Goal: Transaction & Acquisition: Purchase product/service

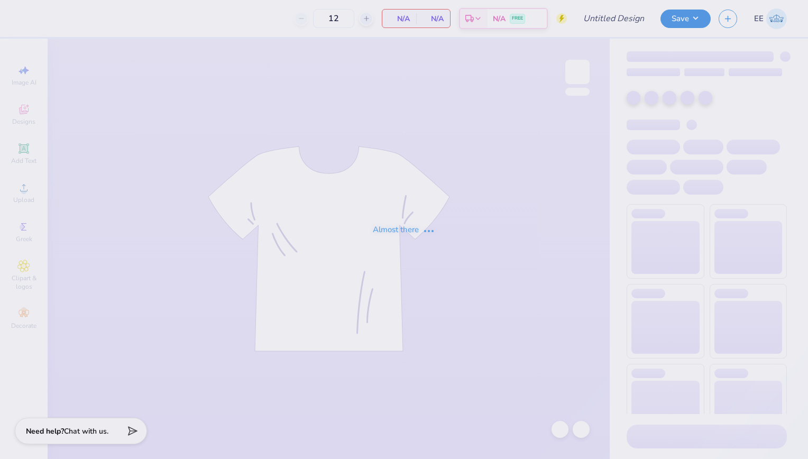
type input "Zeta [DATE] Shirts"
type input "50"
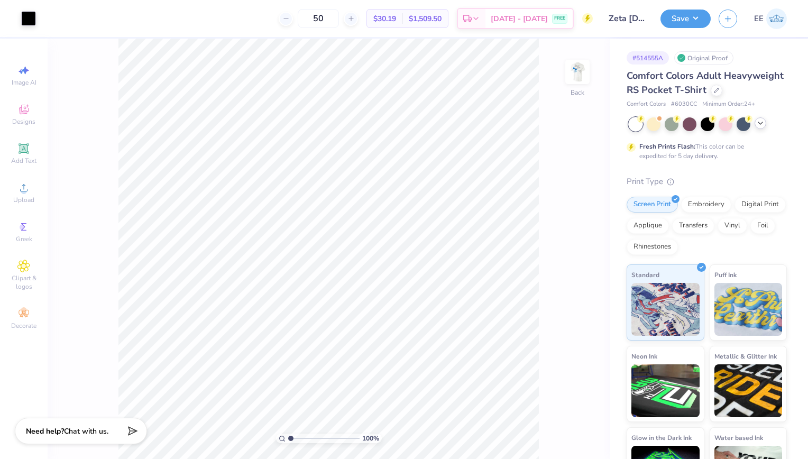
click at [757, 127] on icon at bounding box center [760, 123] width 8 height 8
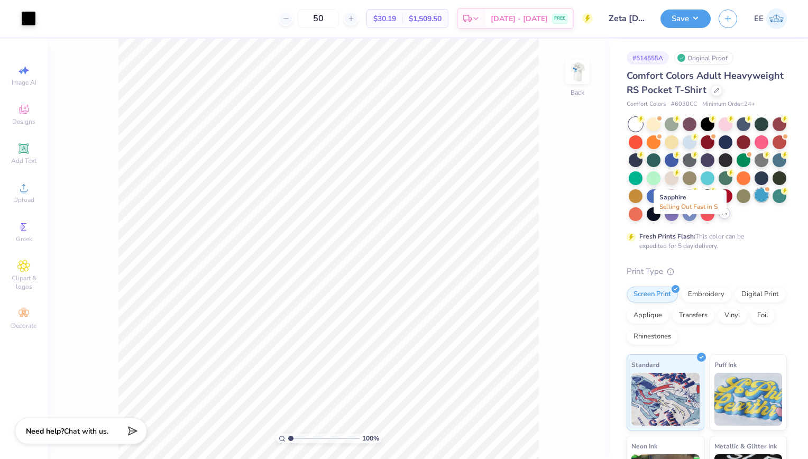
click at [754, 202] on div at bounding box center [761, 195] width 14 height 14
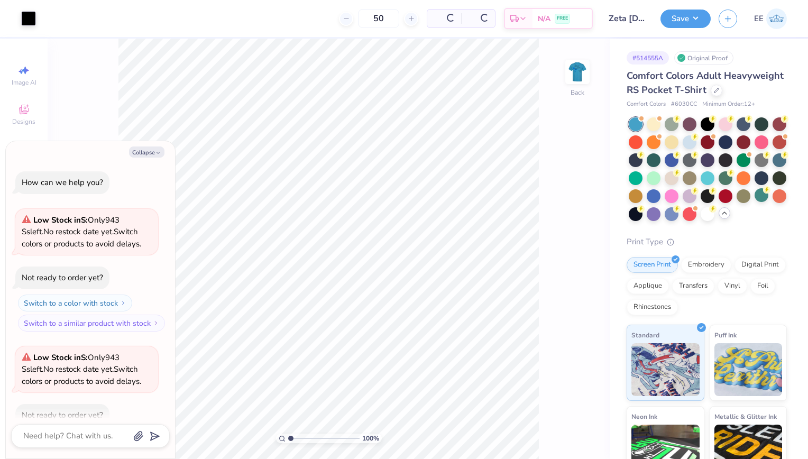
scroll to position [58, 0]
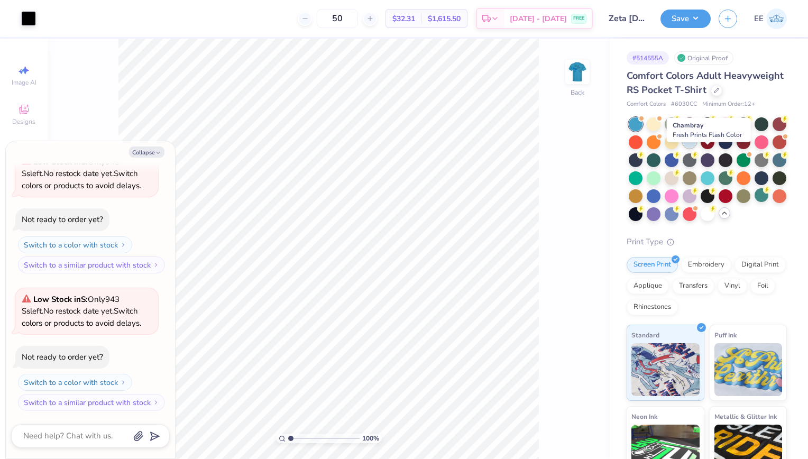
click at [696, 148] on div at bounding box center [689, 141] width 14 height 14
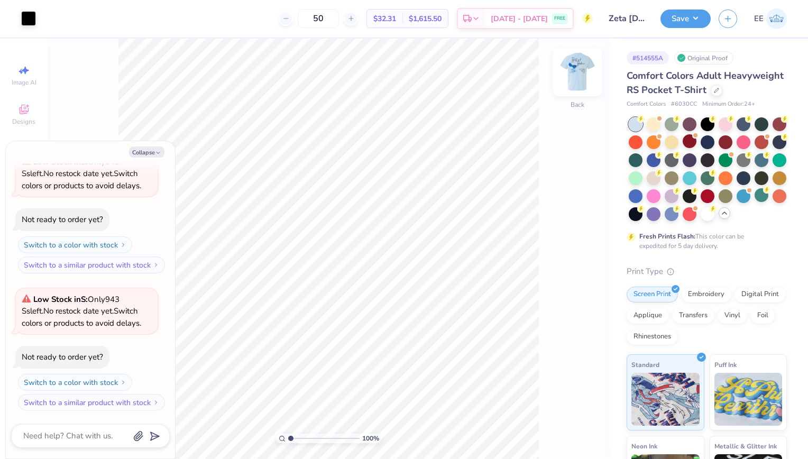
click at [584, 64] on img at bounding box center [577, 72] width 42 height 42
click at [584, 64] on img at bounding box center [577, 71] width 21 height 21
click at [20, 7] on div "Art colors" at bounding box center [18, 18] width 36 height 37
click at [35, 19] on div at bounding box center [28, 17] width 15 height 15
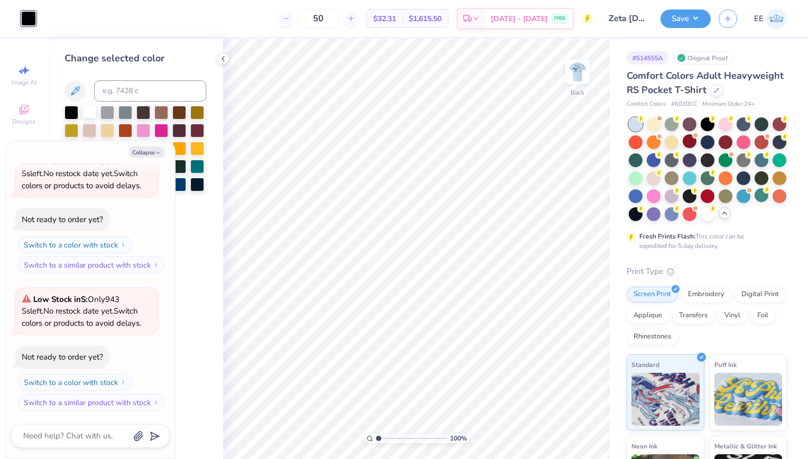
click at [91, 111] on div at bounding box center [89, 112] width 14 height 14
click at [152, 153] on button "Collapse" at bounding box center [146, 151] width 35 height 11
type textarea "x"
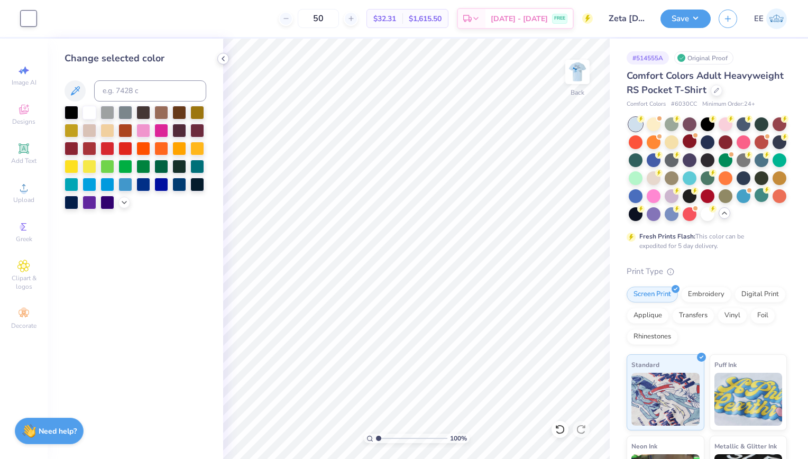
click at [217, 61] on div at bounding box center [223, 59] width 12 height 12
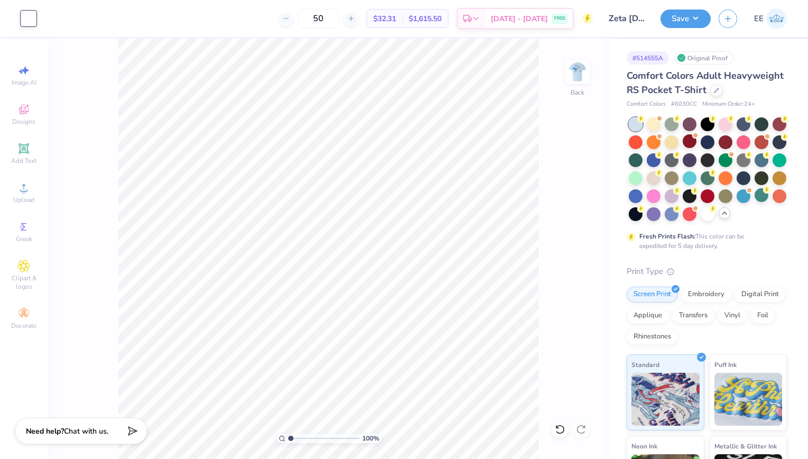
click at [218, 61] on div "Art colors 50 $32.31 Per Item $1,615.50 Total Est. Delivery [DATE] - [DATE] FRE…" at bounding box center [404, 229] width 808 height 459
click at [579, 76] on img at bounding box center [577, 72] width 42 height 42
click at [32, 15] on div at bounding box center [28, 17] width 15 height 15
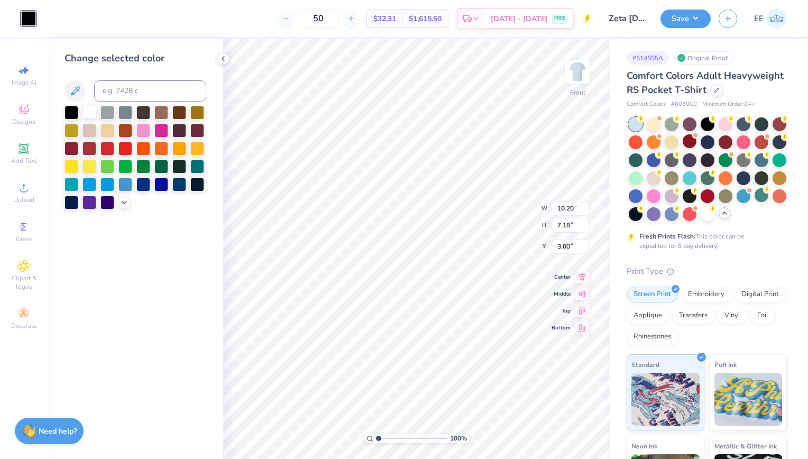
click at [93, 116] on div at bounding box center [89, 112] width 14 height 14
click at [182, 331] on div "Change selected color" at bounding box center [135, 249] width 175 height 420
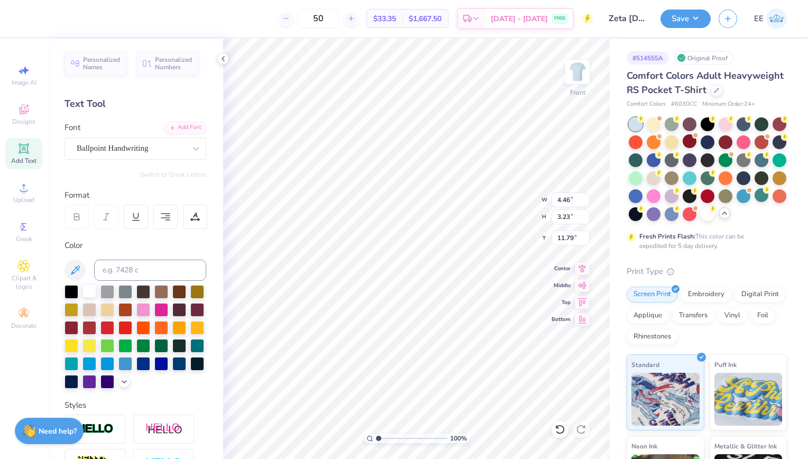
click at [91, 286] on div at bounding box center [89, 291] width 14 height 14
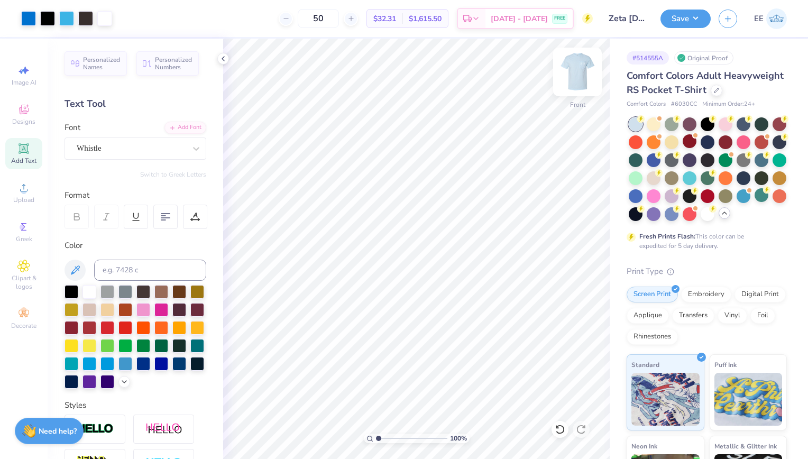
click at [579, 75] on img at bounding box center [577, 72] width 42 height 42
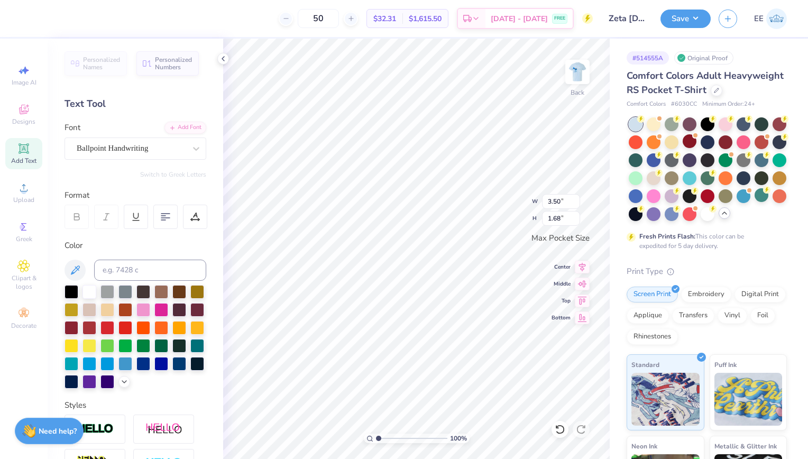
type textarea "Z"
type textarea "ZTA"
type textarea "Parents Weekend"
click at [585, 65] on img at bounding box center [577, 72] width 42 height 42
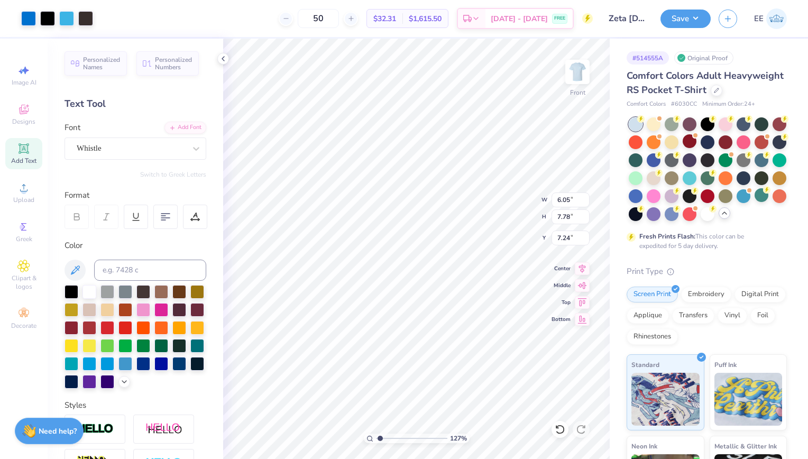
type input "1.26533873135239"
type input "8.74"
type input "1.26533873135239"
type input "6.10"
type input "4.31"
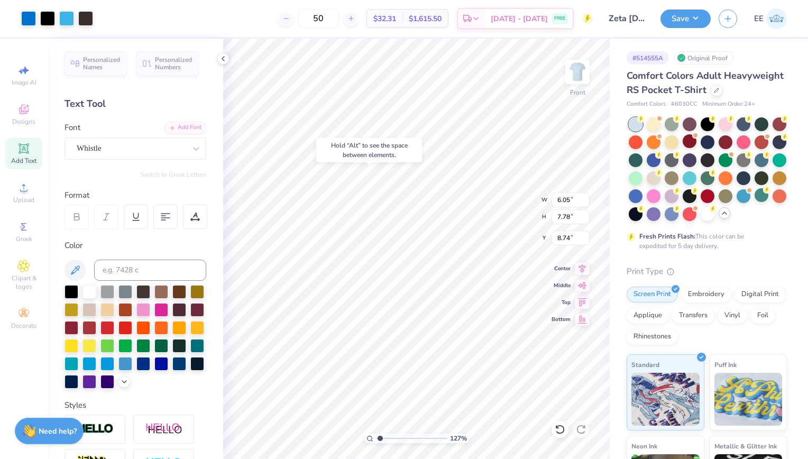
type input "5.88"
type input "1.26533873135239"
type input "6.42"
type input "1.26533873135239"
type input "5.90"
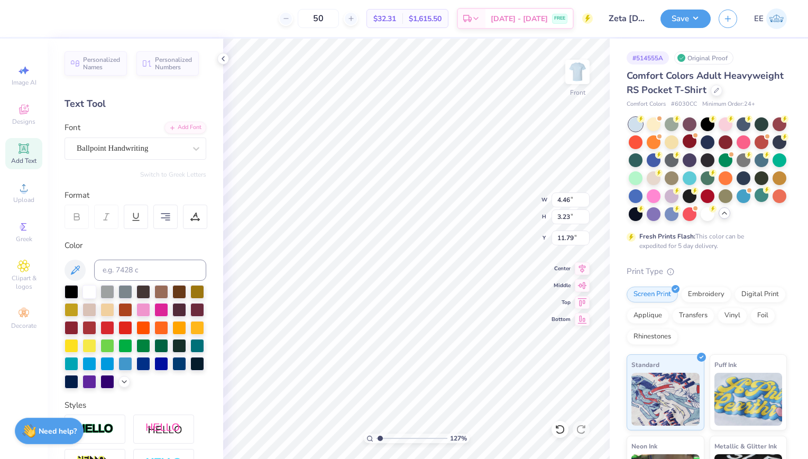
type input "1.26533873135239"
type input "12.20"
type input "1.26533873135239"
type input "13.16"
click at [576, 73] on img at bounding box center [577, 72] width 42 height 42
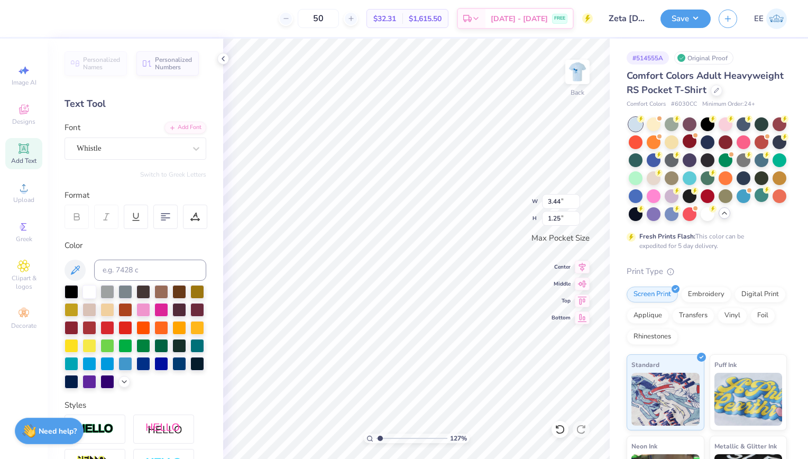
type input "1.26533873135239"
type input "2.65"
type input "1.65"
type input "1.26533873135239"
type input "3.44"
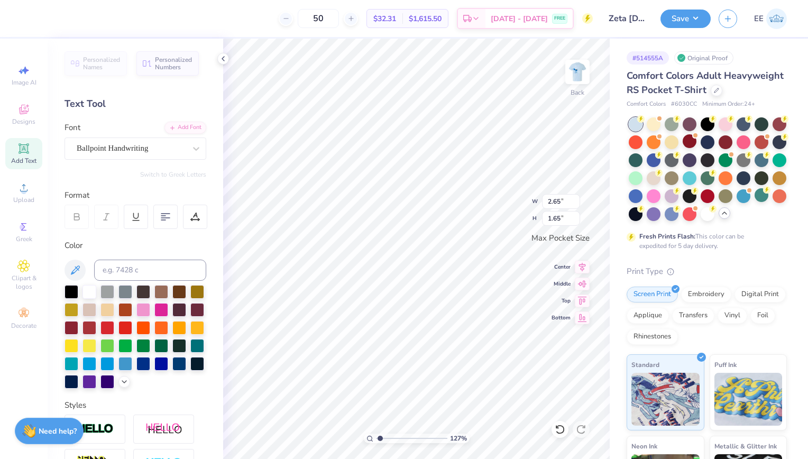
type input "1.25"
type input "1.26533873135239"
type input "2.65"
type input "1.65"
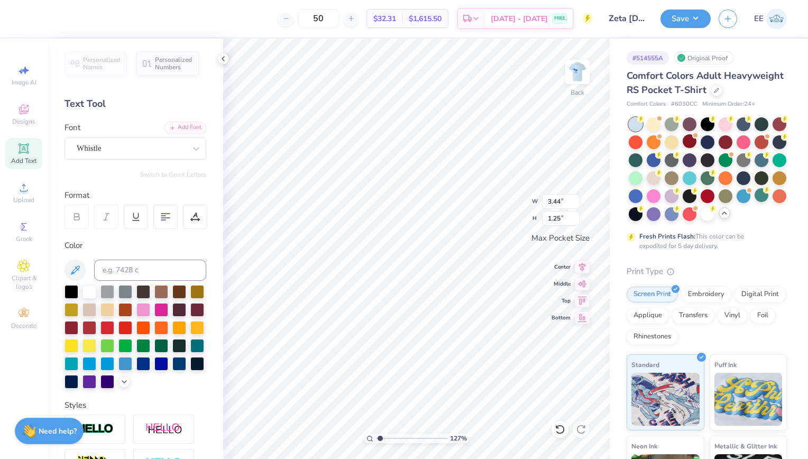
scroll to position [8, 3]
type input "1.26533873135239"
type textarea "Parents"
type input "1.26533873135239"
type textarea "P"
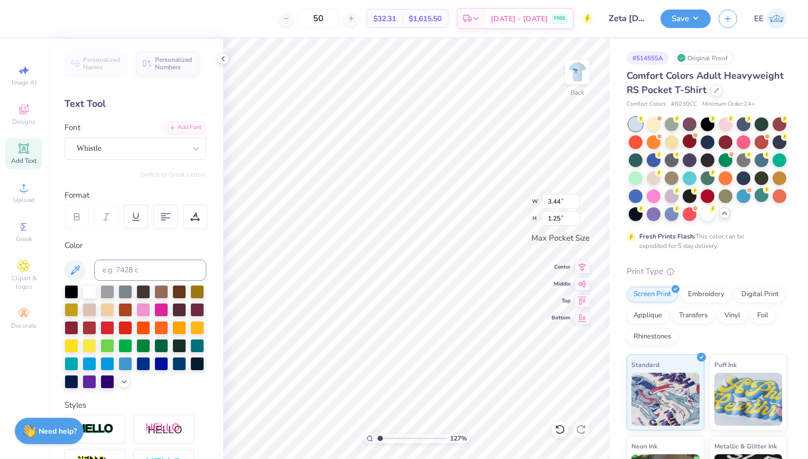
scroll to position [8, 1]
type input "1.26533873135239"
type textarea "Z"
type input "1.26533873135239"
type textarea "ZTA"
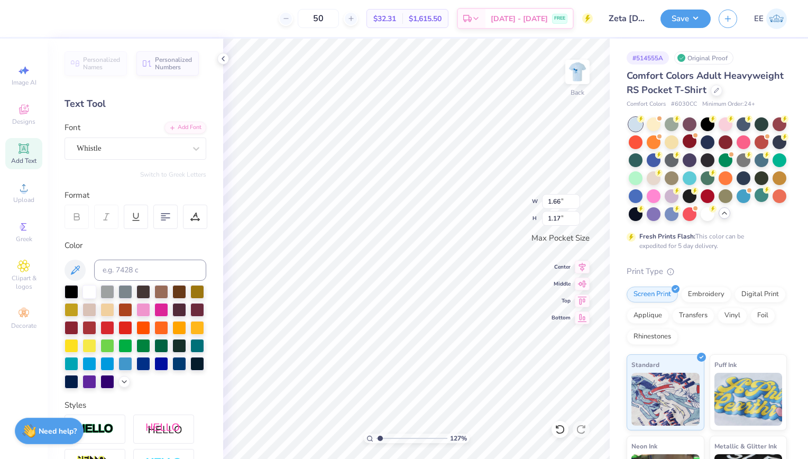
type input "1.26533873135239"
type textarea "TA"
type input "1.26533873135239"
type textarea "ZTA"
type input "1.26533873135239"
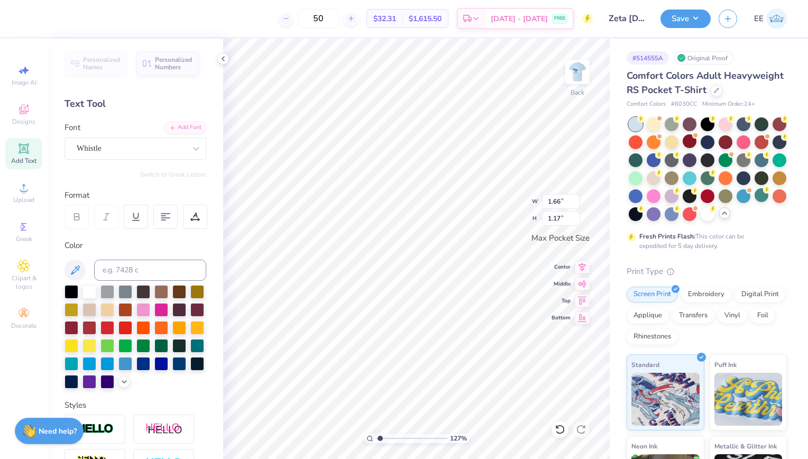
type textarea "TA"
type input "1.26533873135239"
type textarea "zTA"
type input "1.26533873135239"
type textarea "TA"
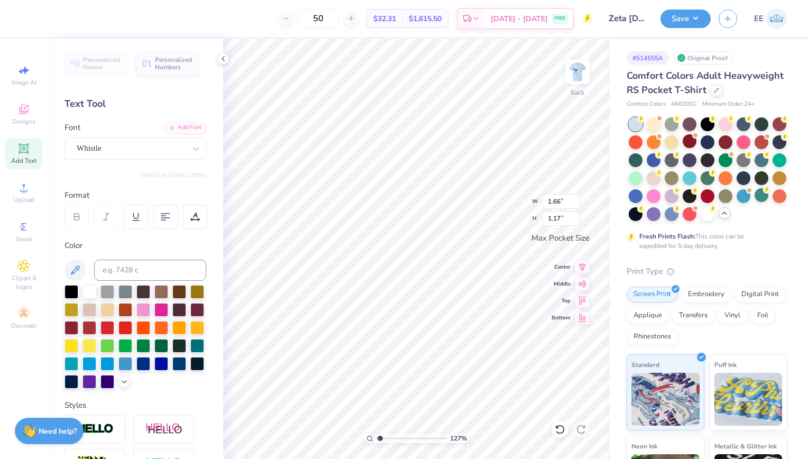
type input "1.26533873135239"
type textarea "ZTA"
type input "1.26533873135239"
type textarea "TA"
type input "1.26533873135239"
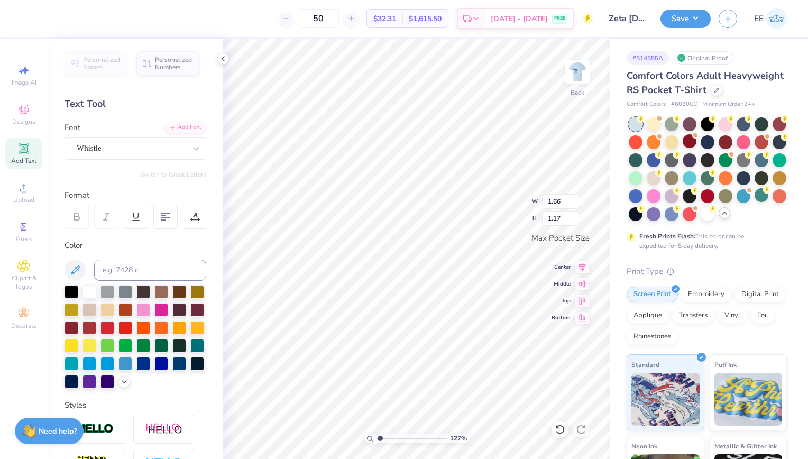
type textarea "zTA"
type input "1.26533873135239"
type textarea "TA"
type input "1.26533873135239"
type textarea "ZTA"
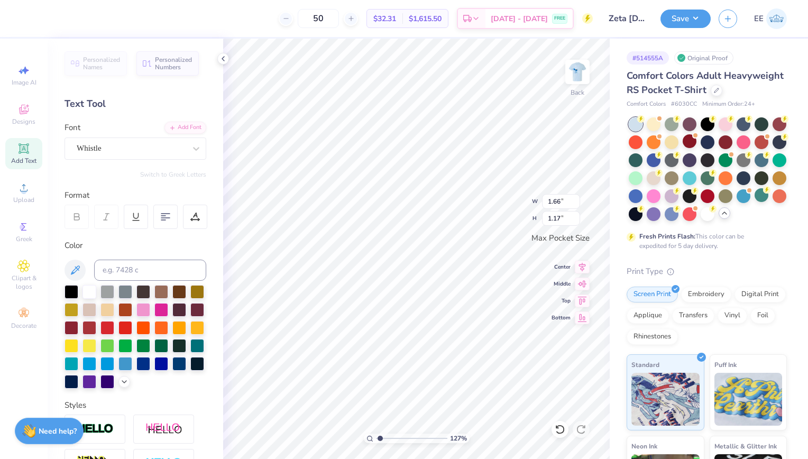
type input "1.26533873135239"
type textarea "TA"
type input "1.26533873135239"
type textarea "ZTA"
type input "1.26533873135239"
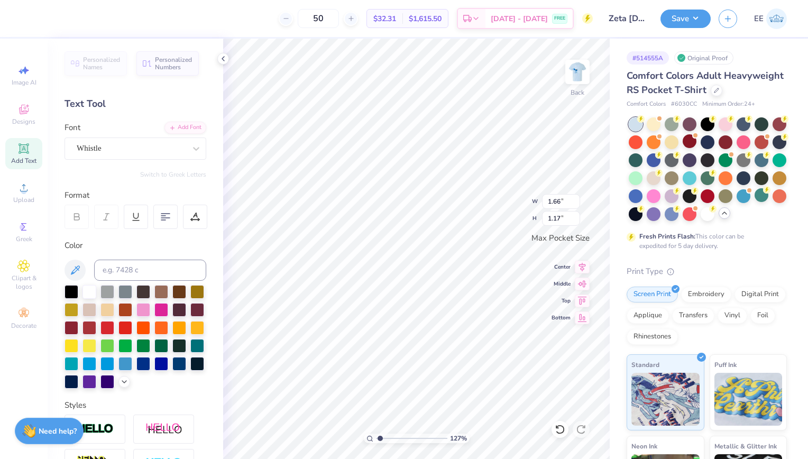
type textarea "ZZTA"
type input "1.26533873135239"
type textarea "ZZZTA"
type input "1.26533873135239"
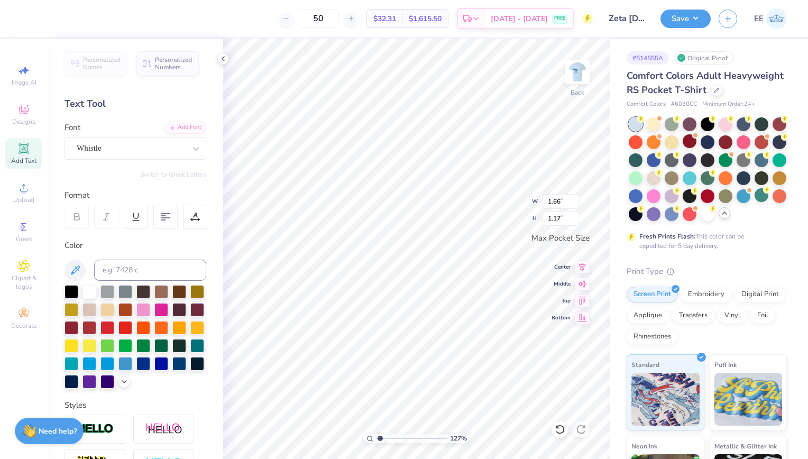
type textarea "ZZZZTA"
type input "1.26533873135239"
type textarea "ZZZTA"
type input "1.26533873135239"
type textarea "ZZTA"
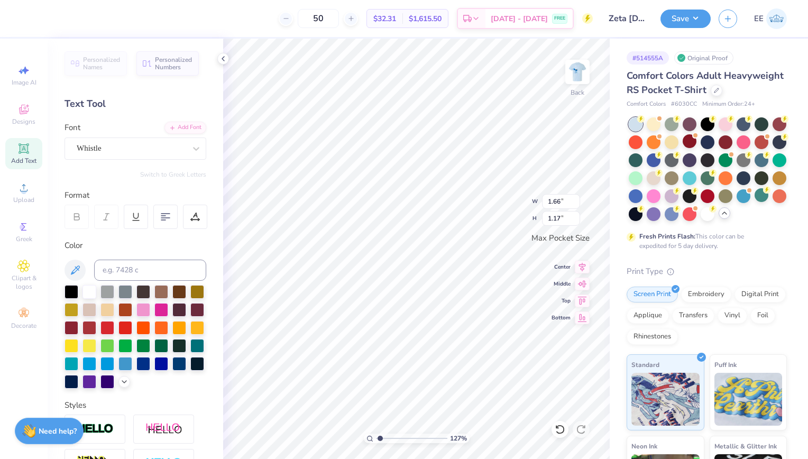
type input "1.26533873135239"
type textarea "ZTA"
type input "1.26533873135239"
type textarea "TA"
type input "1.26533873135239"
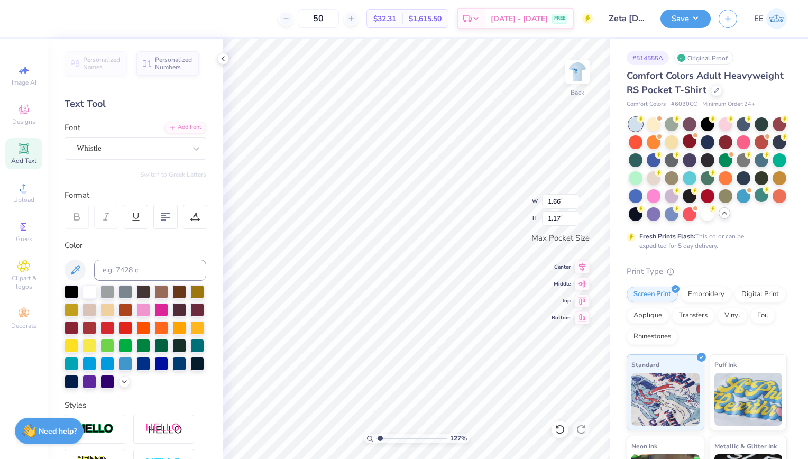
type textarea "ZTA"
click at [580, 69] on img at bounding box center [577, 72] width 42 height 42
click at [569, 84] on img at bounding box center [577, 72] width 42 height 42
type input "1.26533873135239"
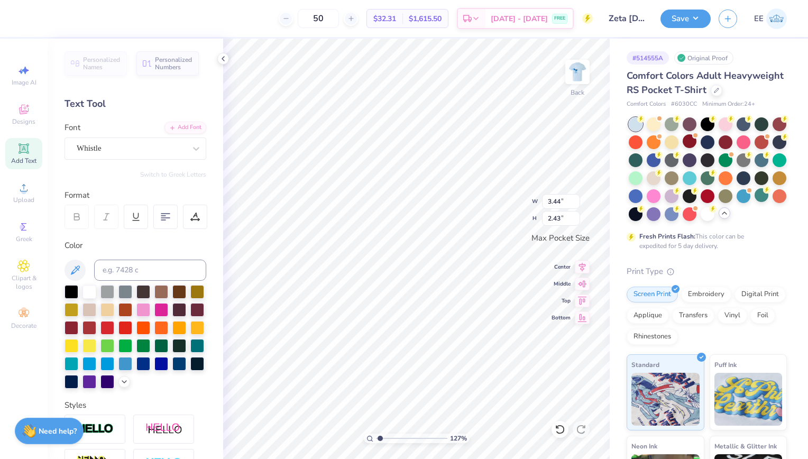
type textarea "T"
type input "1.26533873135239"
type textarea "TA"
type input "1.26533873135239"
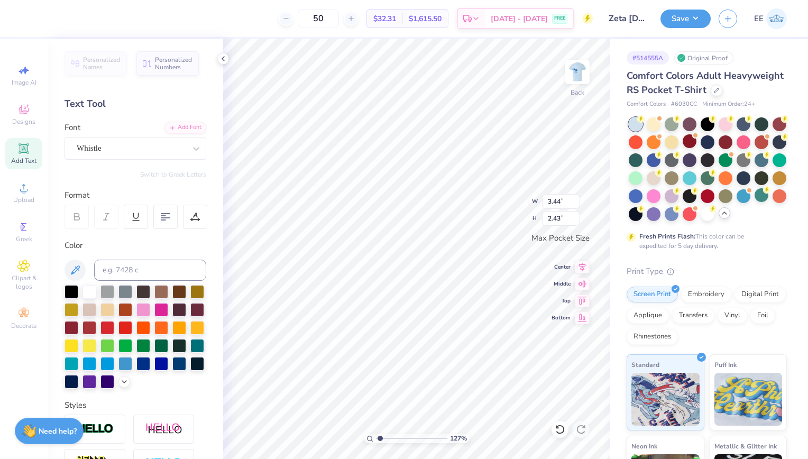
type textarea "T"
type input "1.26533873135239"
type textarea "Z"
type input "1.26533873135239"
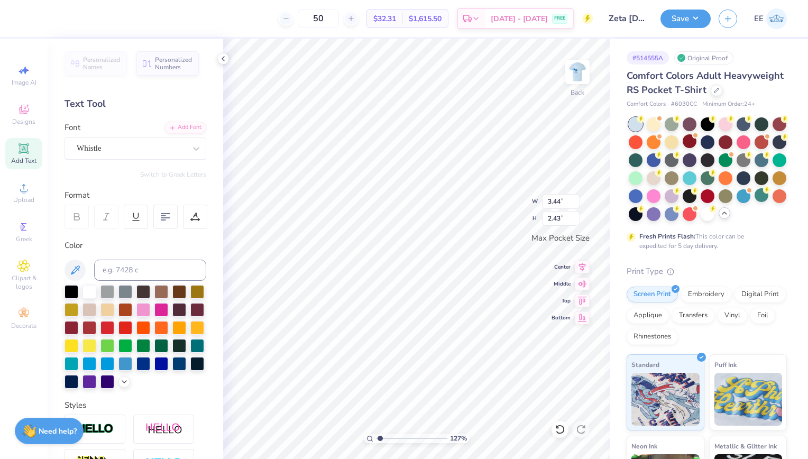
type textarea "ZT"
type input "1.26533873135239"
type textarea "ZTA"
click at [147, 148] on div "Whistle" at bounding box center [131, 148] width 111 height 16
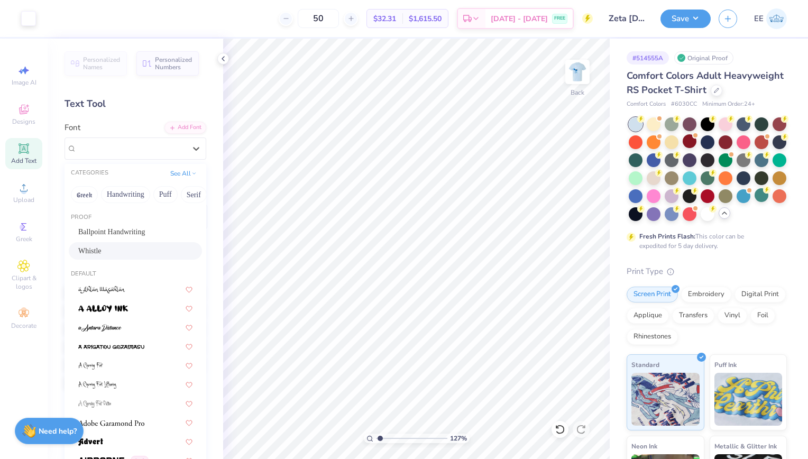
click at [139, 248] on div "Whistle" at bounding box center [135, 250] width 114 height 11
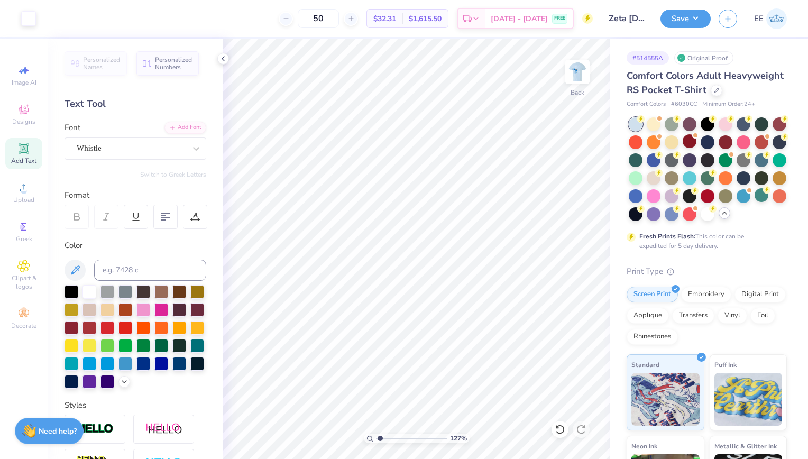
click at [169, 180] on div "Personalized Names Personalized Numbers Text Tool Add Font Font Whistle Switch …" at bounding box center [135, 249] width 175 height 420
click at [588, 79] on img at bounding box center [577, 72] width 42 height 42
type input "1.26533873135239"
type input "9.76"
type input "1.26533873135239"
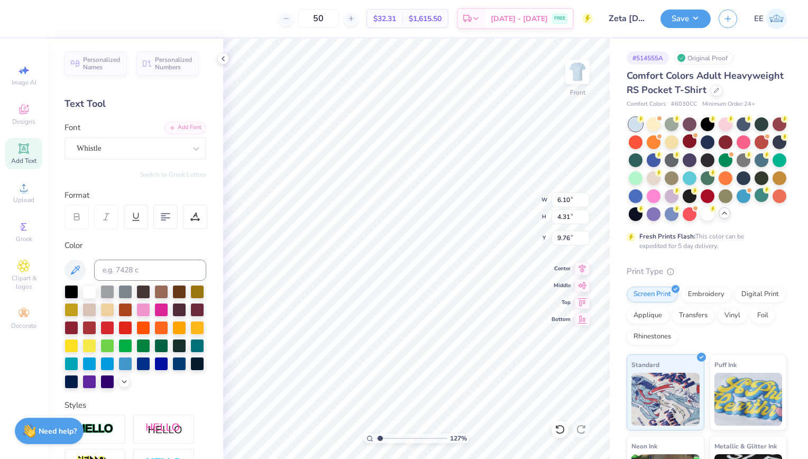
type textarea "Bae"
type input "1.26533873135239"
type textarea "Ba"
type input "1.26533873135239"
type textarea "B"
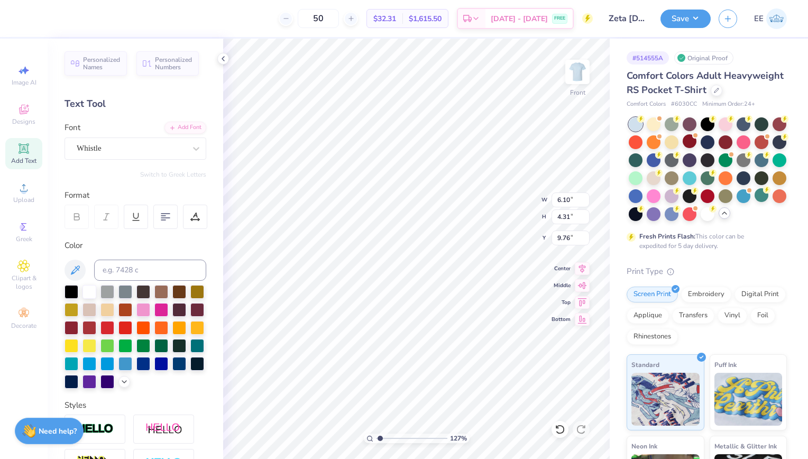
type input "1.26533873135239"
type textarea "Z"
type input "1.26533873135239"
type textarea "Ze"
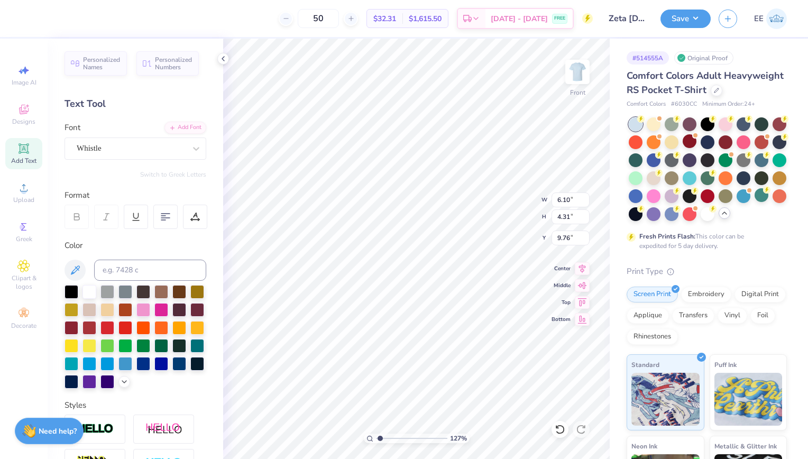
type input "1.26533873135239"
type textarea "Zet"
type input "1.26533873135239"
type textarea "Zeta"
type input "1.26533873135239"
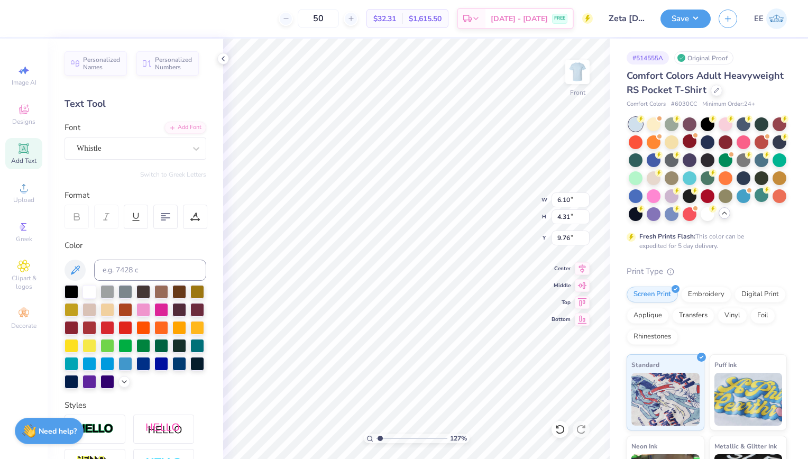
type textarea "Zeta"
type input "1.26533873135239"
type textarea "Zeta T"
type input "1.26533873135239"
type textarea "Zeta Tau"
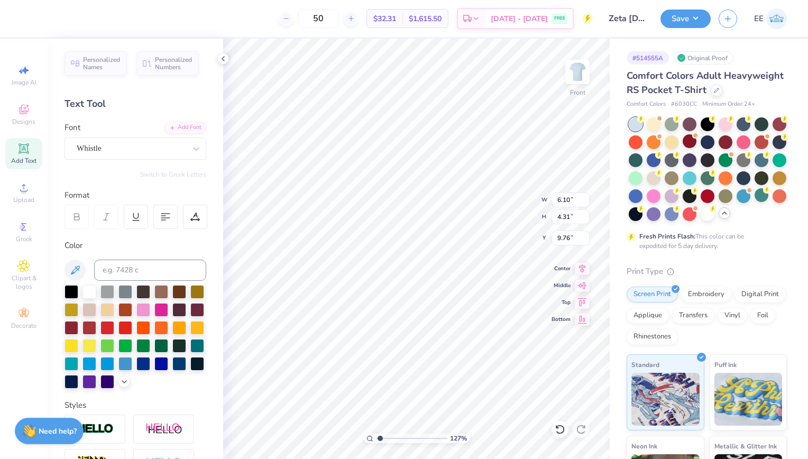
scroll to position [8, 2]
type input "1.26533873135239"
type textarea "Zeta Tau"
type input "1.26533873135239"
type textarea "Zeta Tau A"
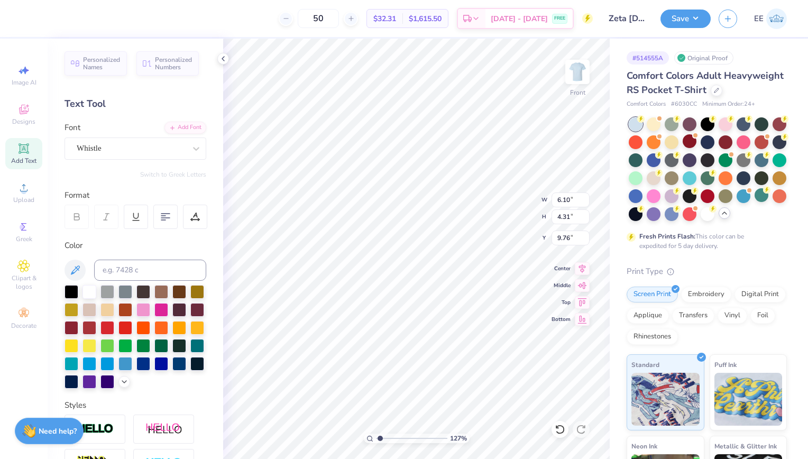
type input "1.26533873135239"
type textarea "Zeta Tau Al"
type input "1.26533873135239"
type textarea "Zeta Tau Alpha"
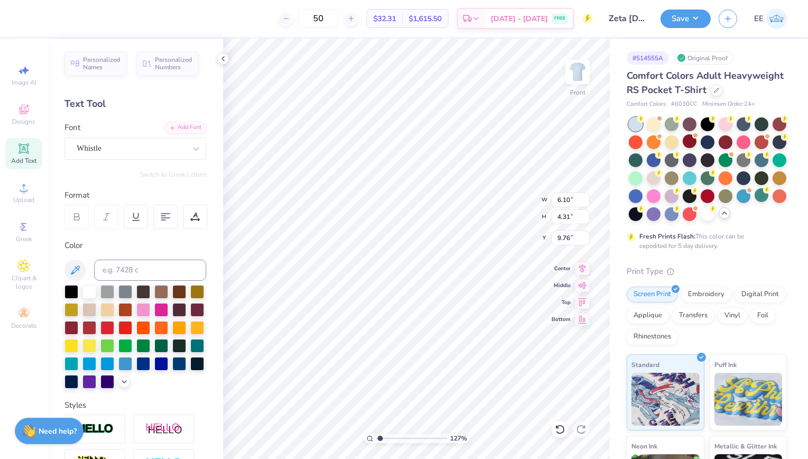
type input "1.26533873135239"
type textarea "Zeta Tau Alpha"
type input "1.26533873135239"
type textarea "Zeta Tau Alpha F"
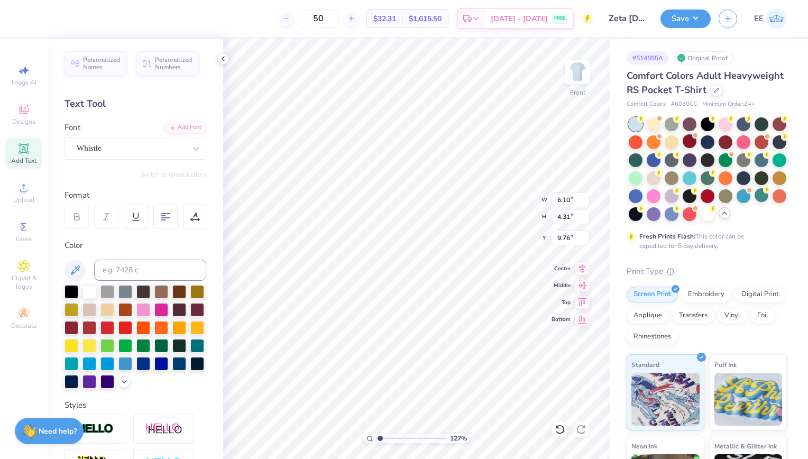
type input "1.26533873135239"
type textarea "Zeta Tau Alpha Fam"
type input "1.26533873135239"
type textarea "Zeta Tau Alpha Fami"
type input "1.26533873135239"
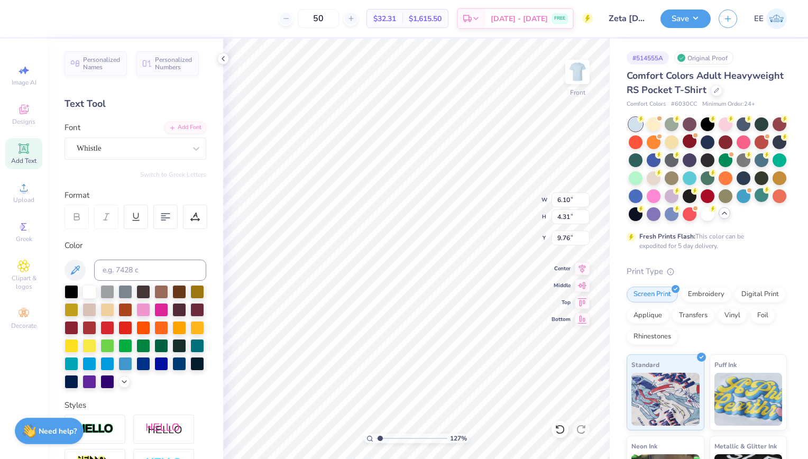
type textarea "Zeta Tau Alpha Famil"
type input "1.26533873135239"
type textarea "Zeta Tau Alpha Fam"
type input "1.26533873135239"
type textarea "Zeta Tau Alpha Fa"
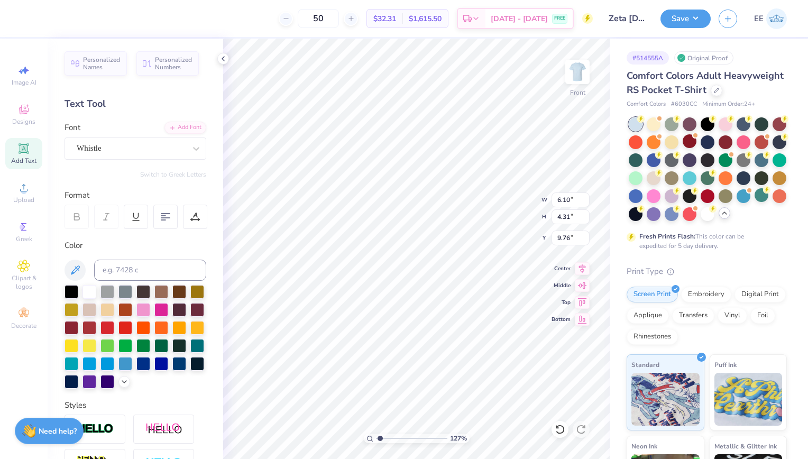
type input "1.26533873135239"
type textarea "Zeta Tau Alpha F"
type input "1.26533873135239"
type textarea "Zeta Tau Alpha"
type input "1.26533873135239"
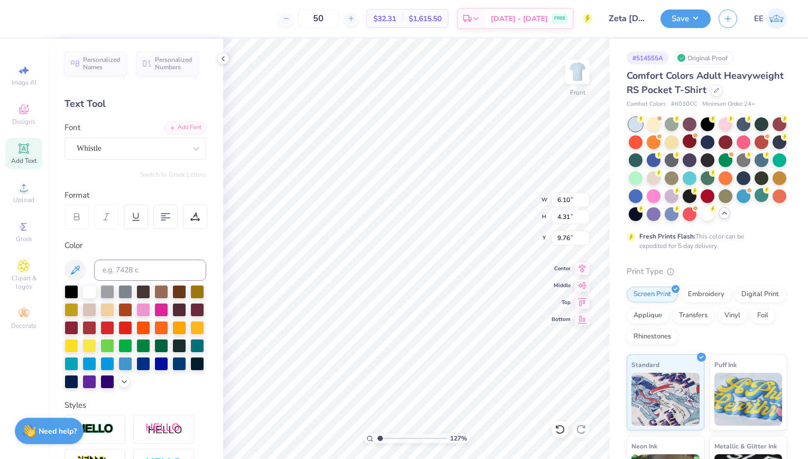
type textarea "Zeta Tau Alpha P"
type input "1.26533873135239"
type textarea "Zeta Tau Alpha Par"
type input "1.26533873135239"
type textarea "Zeta Tau Alpha Pare"
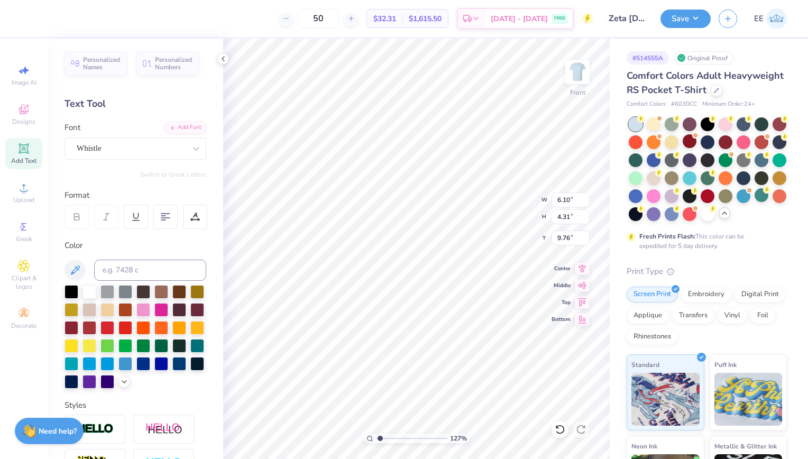
type input "1.26533873135239"
type textarea "Zeta Tau Alpha Parent"
type input "1.26533873135239"
type textarea "Zeta Tau Alpha Parents"
type input "1.26533873135239"
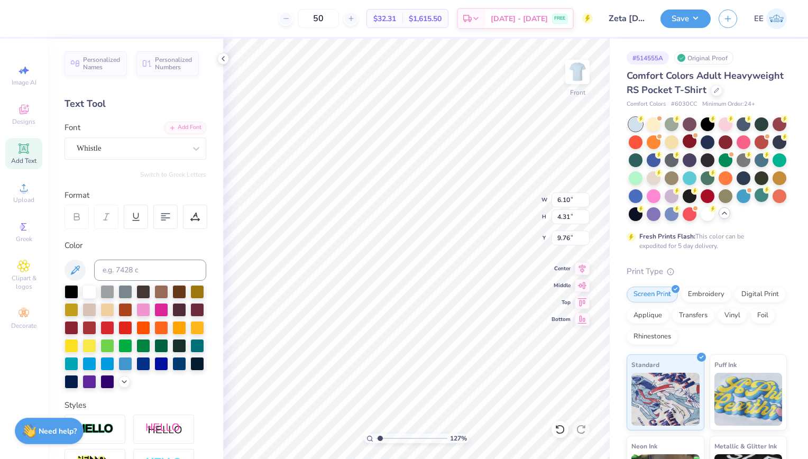
type textarea "Zeta Tau Alpha Parents We"
type input "1.26533873135239"
type textarea "Zeta Tau Alpha Parents Wee"
type input "1.26533873135239"
type textarea "Zeta Tau Alpha Parents Weeke"
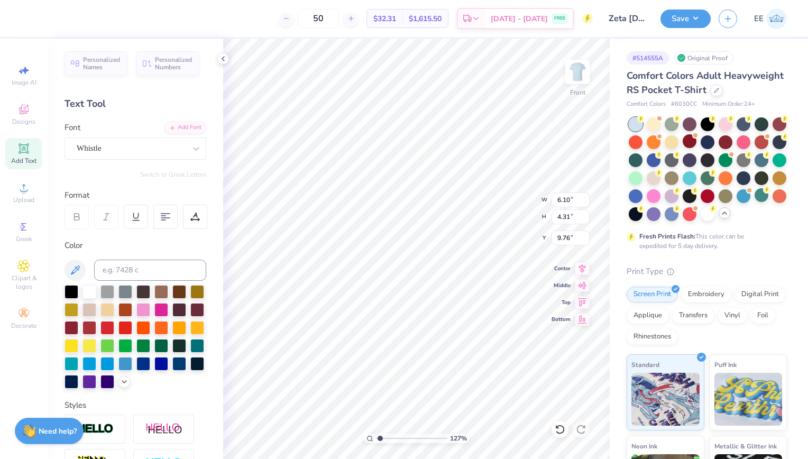
scroll to position [8, 4]
type input "1.26533873135239"
type textarea "Zeta Tau Alpha Parents Weeken"
type input "1.26533873135239"
type textarea "Zeta Tau Alpha Parents Weekend"
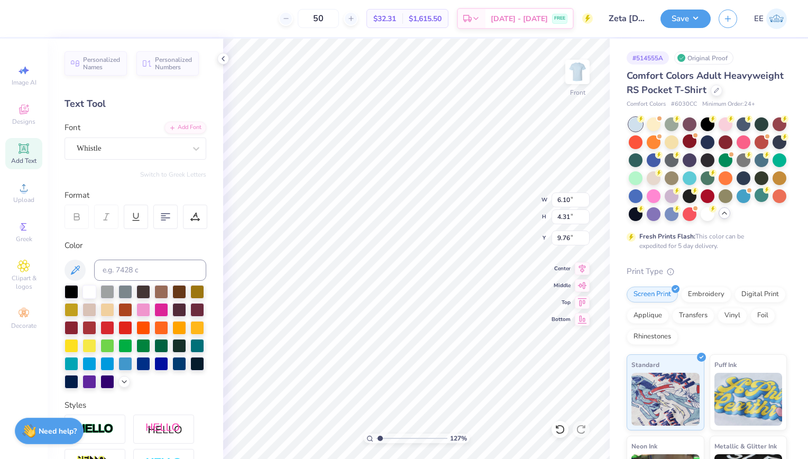
scroll to position [8, 4]
type input "1.26533873135239"
type textarea "Zeta Tau Alpha Parents Weekend"
type input "1.26533873135239"
type textarea "Zeta Tau Alpha Parents Weekend 202"
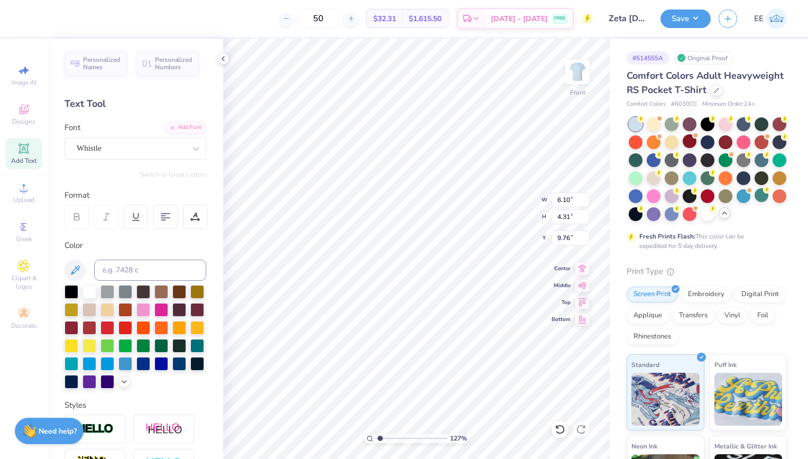
type input "1.26533873135239"
type textarea "Zeta Tau Alpha Parents Weekend 2025"
type input "1.26533873135239"
type textarea "Zeta Tau Alpha Parents Weekend 2025"
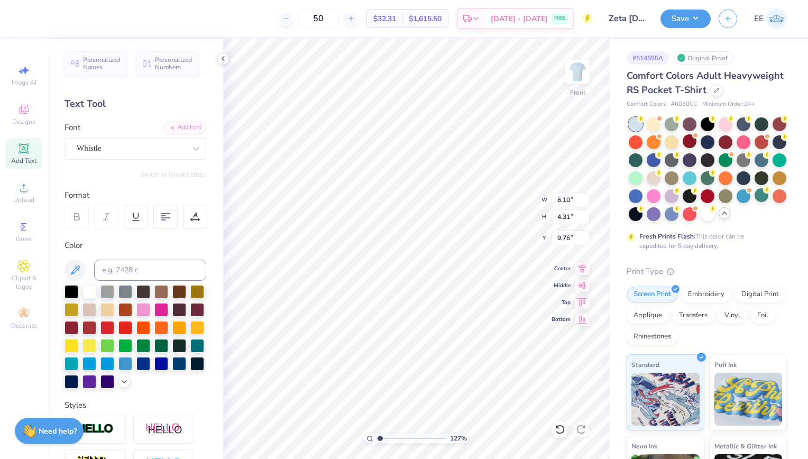
type input "1.26533873135239"
type textarea "Zeta Tau Alpha Parents Weekend 2025"
type input "1.26533873135239"
type textarea "Zeta Tau Alpha Parents Weekend 2025"
type input "1.26533873135239"
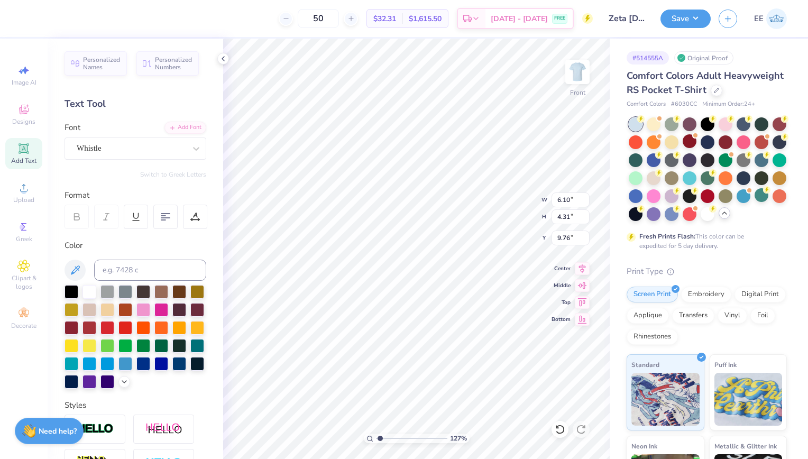
type textarea "Zeta Tau Alpha Parents Weekend 2025"
type input "1.26533873135239"
type textarea "Zeta Tau Alpha Parents Weekend 2025"
type input "1.26533873135239"
type textarea "Zeta Tau Alpha Parents Weekend 2025"
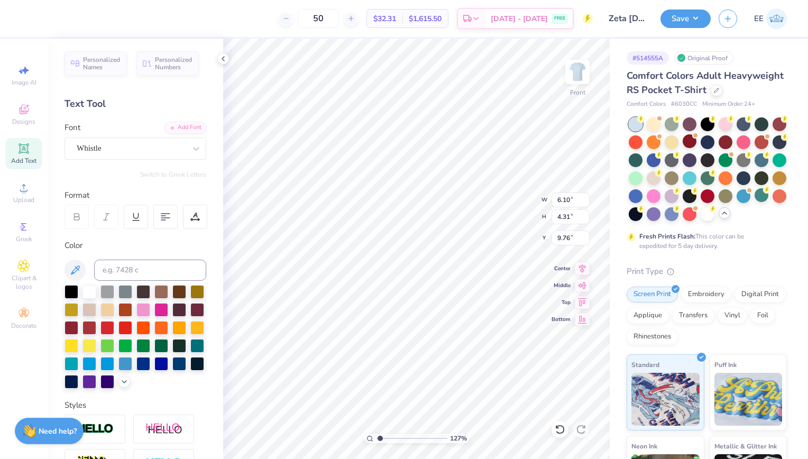
type input "1.26533873135239"
type textarea "Zeta Tau Alpha Parents Weekend 2025"
click at [160, 209] on div at bounding box center [165, 217] width 24 height 24
type input "1.26533873135239"
type input "11.15"
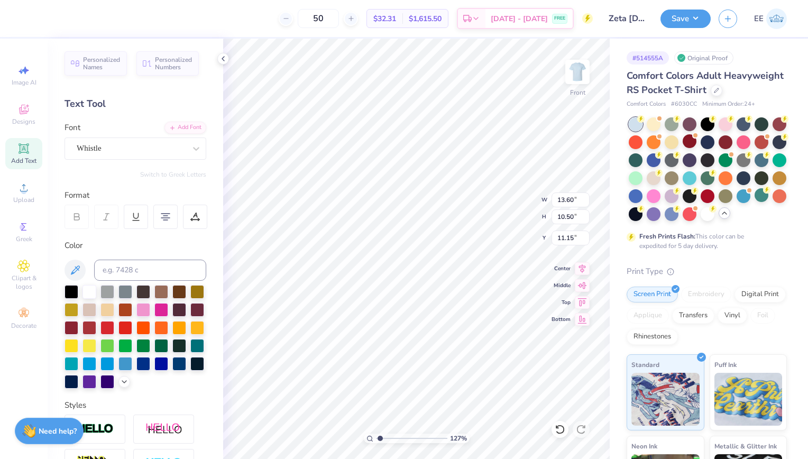
type input "1.26533873135239"
type input "4.72"
type input "3.64"
type input "18.01"
type input "1.26533873135239"
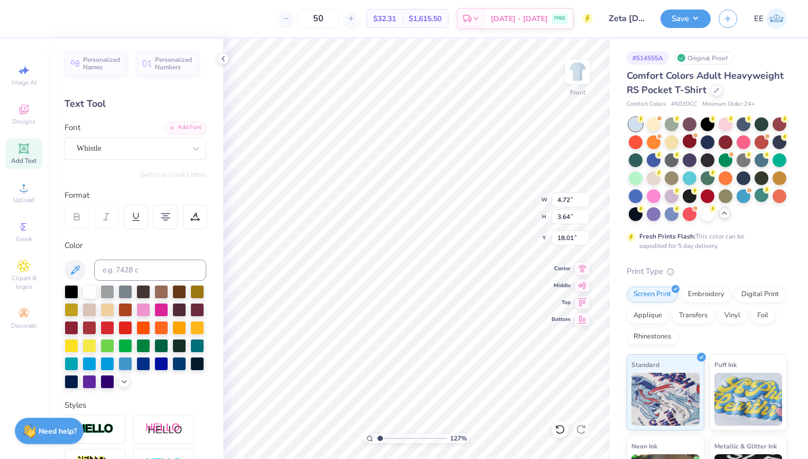
type input "17.09"
type input "1.26533873135239"
type input "4.46"
type input "3.23"
type input "13.16"
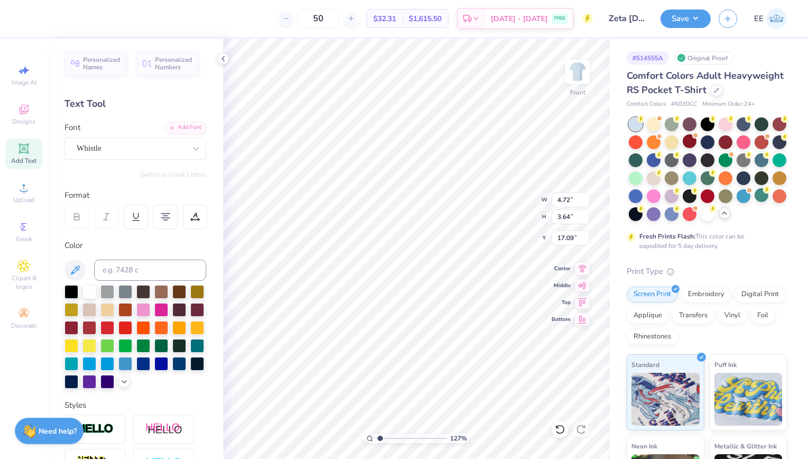
type input "1.26533873135239"
type input "12.24"
click at [582, 265] on icon at bounding box center [581, 267] width 15 height 13
type input "1.26533873135239"
type input "6.10"
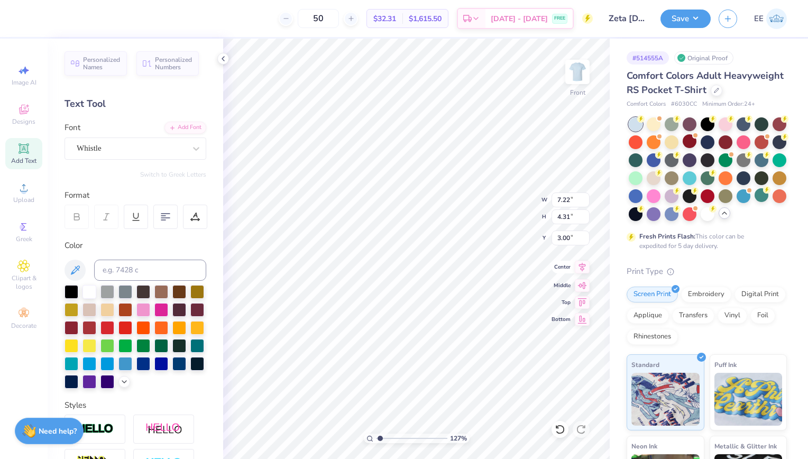
type input "5.90"
click at [585, 267] on icon at bounding box center [581, 267] width 15 height 13
type input "1.26533873135239"
click at [576, 79] on img at bounding box center [577, 72] width 42 height 42
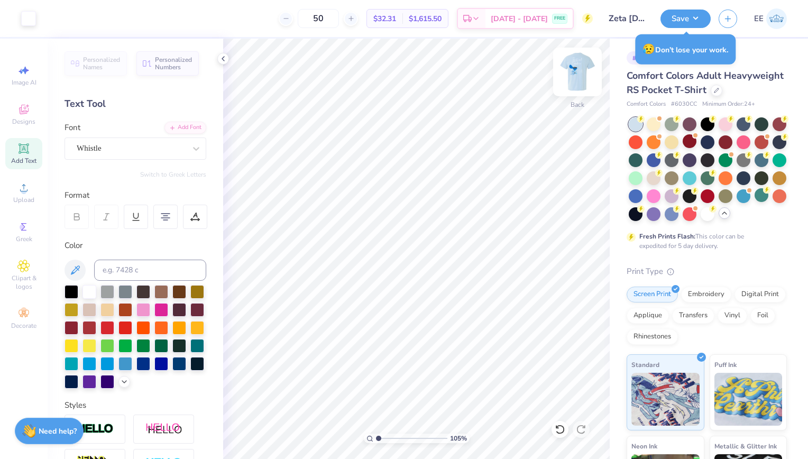
click at [572, 76] on img at bounding box center [577, 72] width 42 height 42
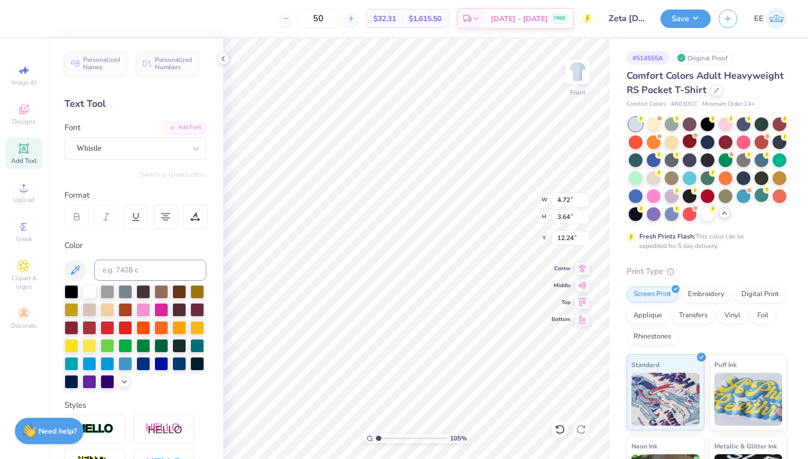
scroll to position [8, 1]
click at [585, 69] on img at bounding box center [577, 72] width 42 height 42
click at [585, 69] on img at bounding box center [577, 71] width 21 height 21
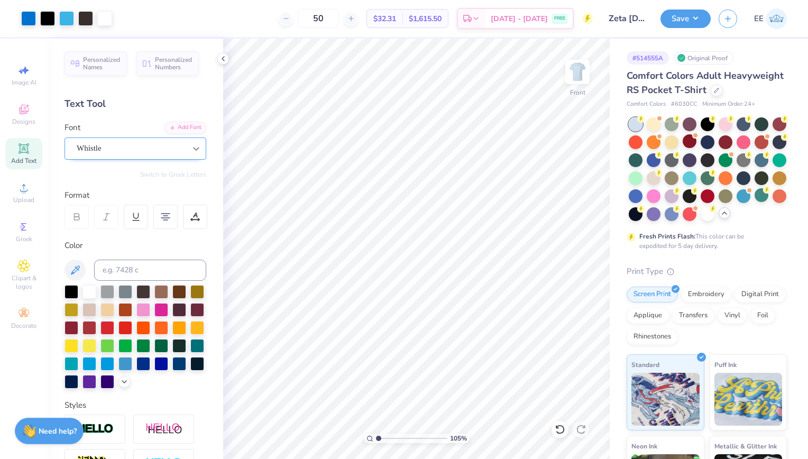
click at [191, 143] on icon at bounding box center [196, 148] width 11 height 11
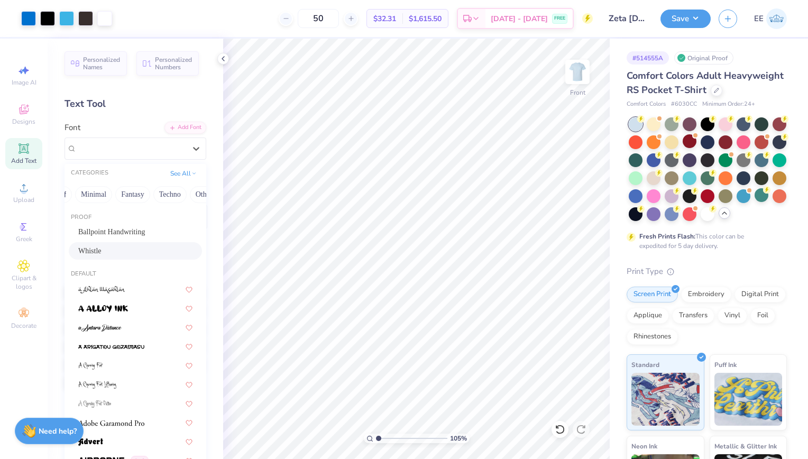
scroll to position [0, 315]
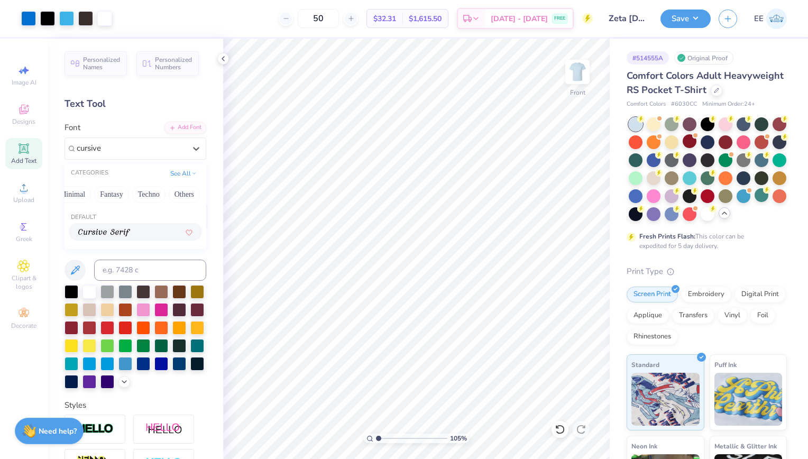
click at [136, 233] on div at bounding box center [135, 231] width 114 height 11
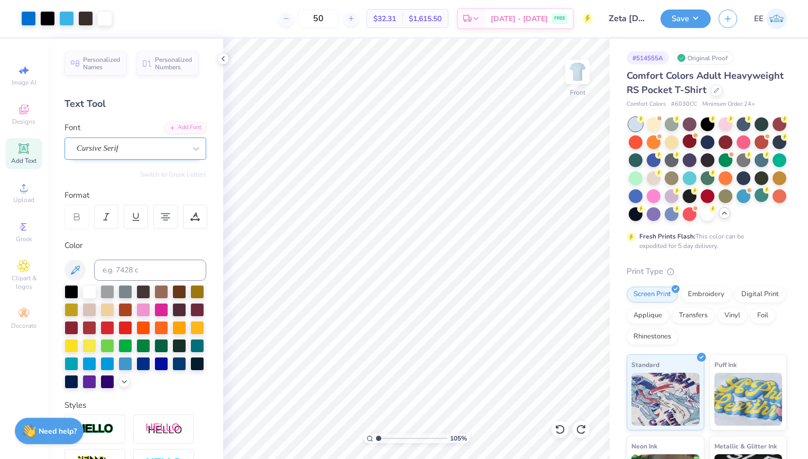
click at [144, 144] on div "Cursive Serif" at bounding box center [131, 148] width 111 height 16
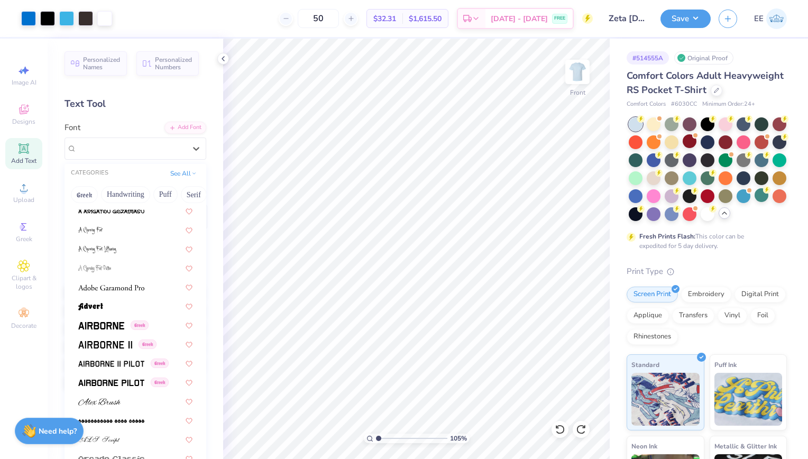
scroll to position [141, 0]
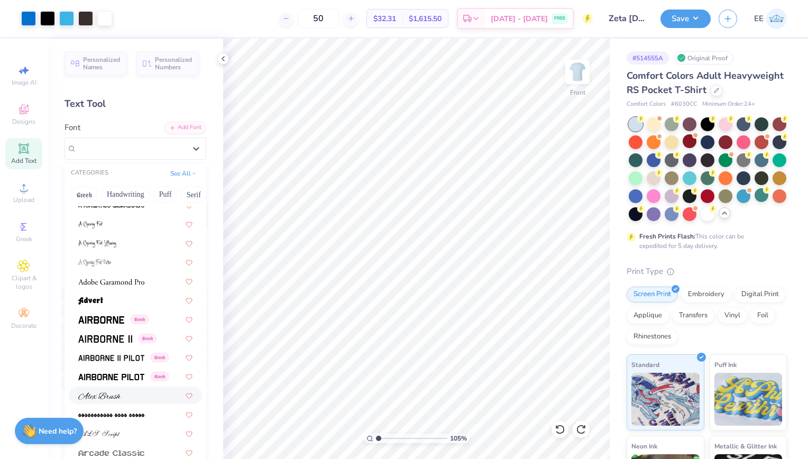
click at [123, 393] on div at bounding box center [135, 394] width 114 height 11
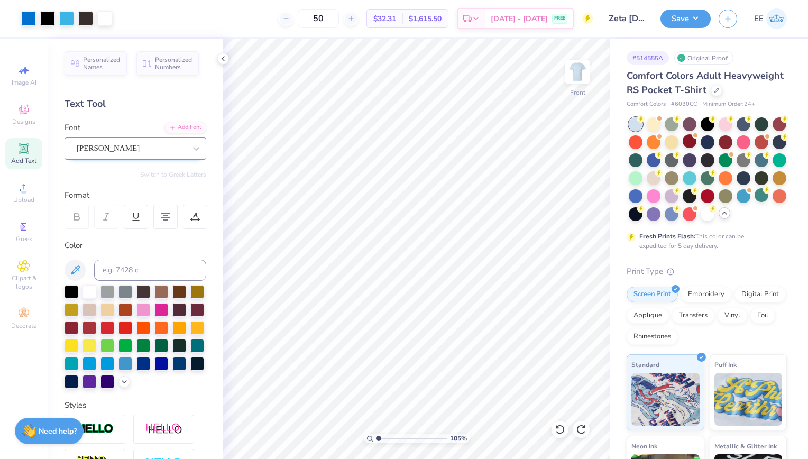
click at [170, 148] on div "[PERSON_NAME]" at bounding box center [131, 148] width 111 height 16
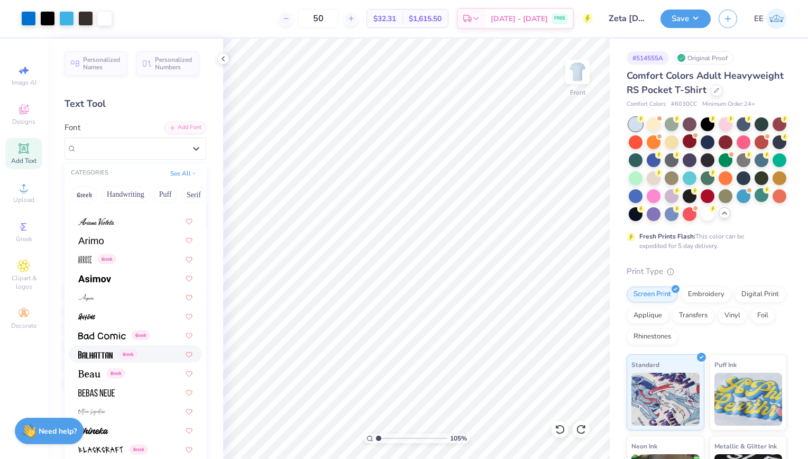
scroll to position [392, 0]
click at [128, 291] on div at bounding box center [135, 296] width 114 height 11
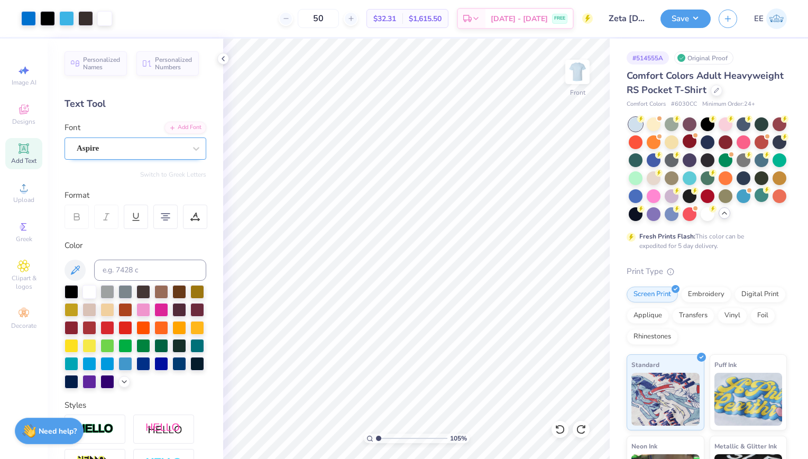
click at [152, 144] on div "Aspire" at bounding box center [131, 148] width 111 height 16
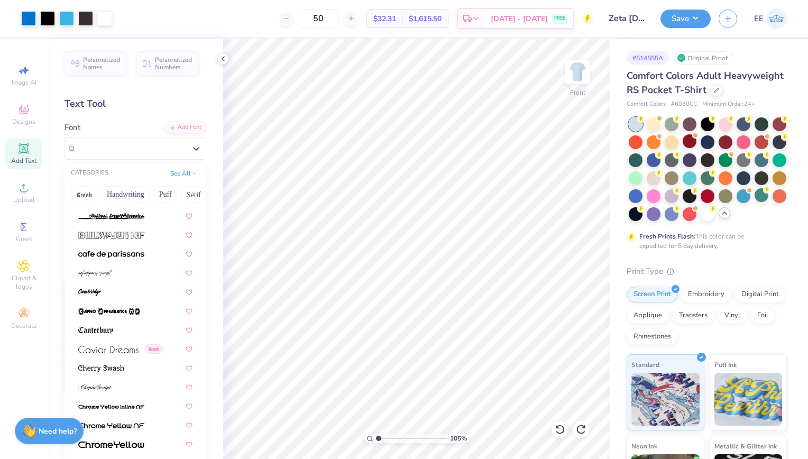
scroll to position [1081, 0]
click at [132, 276] on div at bounding box center [135, 273] width 114 height 11
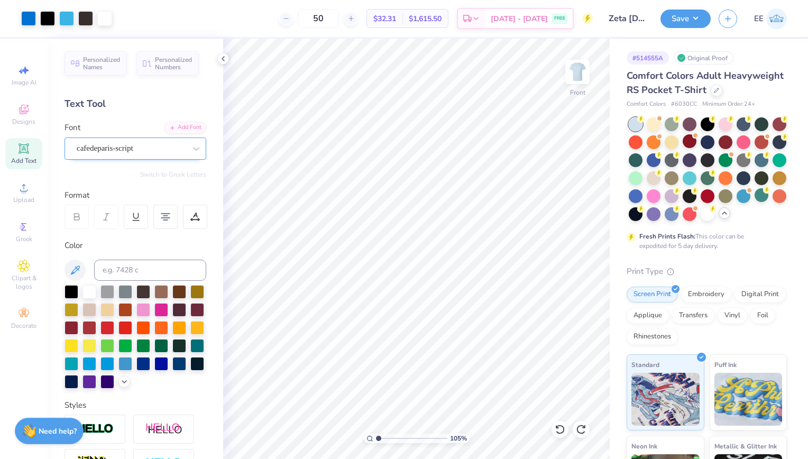
click at [161, 152] on div "cafedeparis-script" at bounding box center [131, 148] width 111 height 16
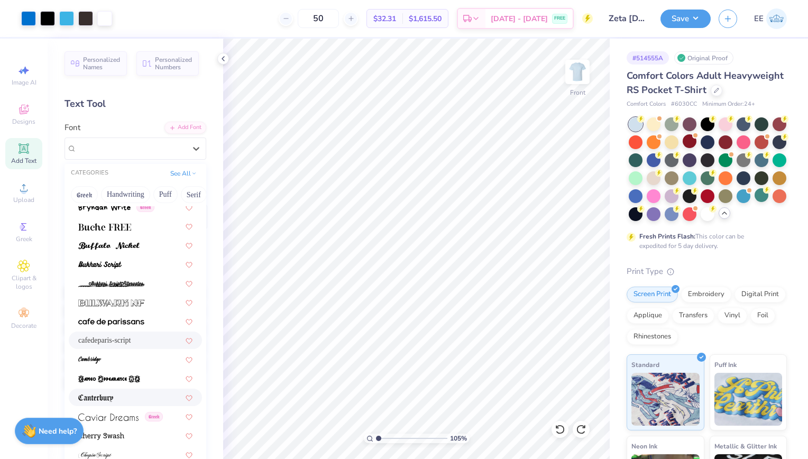
scroll to position [1015, 0]
click at [124, 354] on div at bounding box center [135, 358] width 114 height 11
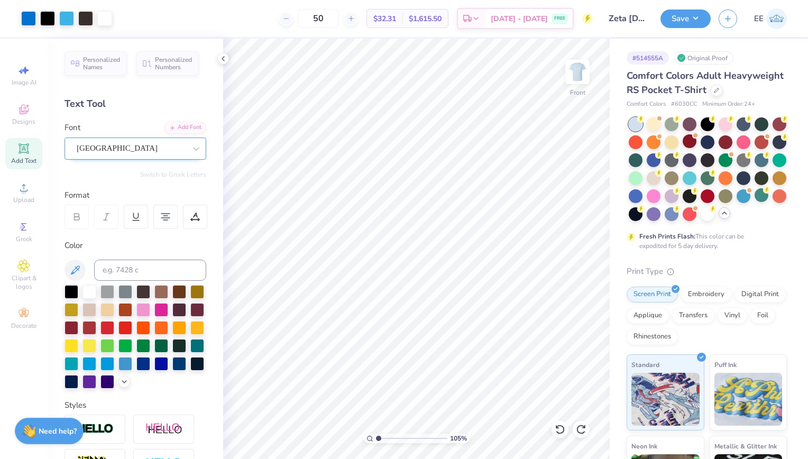
click at [153, 140] on div "[GEOGRAPHIC_DATA]" at bounding box center [131, 148] width 111 height 16
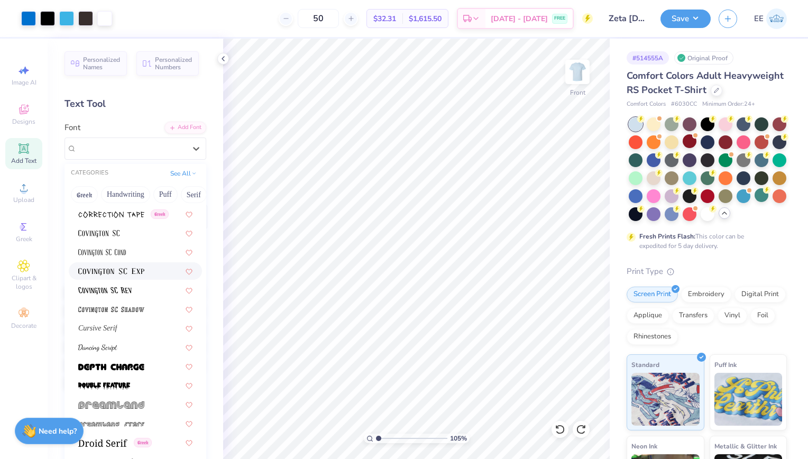
scroll to position [1745, 0]
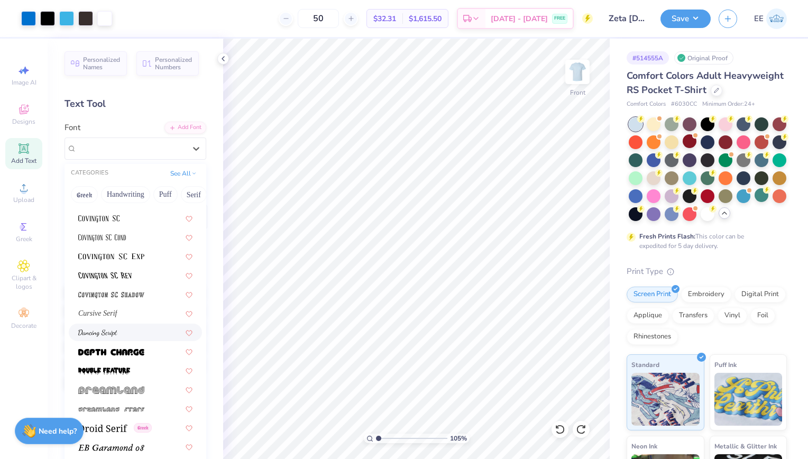
click at [125, 329] on div at bounding box center [135, 332] width 114 height 11
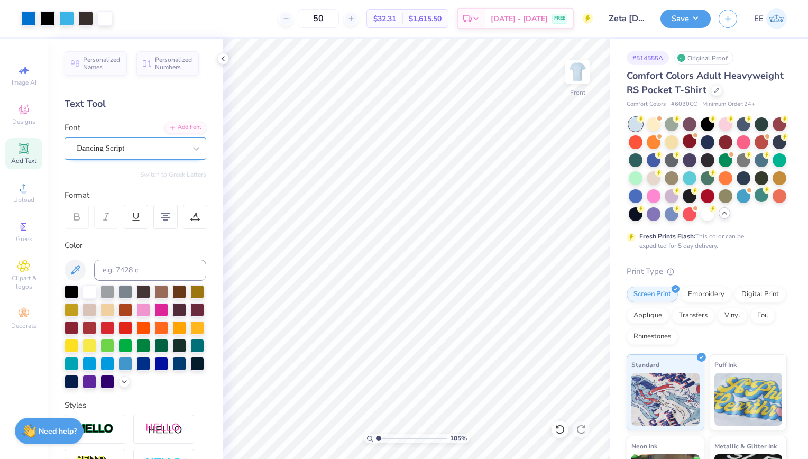
click at [168, 150] on div "Dancing Script" at bounding box center [131, 148] width 111 height 16
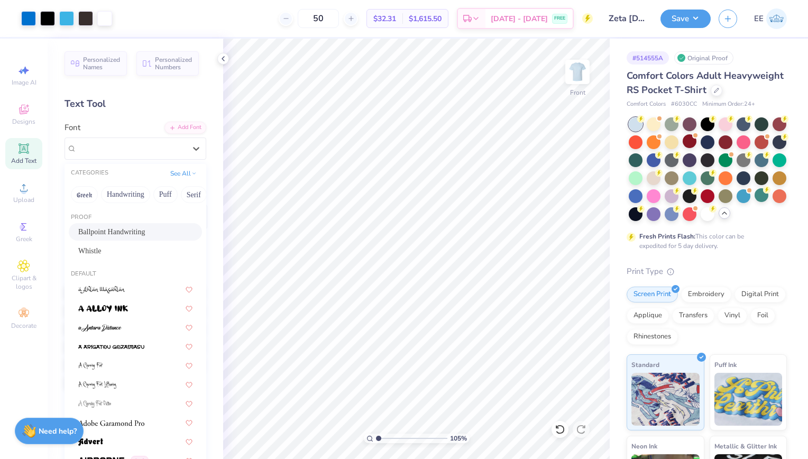
click at [147, 119] on div "Personalized Names Personalized Numbers Text Tool Add Font Font option Ballpoin…" at bounding box center [135, 249] width 175 height 420
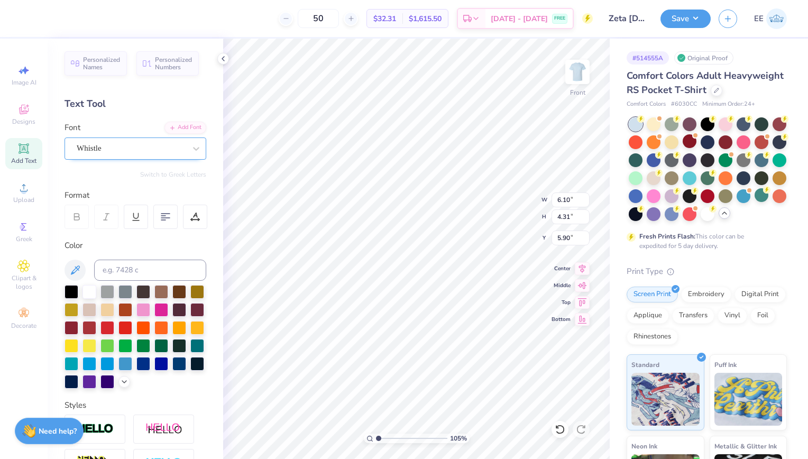
click at [157, 147] on div "Whistle" at bounding box center [131, 148] width 111 height 16
click at [157, 147] on div "Whistle" at bounding box center [131, 148] width 109 height 12
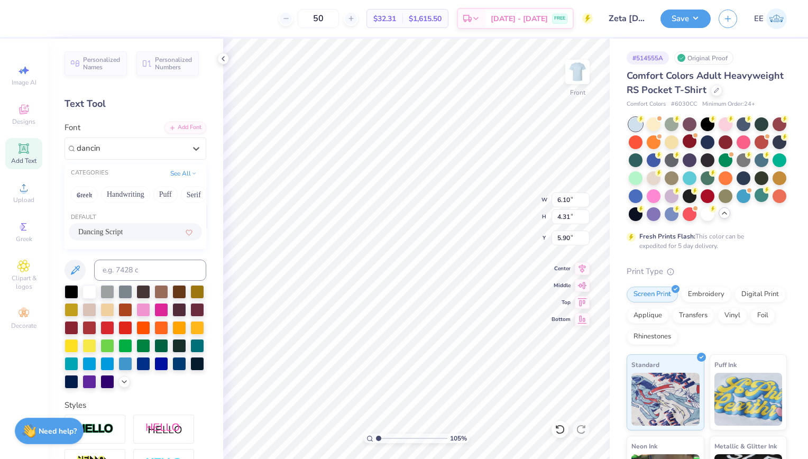
click at [142, 229] on div "Dancing Script" at bounding box center [135, 231] width 114 height 11
paste textarea "Parents Weekend 2025"
click at [567, 84] on img at bounding box center [577, 72] width 42 height 42
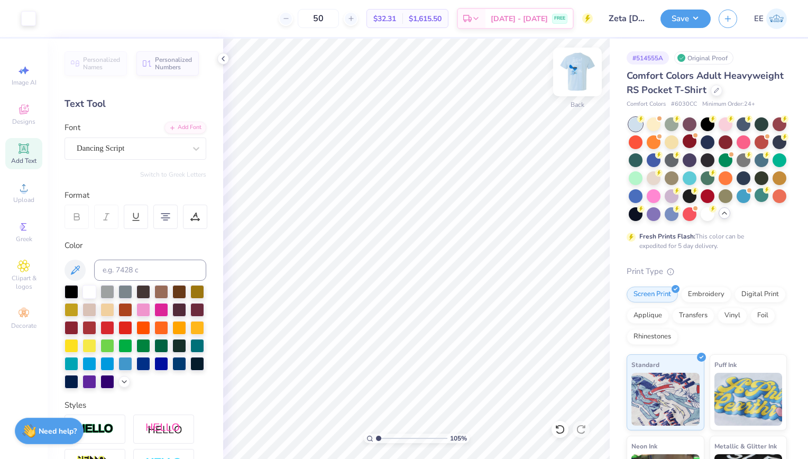
click at [571, 78] on img at bounding box center [577, 72] width 42 height 42
click at [567, 83] on img at bounding box center [577, 72] width 42 height 42
click at [572, 78] on img at bounding box center [577, 72] width 42 height 42
click at [582, 272] on icon at bounding box center [581, 267] width 15 height 13
click at [583, 267] on icon at bounding box center [581, 267] width 15 height 13
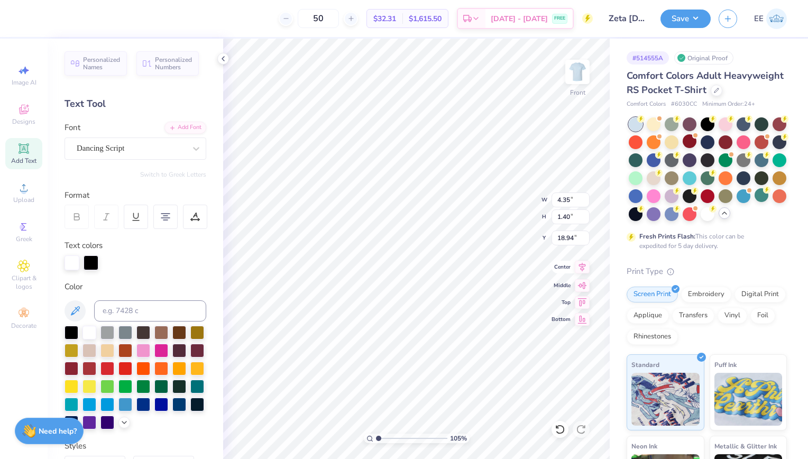
click at [582, 270] on icon at bounding box center [581, 267] width 15 height 13
click at [585, 267] on icon at bounding box center [581, 267] width 15 height 13
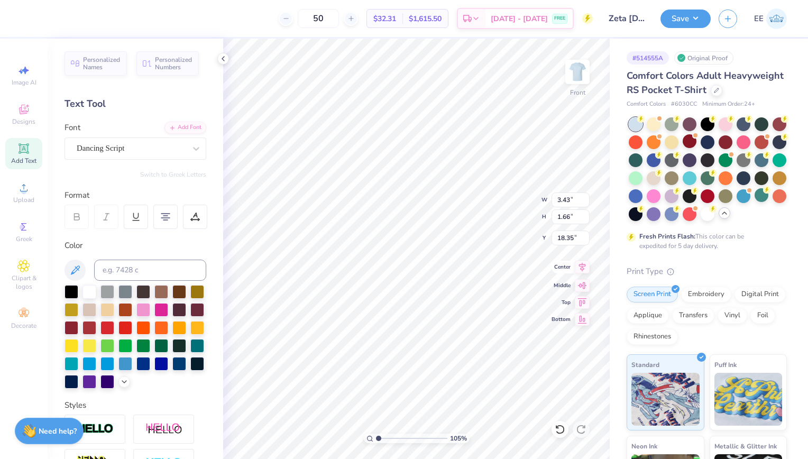
click at [583, 264] on icon at bounding box center [581, 267] width 15 height 13
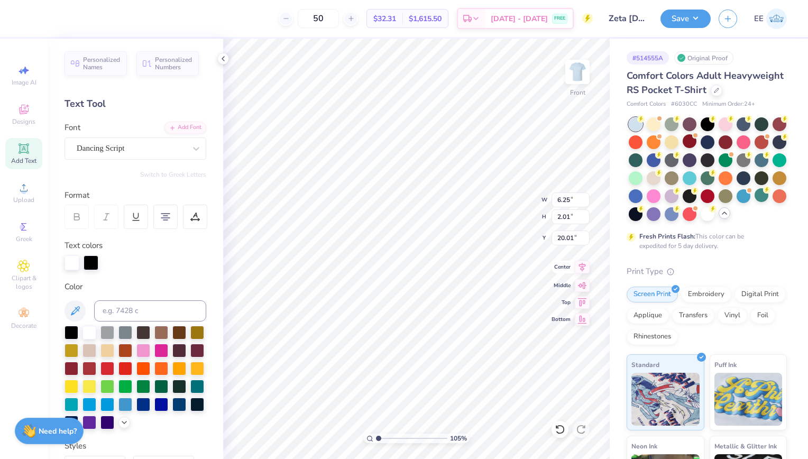
click at [585, 267] on icon at bounding box center [581, 267] width 15 height 13
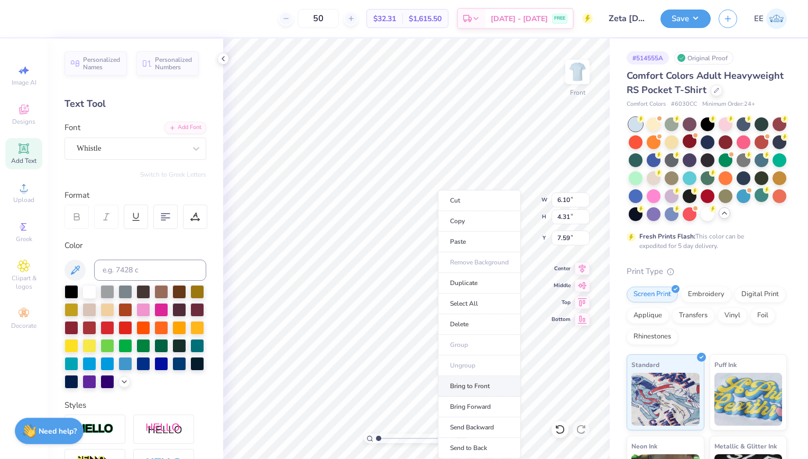
click at [469, 382] on li "Bring to Front" at bounding box center [479, 386] width 83 height 21
click at [580, 262] on icon at bounding box center [581, 267] width 15 height 13
click at [579, 264] on icon at bounding box center [581, 267] width 15 height 13
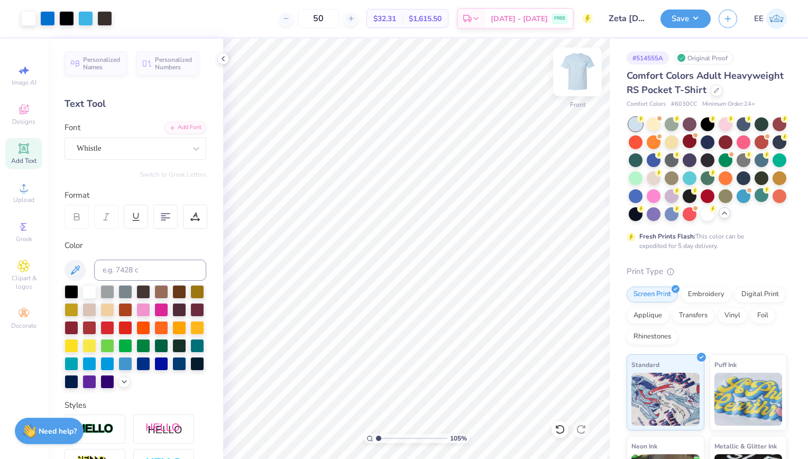
click at [578, 80] on img at bounding box center [577, 72] width 42 height 42
click at [579, 64] on img at bounding box center [577, 72] width 42 height 42
click at [687, 15] on button "Save" at bounding box center [685, 17] width 50 height 18
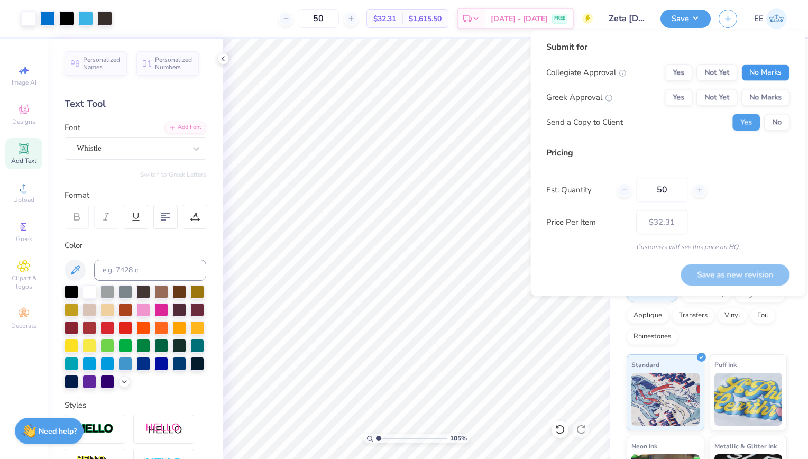
click at [763, 69] on button "No Marks" at bounding box center [765, 72] width 48 height 17
click at [668, 92] on button "Yes" at bounding box center [677, 97] width 27 height 17
click at [781, 126] on button "No" at bounding box center [776, 122] width 25 height 17
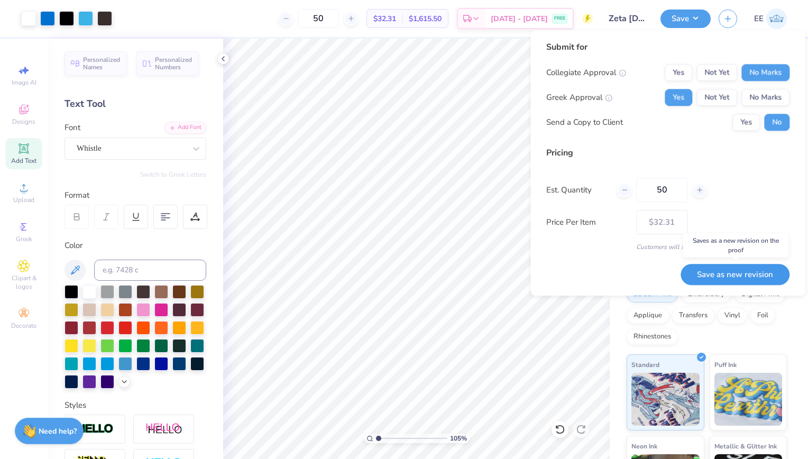
click at [736, 277] on button "Save as new revision" at bounding box center [734, 275] width 109 height 22
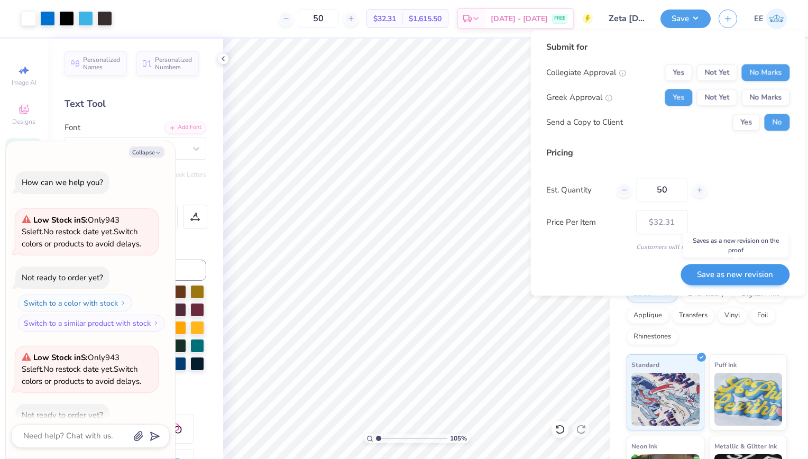
scroll to position [98, 0]
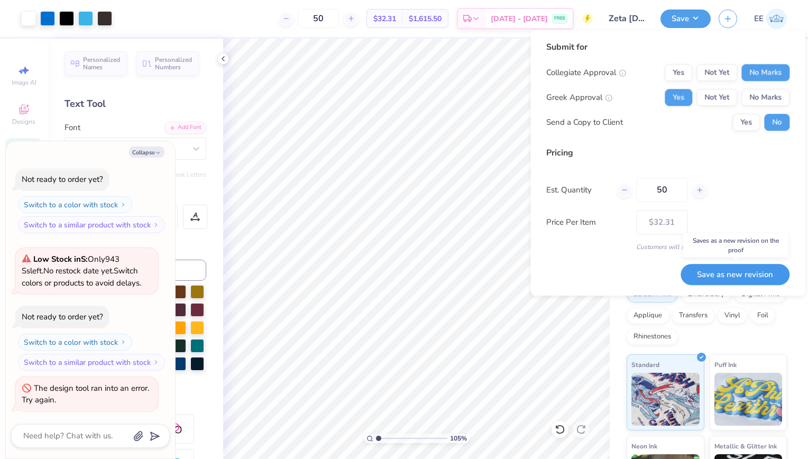
click at [748, 271] on button "Save as new revision" at bounding box center [734, 275] width 109 height 22
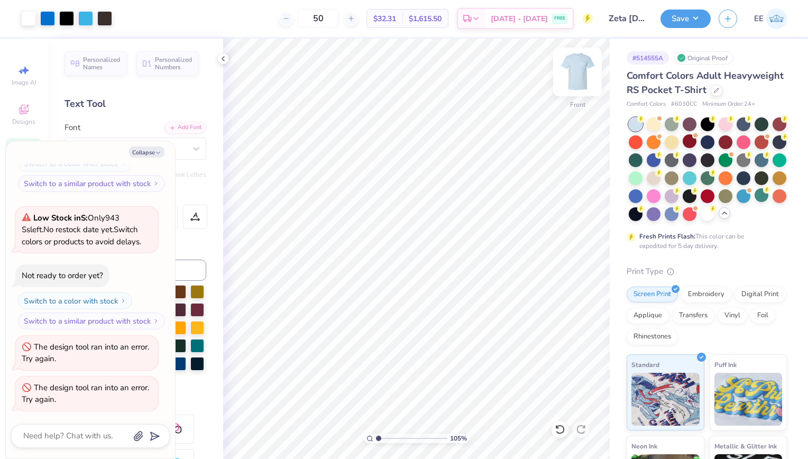
click at [582, 74] on img at bounding box center [577, 72] width 42 height 42
click at [582, 74] on img at bounding box center [577, 71] width 21 height 21
click at [683, 22] on button "Save" at bounding box center [685, 17] width 50 height 18
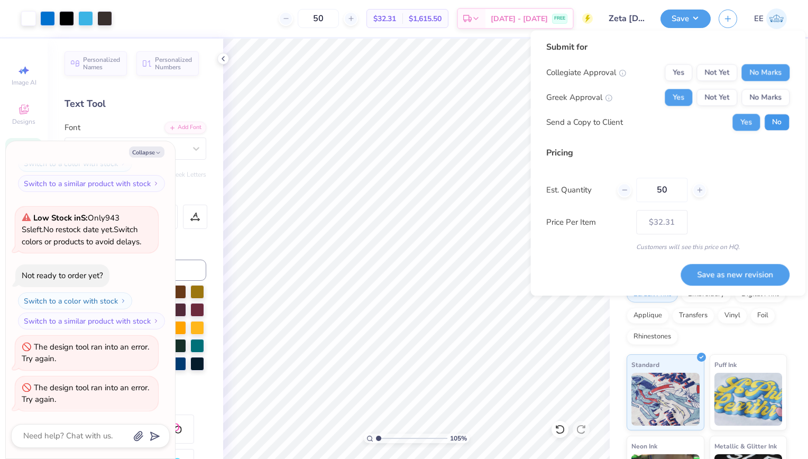
click at [768, 127] on button "No" at bounding box center [776, 122] width 25 height 17
click at [738, 267] on button "Save as new revision" at bounding box center [734, 275] width 109 height 22
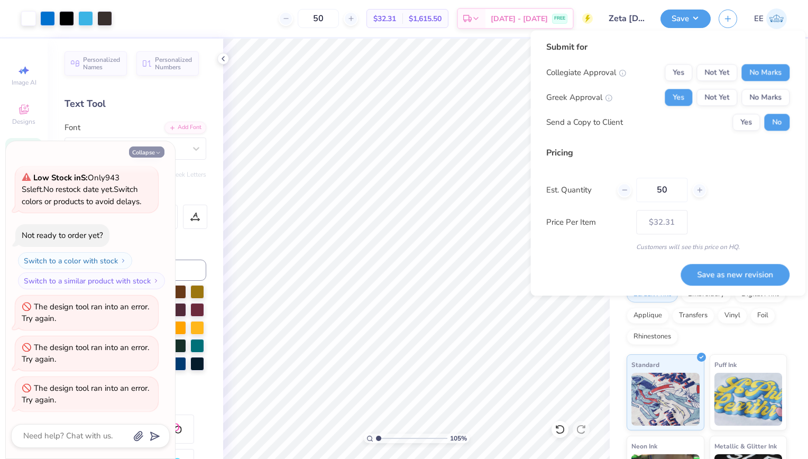
click at [144, 152] on button "Collapse" at bounding box center [146, 151] width 35 height 11
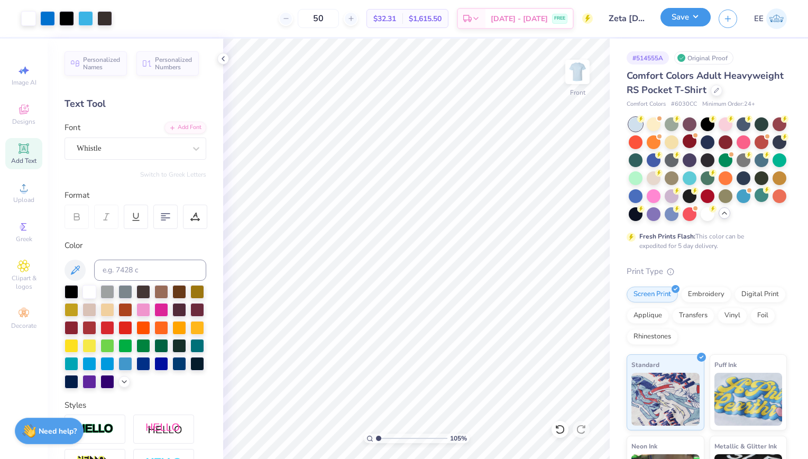
click at [679, 22] on button "Save" at bounding box center [685, 17] width 50 height 18
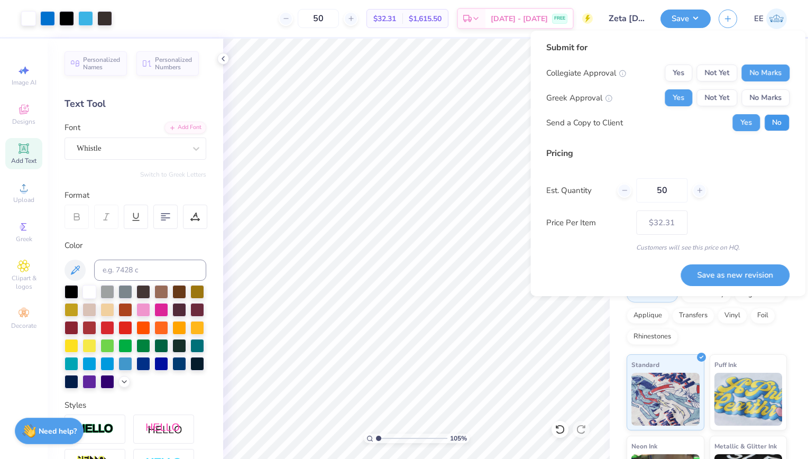
click at [778, 117] on button "No" at bounding box center [776, 122] width 25 height 17
click at [675, 97] on button "Yes" at bounding box center [677, 97] width 27 height 17
click at [741, 279] on button "Save as new revision" at bounding box center [734, 275] width 109 height 22
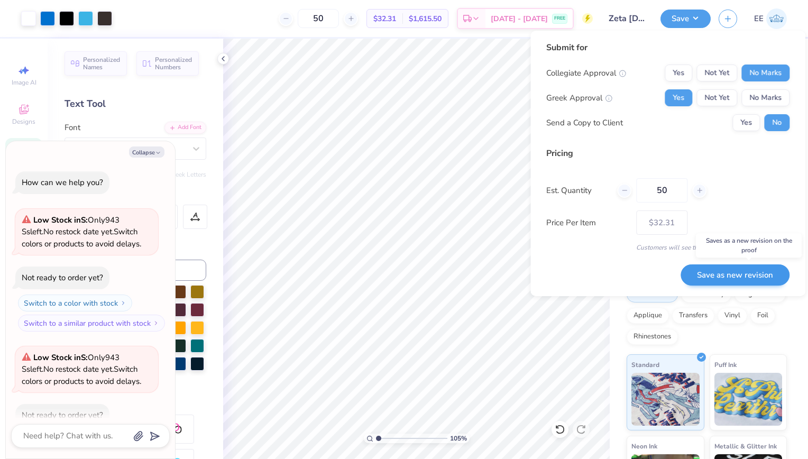
scroll to position [221, 0]
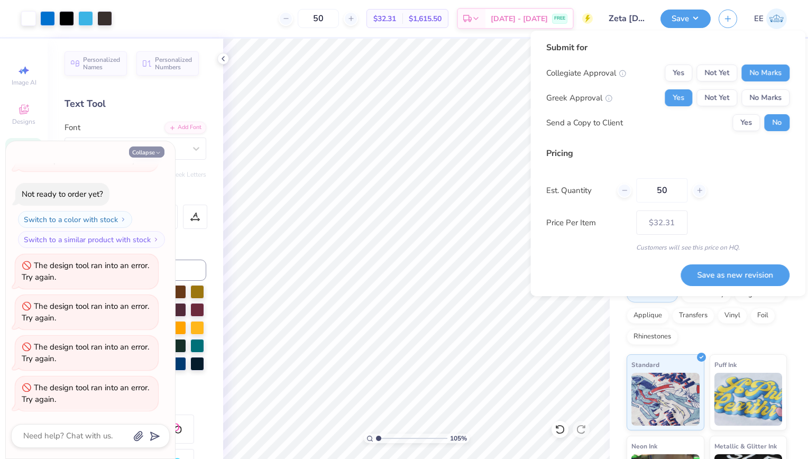
click at [156, 153] on icon "button" at bounding box center [158, 153] width 6 height 6
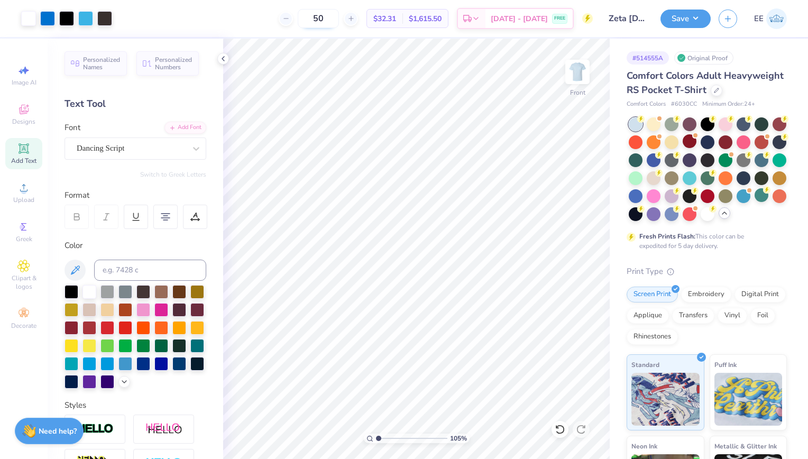
drag, startPoint x: 345, startPoint y: 16, endPoint x: 316, endPoint y: 17, distance: 28.6
click at [316, 17] on input "50" at bounding box center [318, 18] width 41 height 19
drag, startPoint x: 339, startPoint y: 21, endPoint x: 302, endPoint y: 15, distance: 38.1
click at [302, 15] on div "24" at bounding box center [318, 18] width 79 height 19
click at [112, 19] on div at bounding box center [104, 17] width 15 height 15
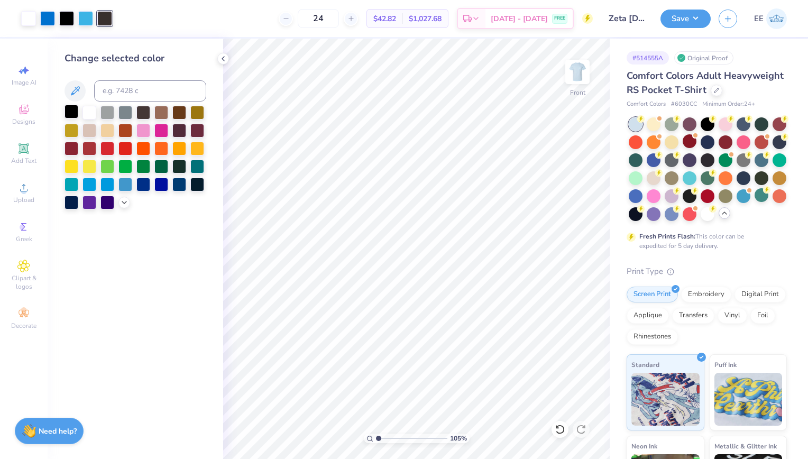
click at [76, 113] on div at bounding box center [71, 112] width 14 height 14
click at [105, 22] on div at bounding box center [104, 17] width 15 height 15
click at [87, 110] on div at bounding box center [89, 112] width 14 height 14
click at [107, 15] on div at bounding box center [104, 17] width 15 height 15
click at [72, 110] on div at bounding box center [71, 112] width 14 height 14
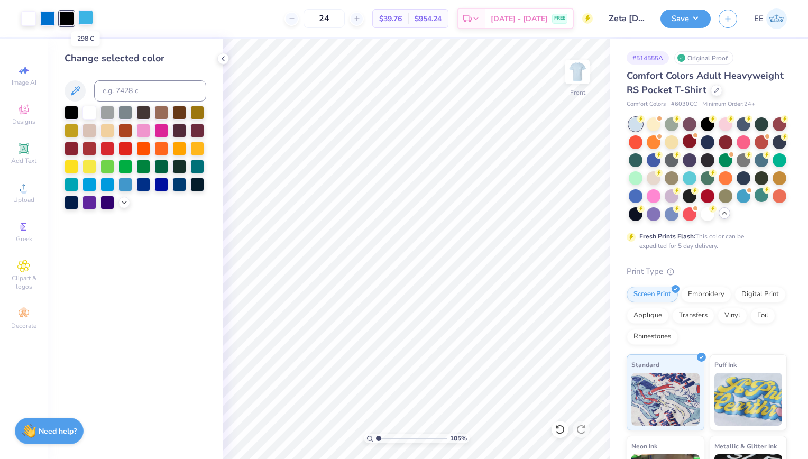
click at [89, 23] on div at bounding box center [85, 17] width 15 height 15
click at [105, 84] on input at bounding box center [150, 90] width 112 height 21
click at [222, 60] on icon at bounding box center [223, 58] width 8 height 8
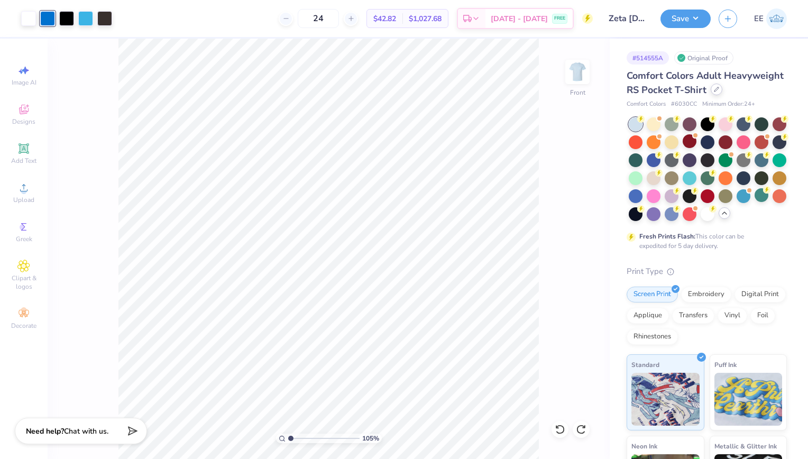
click at [714, 91] on icon at bounding box center [716, 89] width 4 height 4
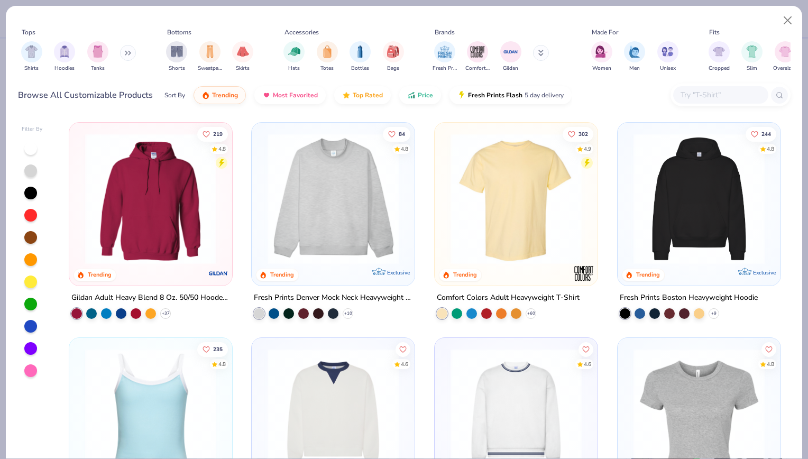
click at [683, 90] on input "text" at bounding box center [719, 95] width 81 height 12
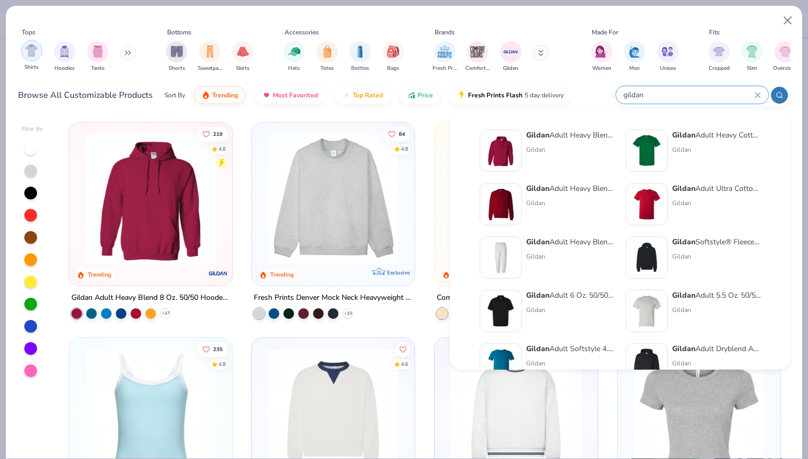
click at [29, 51] on img "filter for Shirts" at bounding box center [31, 50] width 12 height 12
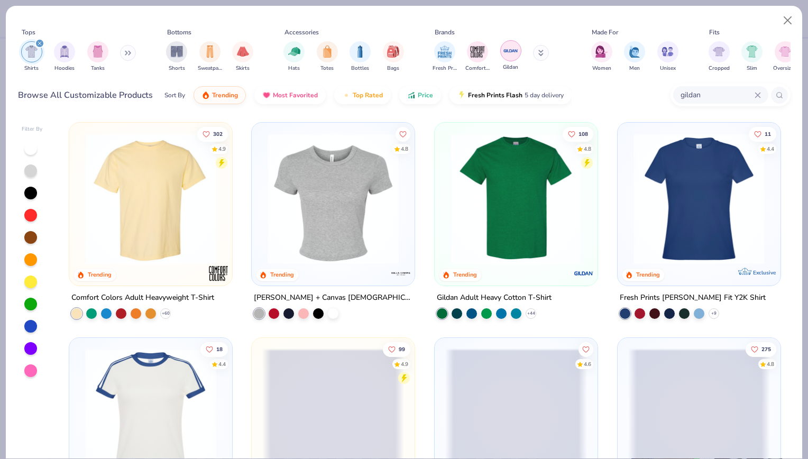
click at [505, 51] on img "filter for Gildan" at bounding box center [511, 51] width 16 height 16
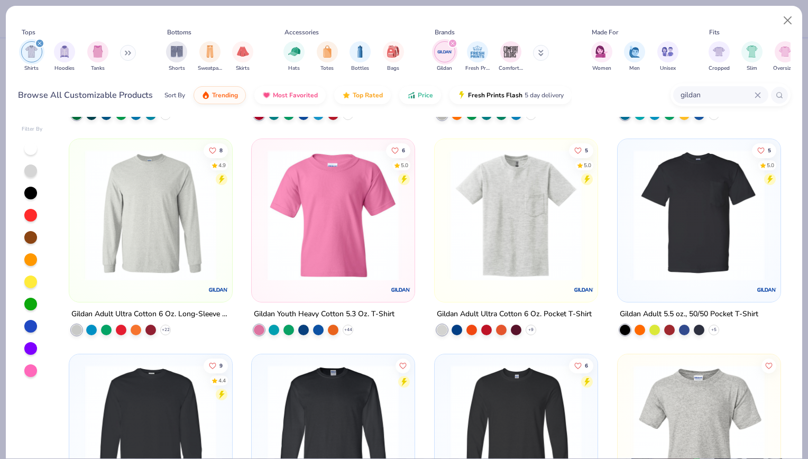
scroll to position [199, 0]
click at [785, 20] on button "Close" at bounding box center [787, 21] width 20 height 20
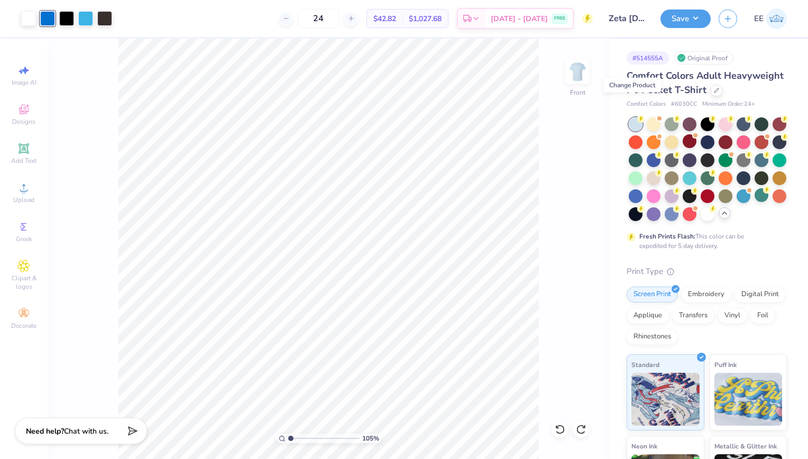
click at [722, 251] on div "Fresh Prints Flash: This color can be expedited for 5 day delivery." at bounding box center [706, 183] width 160 height 133
click at [710, 95] on div at bounding box center [716, 90] width 12 height 12
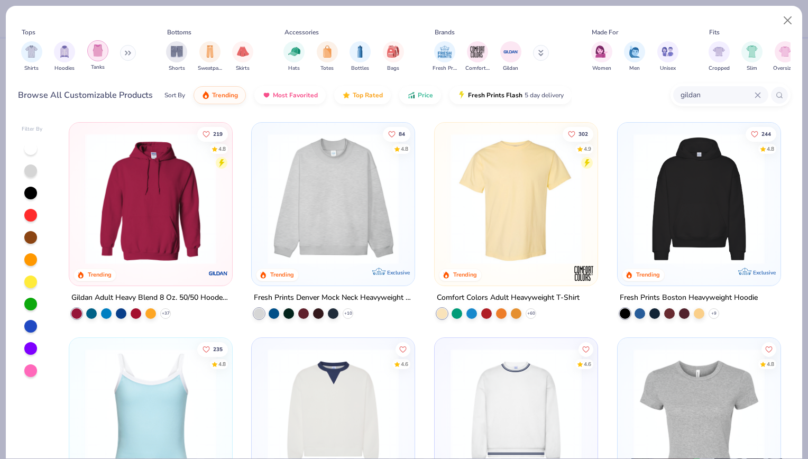
click at [88, 53] on div "filter for Tanks" at bounding box center [97, 50] width 21 height 21
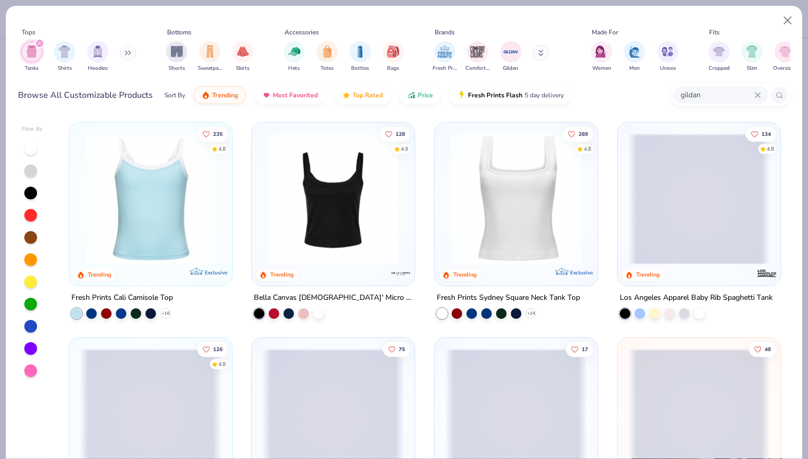
click at [38, 44] on icon "filter for Tanks" at bounding box center [40, 43] width 4 height 4
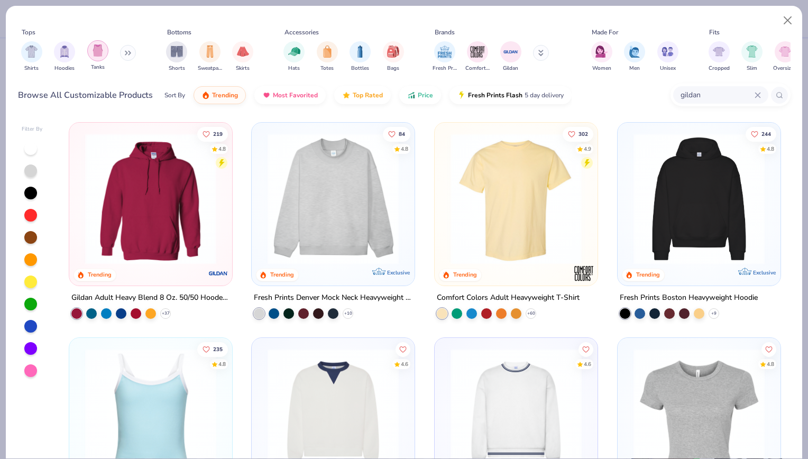
click at [92, 51] on img "filter for Tanks" at bounding box center [98, 50] width 12 height 12
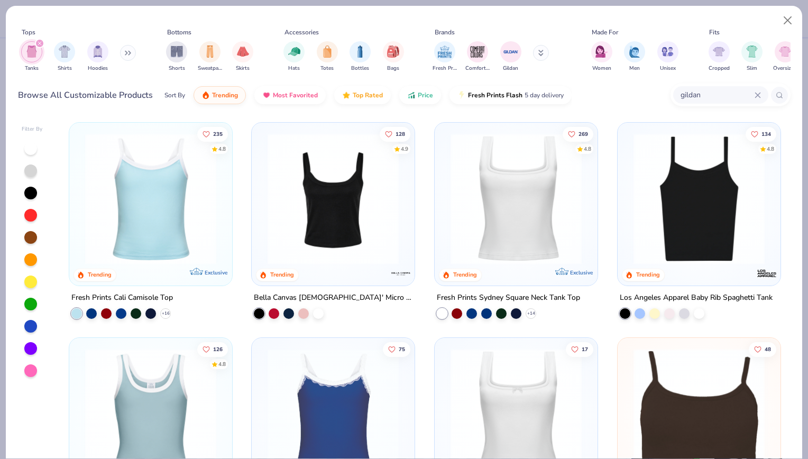
click at [36, 40] on div "filter for Tanks" at bounding box center [40, 44] width 10 height 10
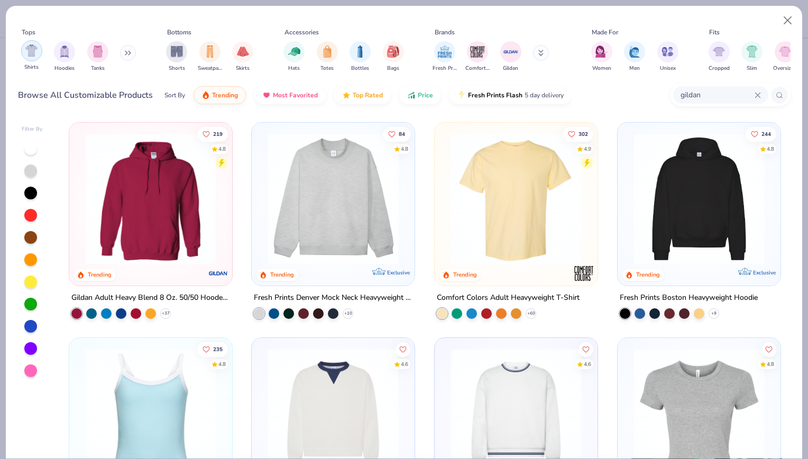
click at [35, 51] on img "filter for Shirts" at bounding box center [31, 50] width 12 height 12
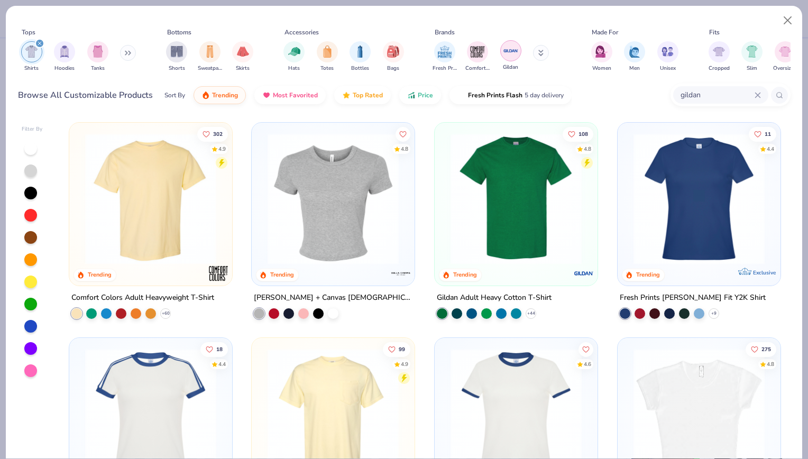
click at [508, 55] on img "filter for Gildan" at bounding box center [511, 51] width 16 height 16
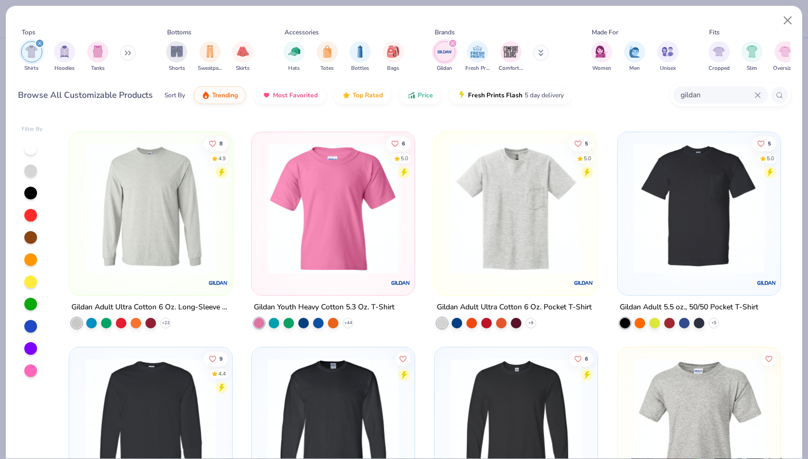
scroll to position [200, 0]
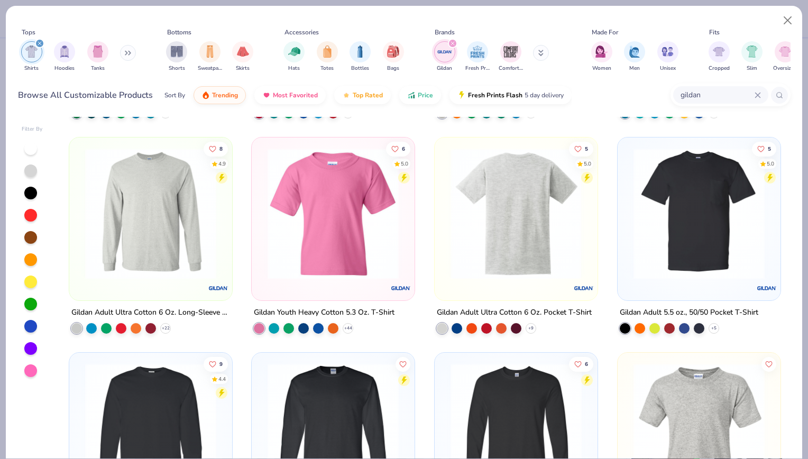
click at [445, 224] on img at bounding box center [374, 213] width 142 height 131
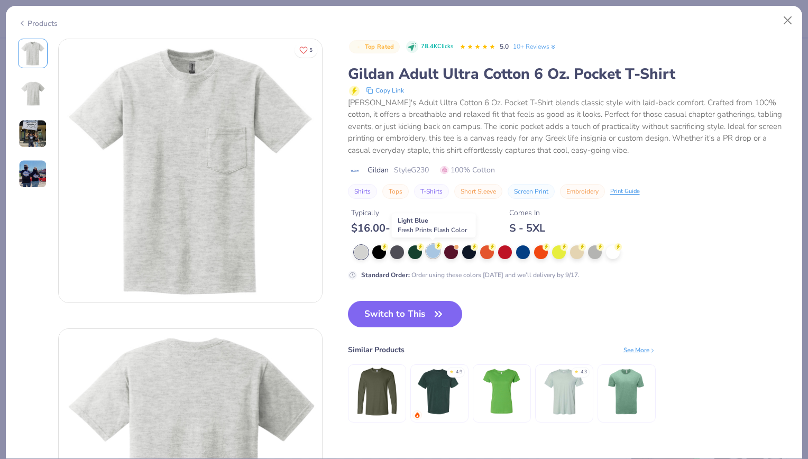
click at [432, 247] on div at bounding box center [433, 251] width 14 height 14
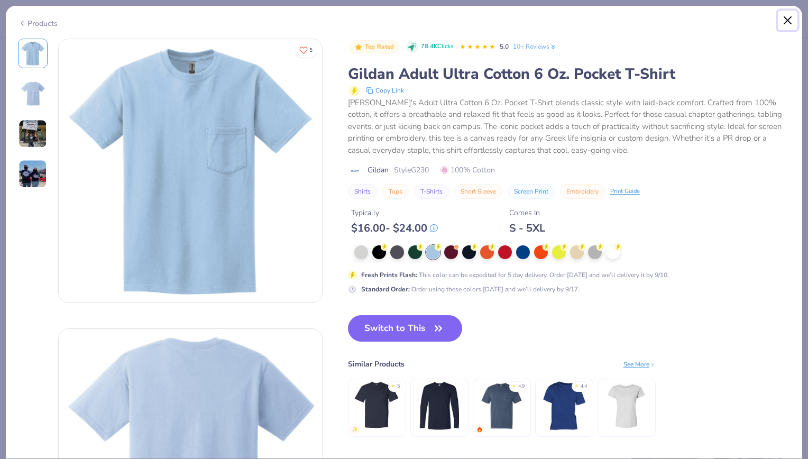
click at [787, 22] on button "Close" at bounding box center [787, 21] width 20 height 20
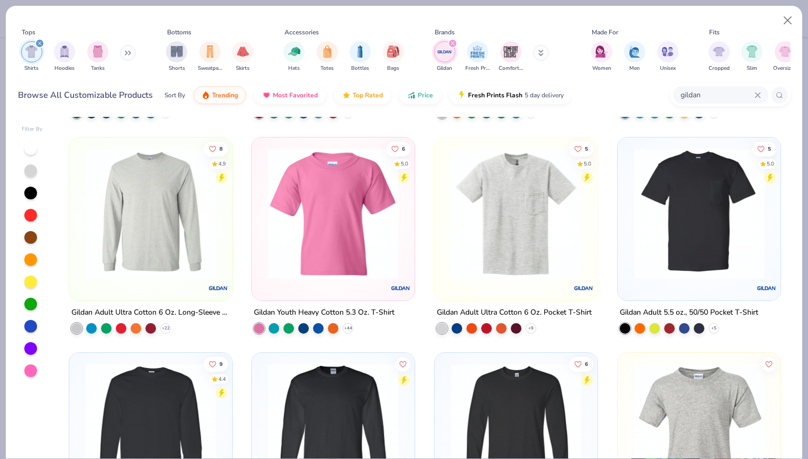
click at [682, 219] on img at bounding box center [699, 213] width 142 height 131
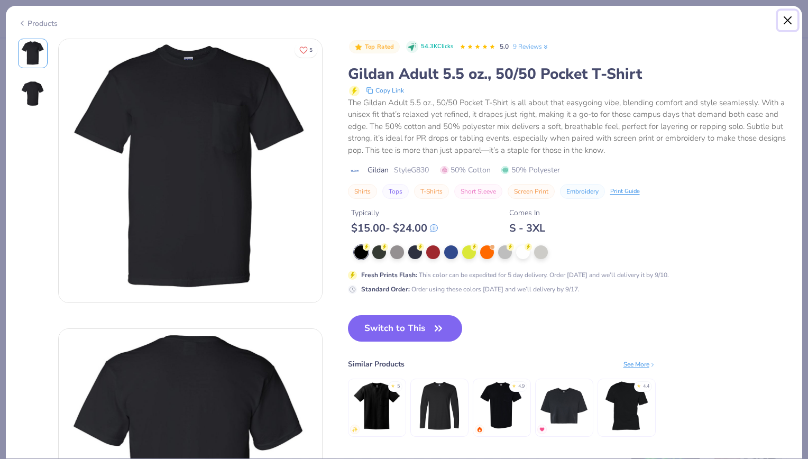
click at [784, 21] on button "Close" at bounding box center [787, 21] width 20 height 20
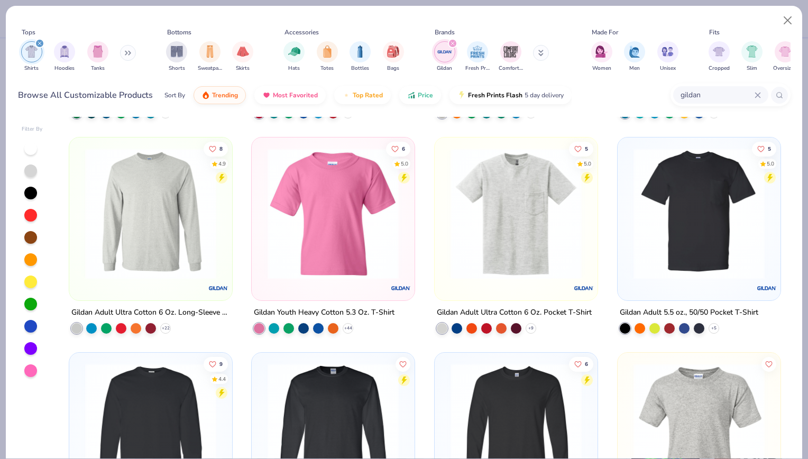
click at [563, 222] on img at bounding box center [516, 213] width 142 height 131
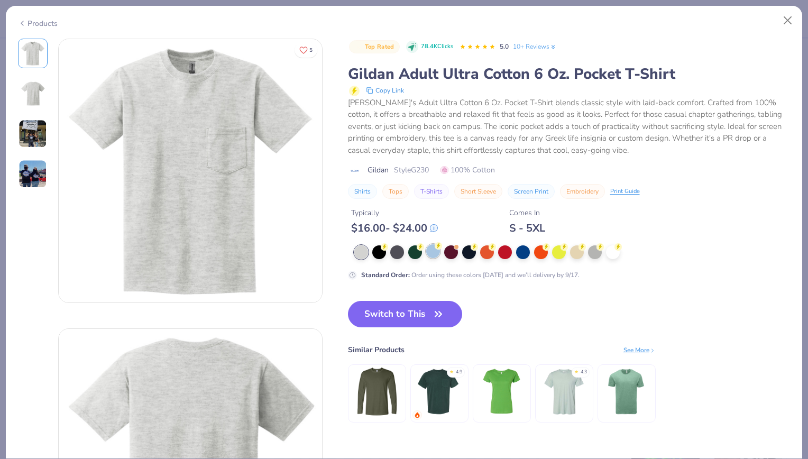
click at [431, 251] on div at bounding box center [433, 251] width 14 height 14
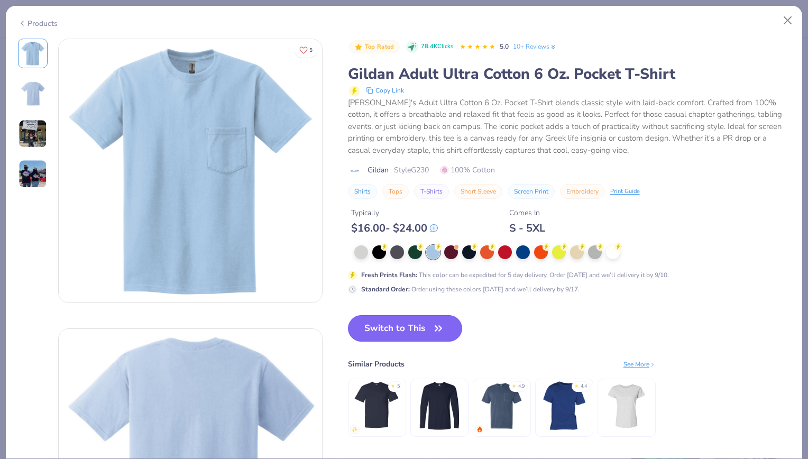
click at [411, 332] on button "Switch to This" at bounding box center [405, 328] width 115 height 26
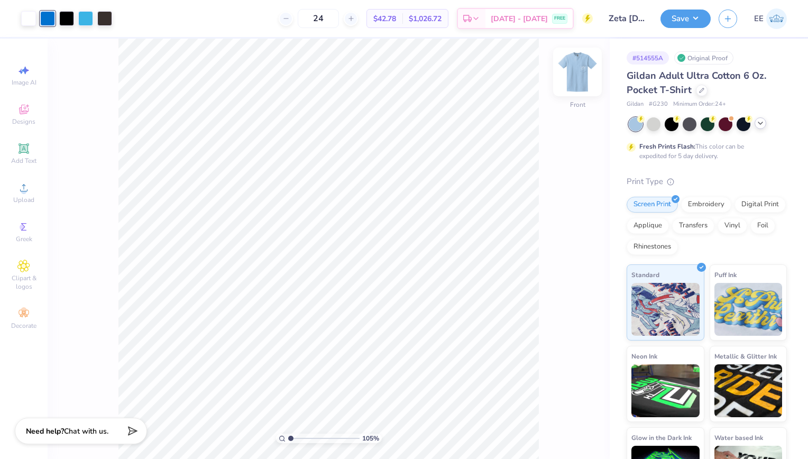
click at [574, 72] on img at bounding box center [577, 72] width 42 height 42
click at [764, 124] on div at bounding box center [760, 123] width 12 height 12
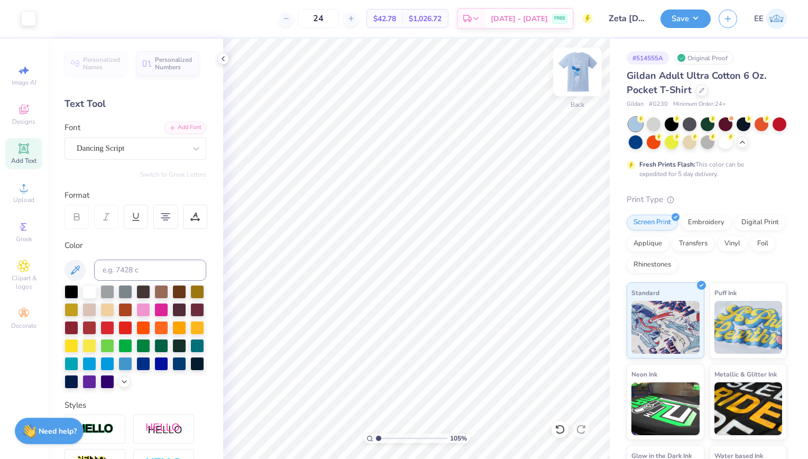
click at [582, 76] on img at bounding box center [577, 72] width 42 height 42
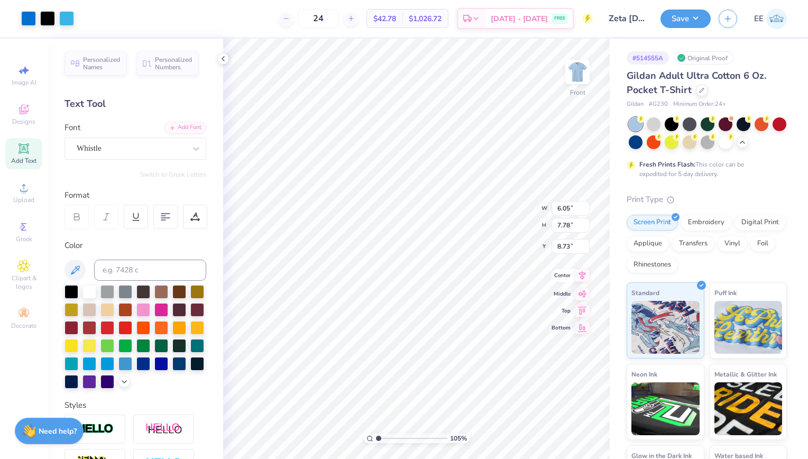
click at [579, 274] on icon at bounding box center [581, 275] width 15 height 13
click at [582, 267] on icon at bounding box center [582, 267] width 7 height 9
click at [339, 16] on input "24" at bounding box center [318, 18] width 41 height 19
drag, startPoint x: 344, startPoint y: 16, endPoint x: 309, endPoint y: 18, distance: 34.9
click at [309, 18] on div "24" at bounding box center [318, 18] width 79 height 19
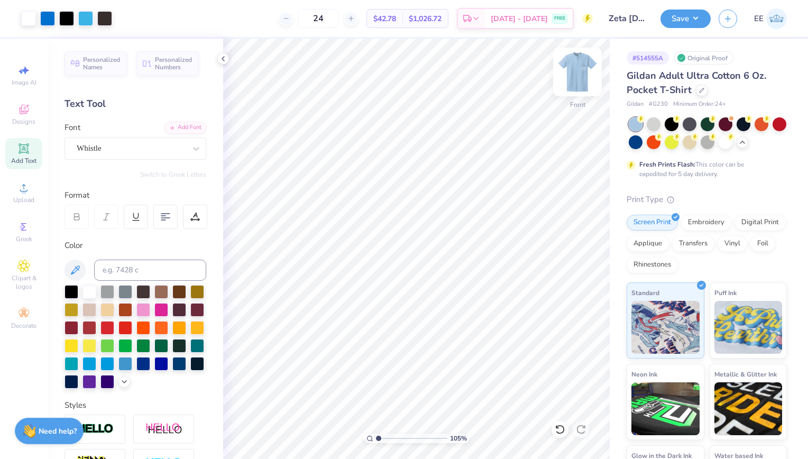
click at [578, 71] on img at bounding box center [577, 72] width 42 height 42
click at [578, 71] on img at bounding box center [577, 71] width 21 height 21
click at [699, 91] on icon at bounding box center [701, 89] width 5 height 5
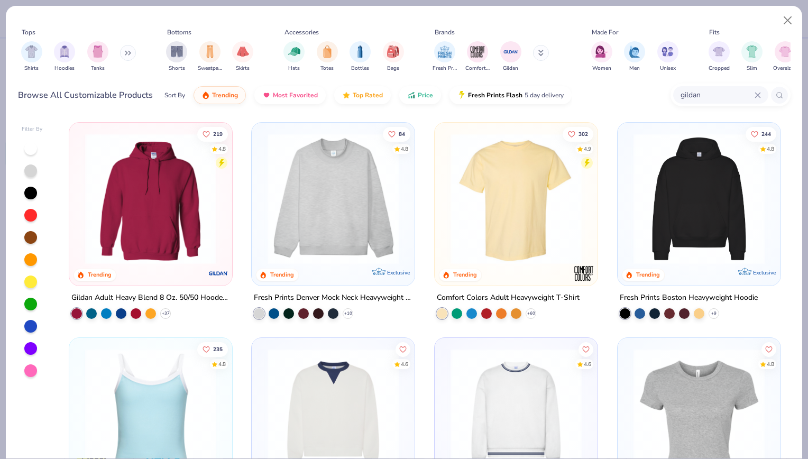
click at [697, 92] on input "gildan" at bounding box center [716, 95] width 75 height 12
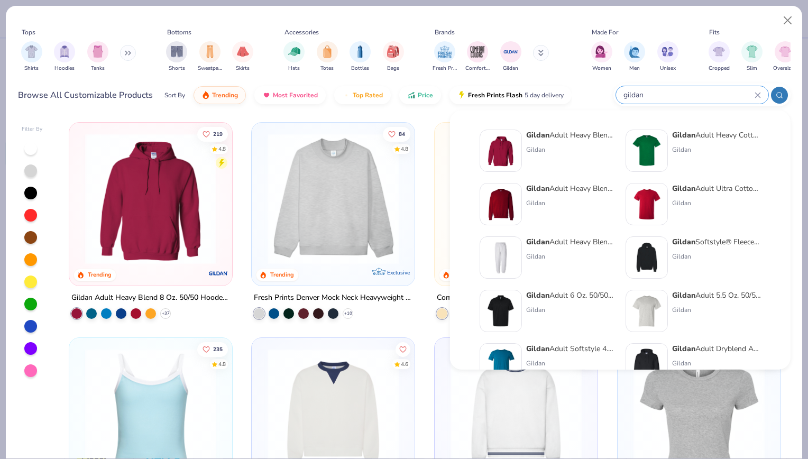
click at [697, 92] on input "gildan" at bounding box center [688, 95] width 132 height 12
drag, startPoint x: 697, startPoint y: 92, endPoint x: 600, endPoint y: 90, distance: 96.7
click at [600, 90] on div "Browse All Customizable Products Sort By Trending Most Favorited Top Rated Pric…" at bounding box center [404, 95] width 772 height 30
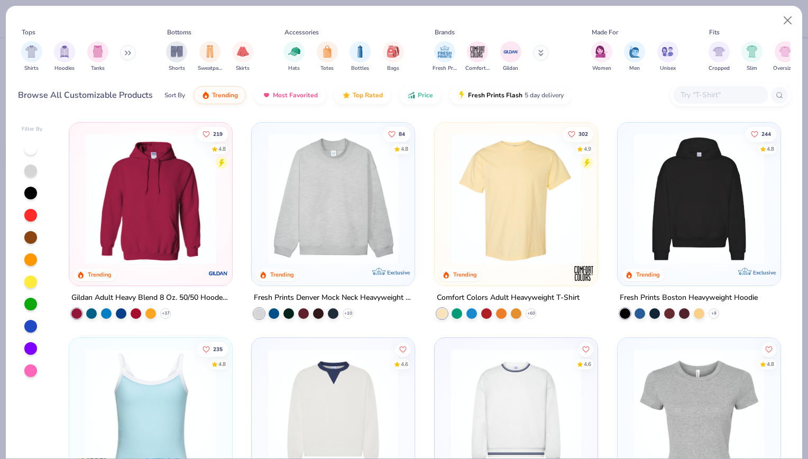
click at [693, 94] on input "text" at bounding box center [719, 95] width 81 height 12
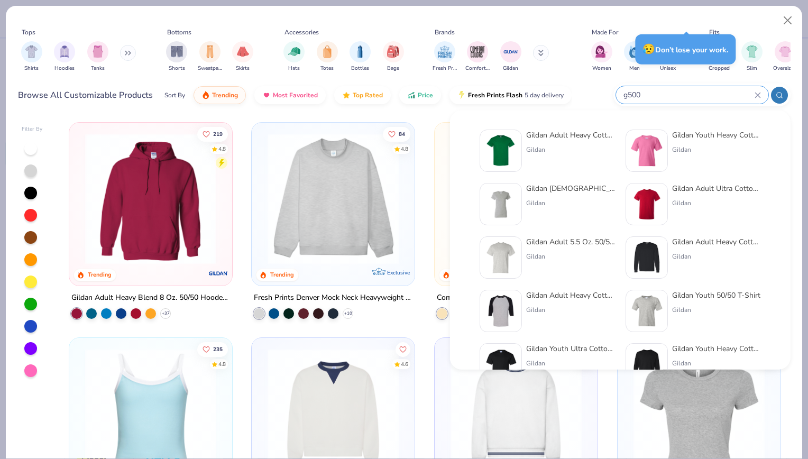
click at [550, 146] on div "Gildan" at bounding box center [570, 150] width 89 height 10
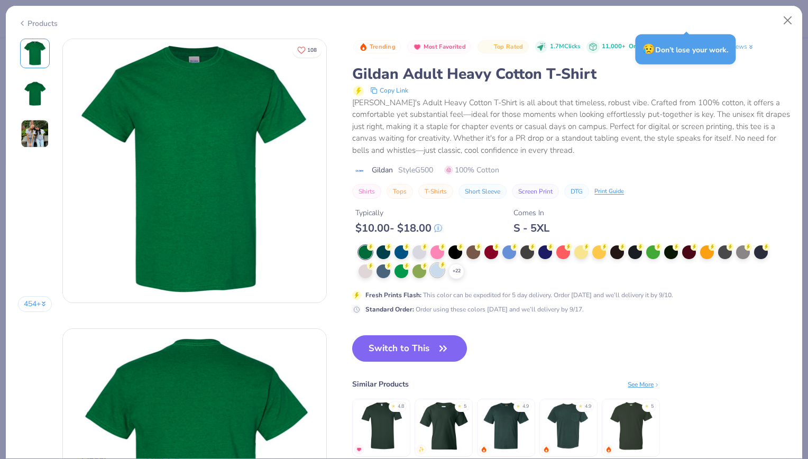
click at [434, 266] on div at bounding box center [437, 270] width 14 height 14
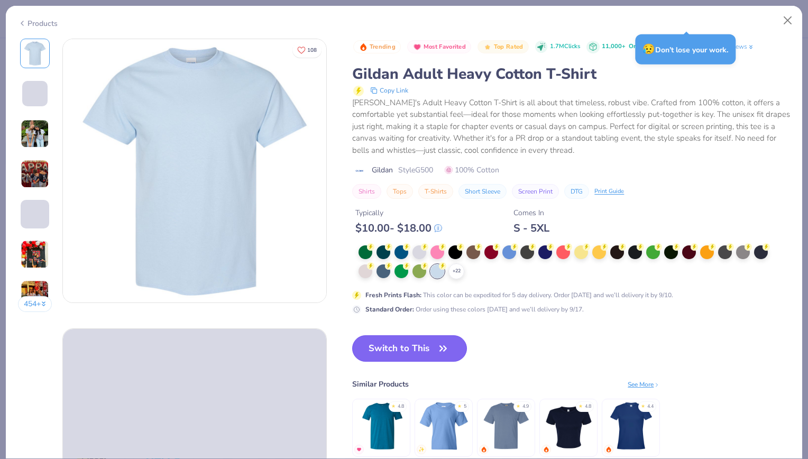
click at [413, 350] on button "Switch to This" at bounding box center [409, 348] width 115 height 26
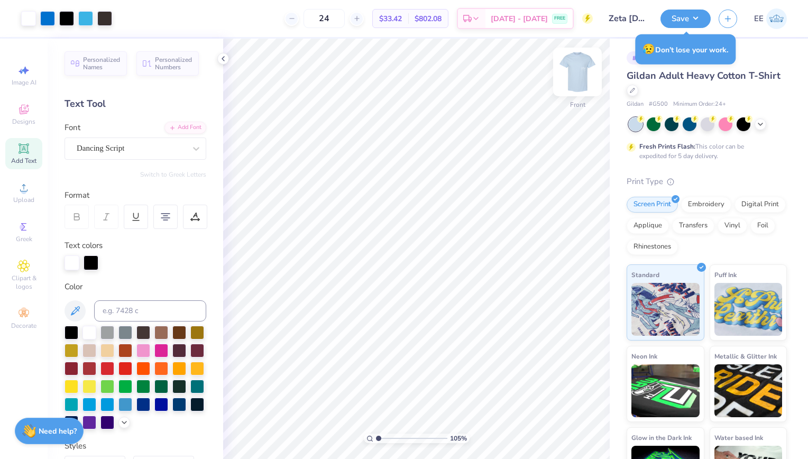
click at [577, 70] on img at bounding box center [577, 72] width 42 height 42
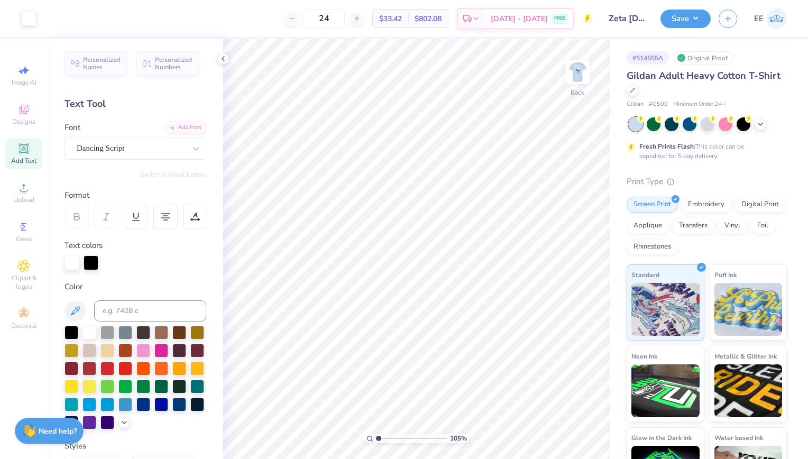
click at [577, 70] on img at bounding box center [577, 71] width 21 height 21
drag, startPoint x: 349, startPoint y: 20, endPoint x: 309, endPoint y: 12, distance: 40.5
click at [309, 12] on div "24" at bounding box center [323, 18] width 79 height 19
click at [582, 63] on img at bounding box center [577, 72] width 42 height 42
click at [572, 78] on img at bounding box center [577, 72] width 42 height 42
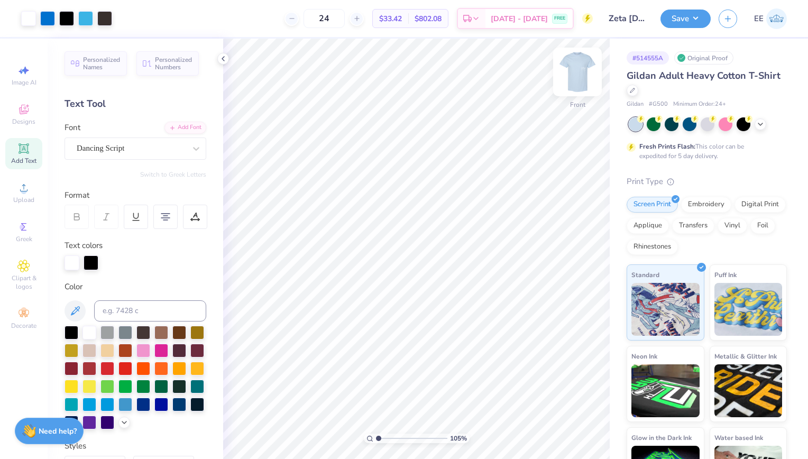
click at [573, 74] on img at bounding box center [577, 72] width 42 height 42
click at [638, 92] on div at bounding box center [632, 90] width 12 height 12
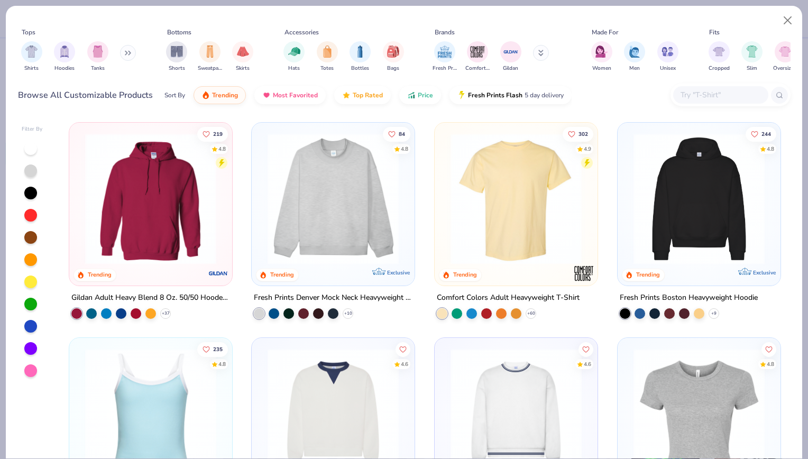
click at [692, 93] on input "text" at bounding box center [719, 95] width 81 height 12
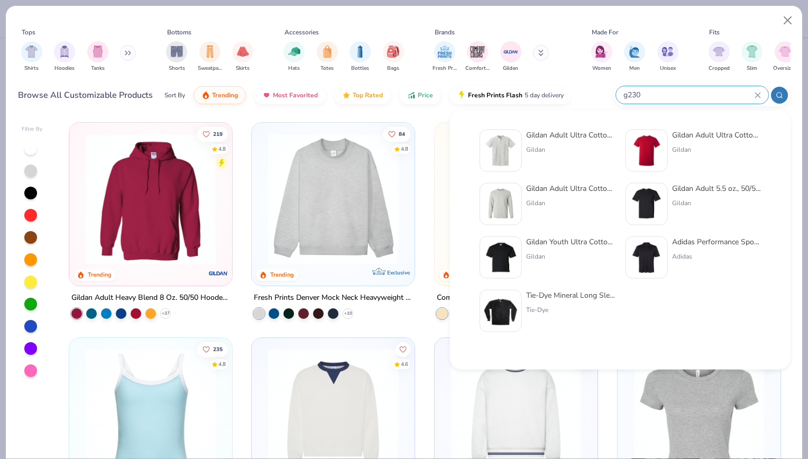
click at [512, 146] on img at bounding box center [500, 150] width 33 height 33
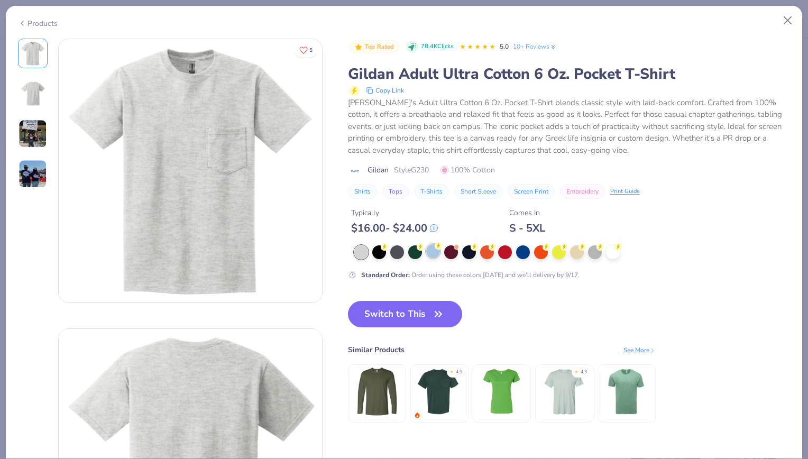
click at [434, 247] on icon at bounding box center [437, 245] width 7 height 7
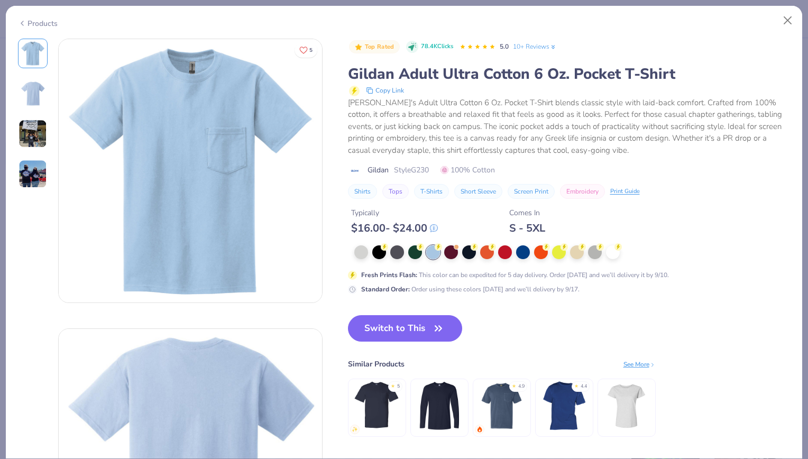
click at [413, 317] on button "Switch to This" at bounding box center [405, 328] width 115 height 26
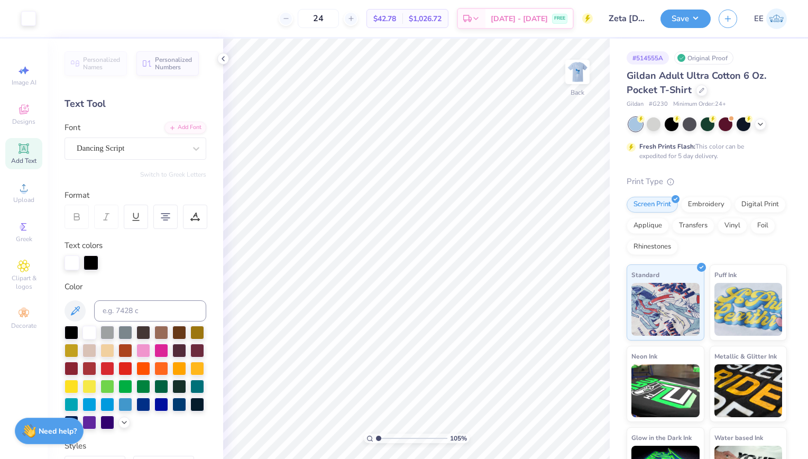
click at [580, 77] on img at bounding box center [577, 71] width 21 height 21
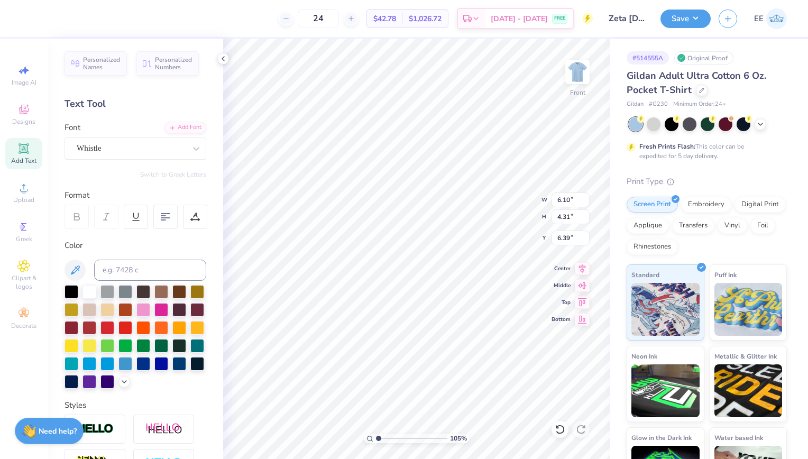
type input "1.04930621868283"
type input "3.62"
click at [581, 267] on icon at bounding box center [582, 267] width 7 height 9
click at [581, 270] on icon at bounding box center [581, 267] width 15 height 13
click at [698, 92] on div at bounding box center [701, 90] width 12 height 12
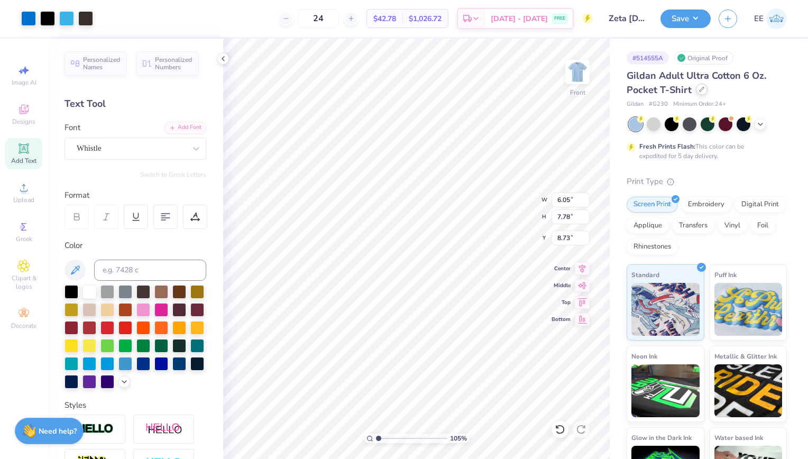
type input "1.04930621868283"
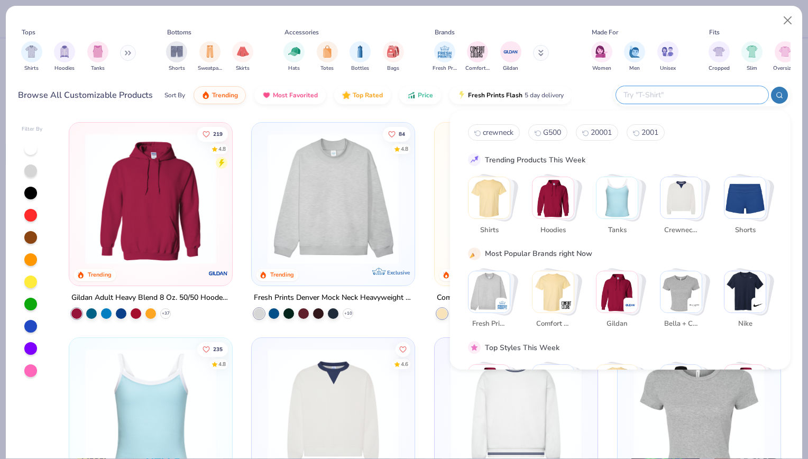
click at [702, 95] on input "text" at bounding box center [691, 95] width 138 height 12
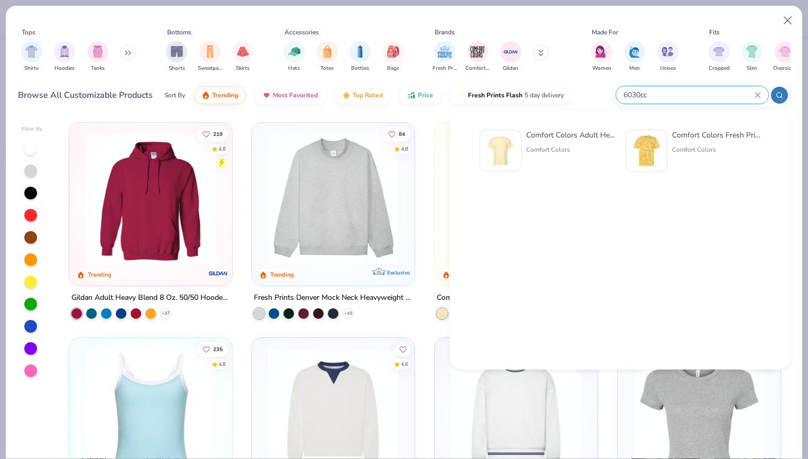
type input "6030cc"
click at [535, 147] on div "Comfort Colors" at bounding box center [570, 150] width 89 height 10
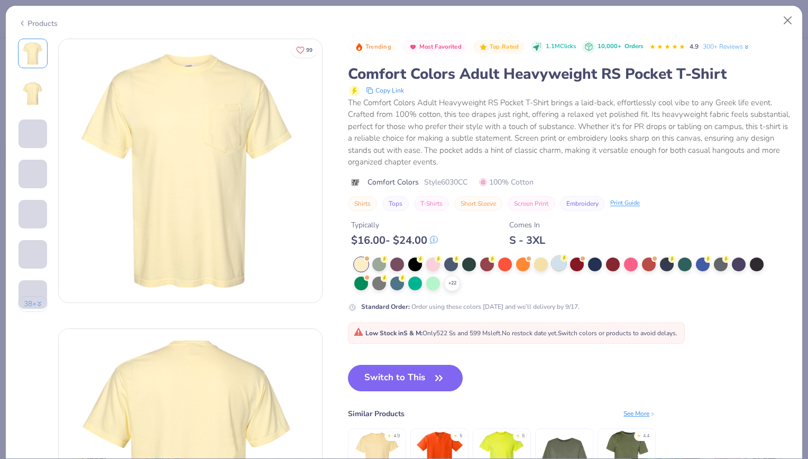
click at [555, 258] on div at bounding box center [559, 263] width 14 height 14
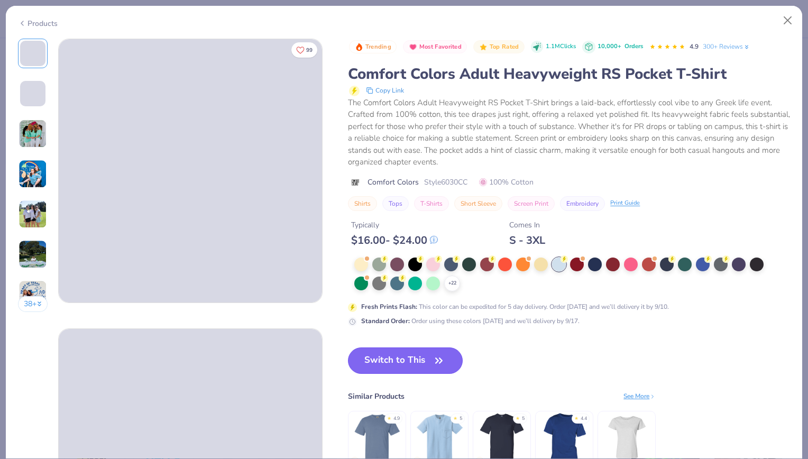
click at [403, 366] on button "Switch to This" at bounding box center [405, 360] width 115 height 26
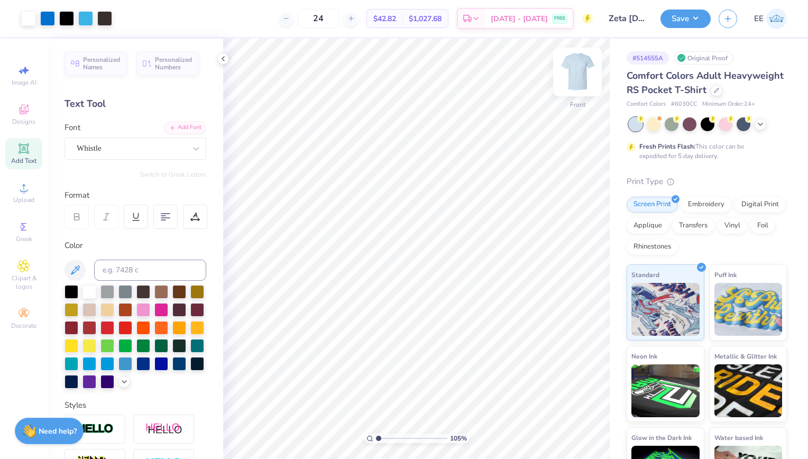
click at [585, 71] on img at bounding box center [577, 72] width 42 height 42
click at [585, 71] on img at bounding box center [577, 71] width 21 height 21
type input "1.04930621868283"
type input "9.58"
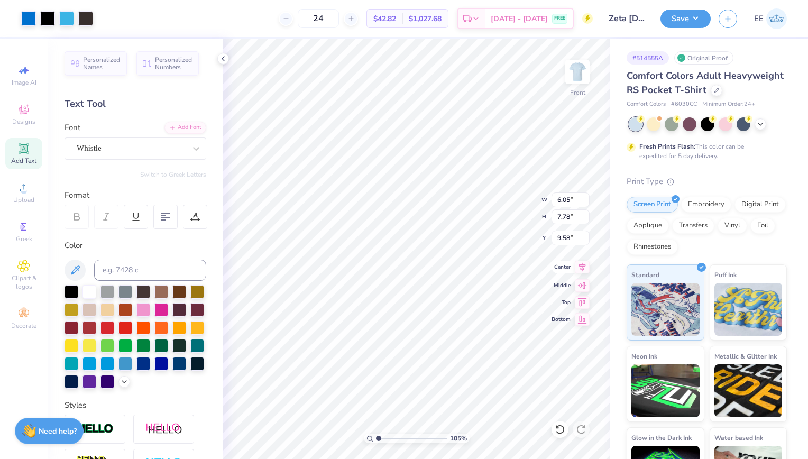
click at [579, 263] on icon at bounding box center [582, 267] width 7 height 9
type input "1.04930621868283"
type input "2.32"
type input "1.92"
type input "5.37"
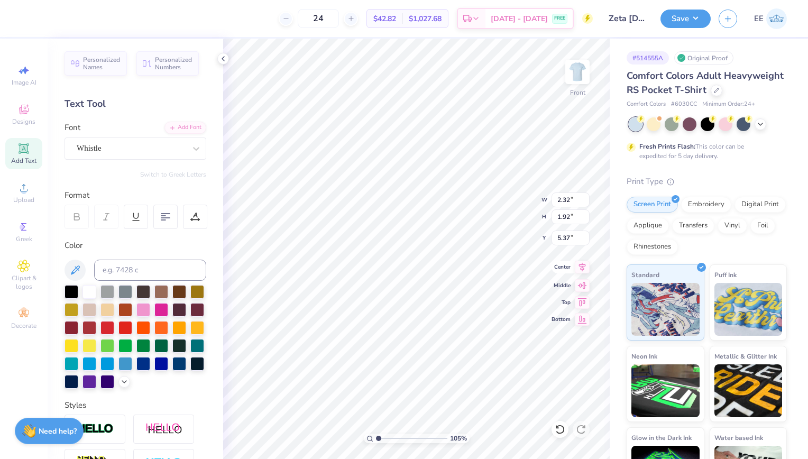
type input "1.04930621868283"
type input "6.10"
type input "4.31"
type input "4.52"
type input "1.04930621868283"
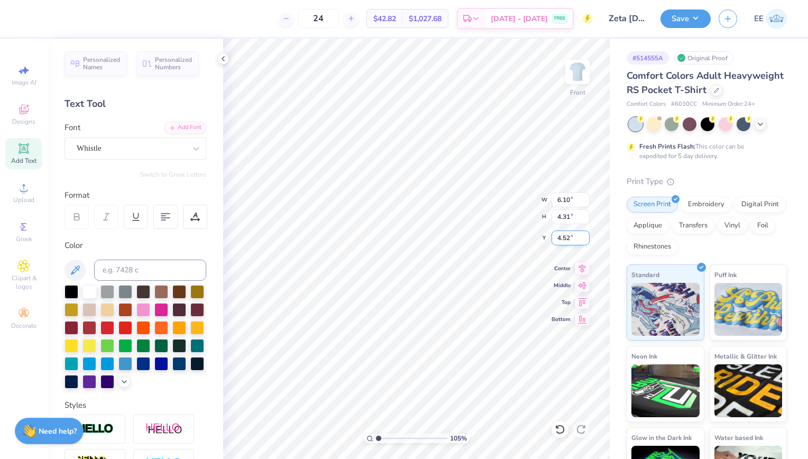
type input "6.61"
click at [579, 265] on icon at bounding box center [581, 267] width 15 height 13
type input "1.04930621868283"
drag, startPoint x: 341, startPoint y: 21, endPoint x: 307, endPoint y: 17, distance: 35.1
click at [307, 17] on div "24" at bounding box center [318, 18] width 79 height 19
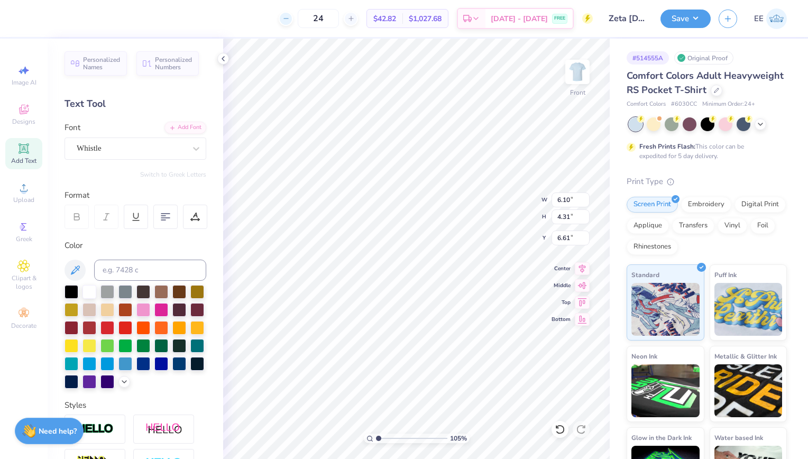
type input "2"
type input "3"
type input "24"
click at [577, 264] on icon at bounding box center [581, 267] width 15 height 13
type input "1.04930621868283"
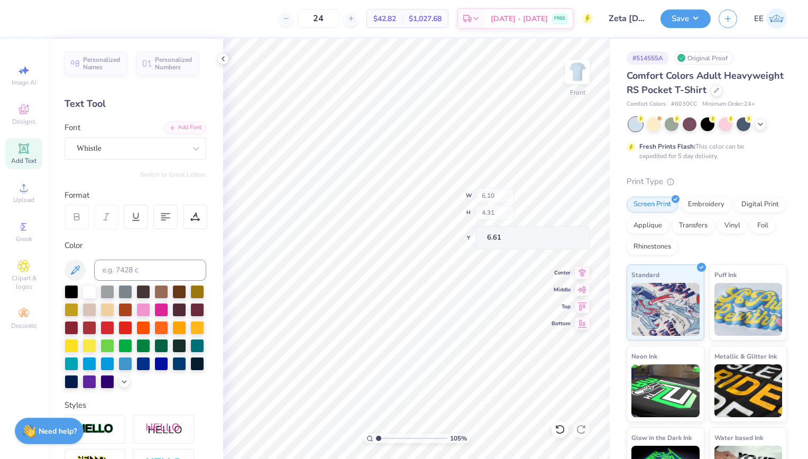
type input "4.17"
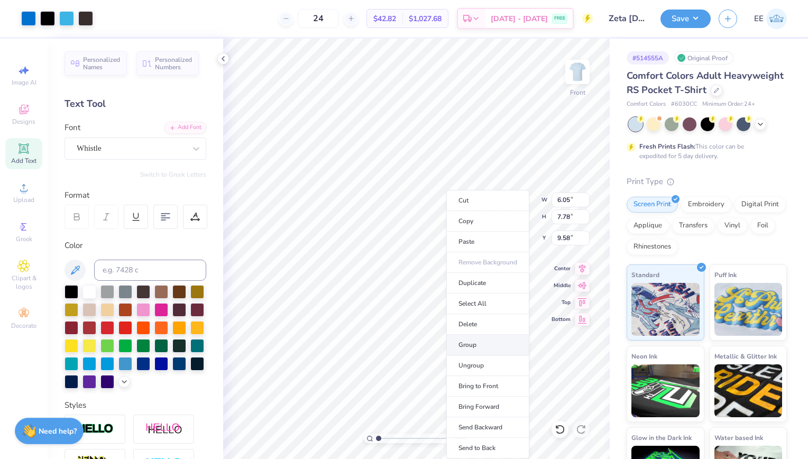
click at [486, 339] on li "Group" at bounding box center [487, 345] width 83 height 21
click at [580, 265] on icon at bounding box center [581, 267] width 15 height 13
type input "1.04930621868283"
type input "11.83"
type input "9.04"
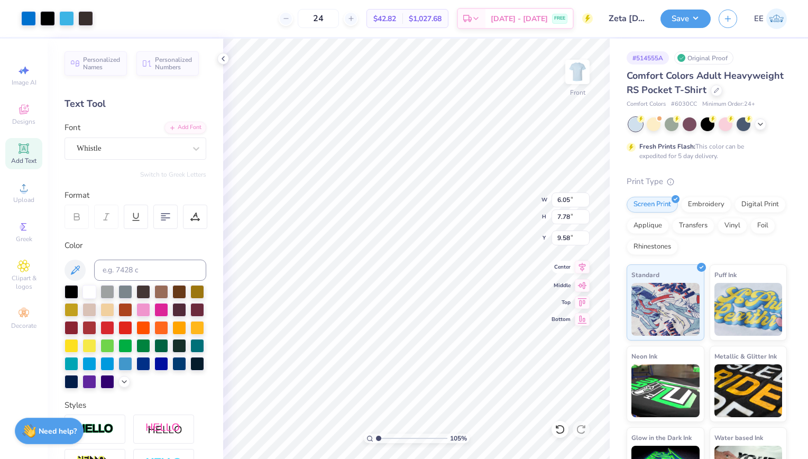
type input "-1.63"
type input "1.04930621868283"
type input "6.10"
type input "4.31"
type input "4.17"
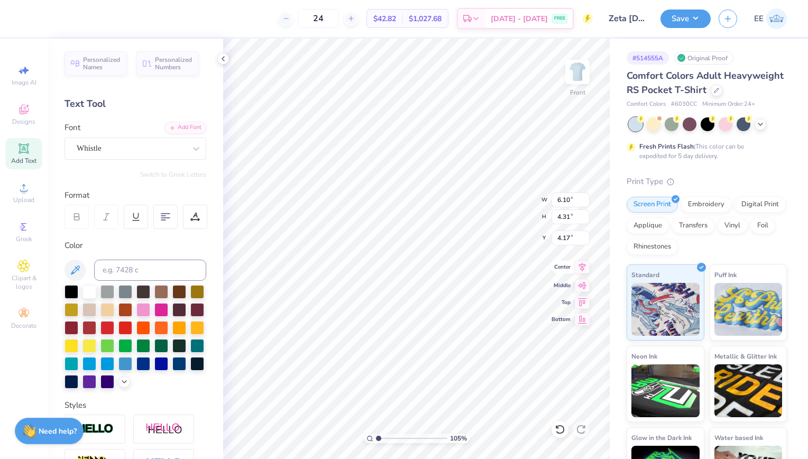
type input "1.04930621868283"
type input "6.33"
type input "1.04930621868283"
type input "4.17"
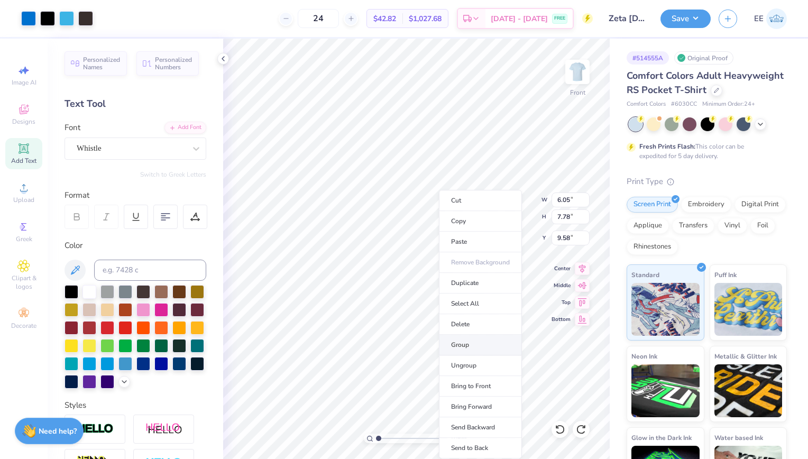
click at [474, 345] on li "Group" at bounding box center [480, 345] width 83 height 21
click at [586, 265] on icon at bounding box center [581, 267] width 15 height 13
type input "1.04930621868283"
type input "6.10"
type input "4.31"
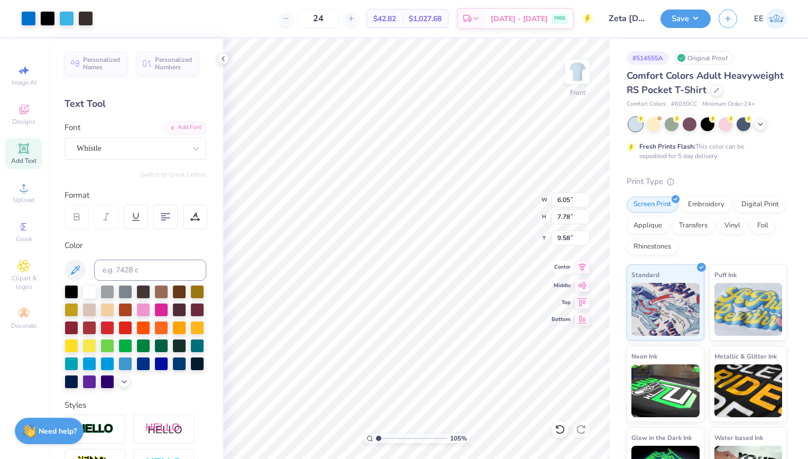
type input "4.17"
type input "1.04930621868283"
type input "6.33"
click at [581, 265] on icon at bounding box center [582, 267] width 7 height 9
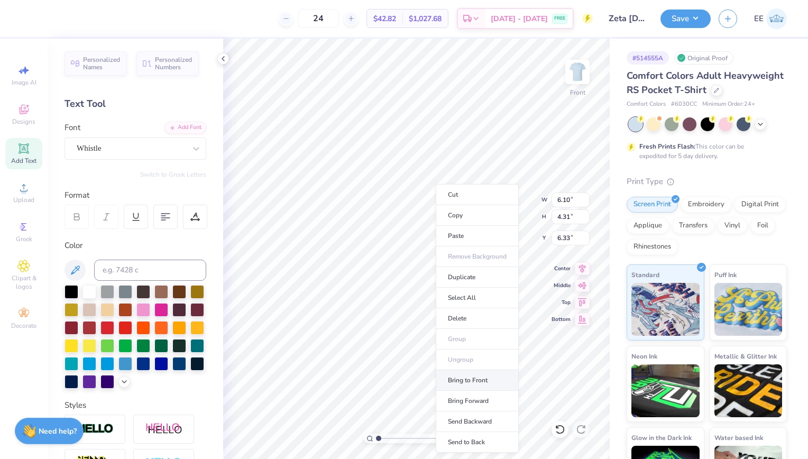
click at [463, 373] on li "Bring to Front" at bounding box center [476, 380] width 83 height 21
type input "1.04930621868283"
type input "6.05"
type input "7.78"
type input "9.58"
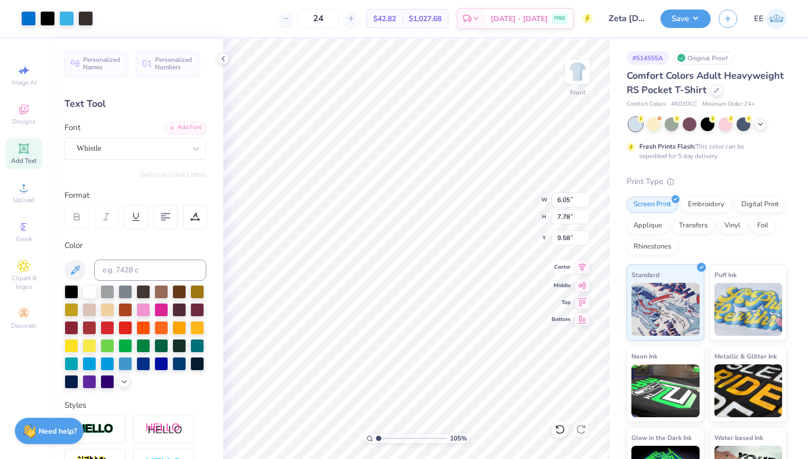
click at [581, 264] on icon at bounding box center [582, 267] width 7 height 9
type input "1.04930621868283"
type input "6.10"
type input "4.31"
type input "6.33"
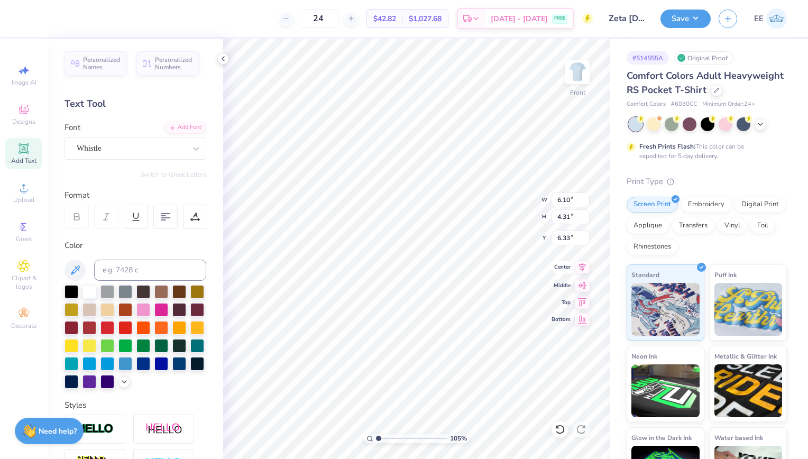
type input "1.04930621868283"
type input "6.88"
type input "1.04930621868283"
type input "2.32"
type input "1.92"
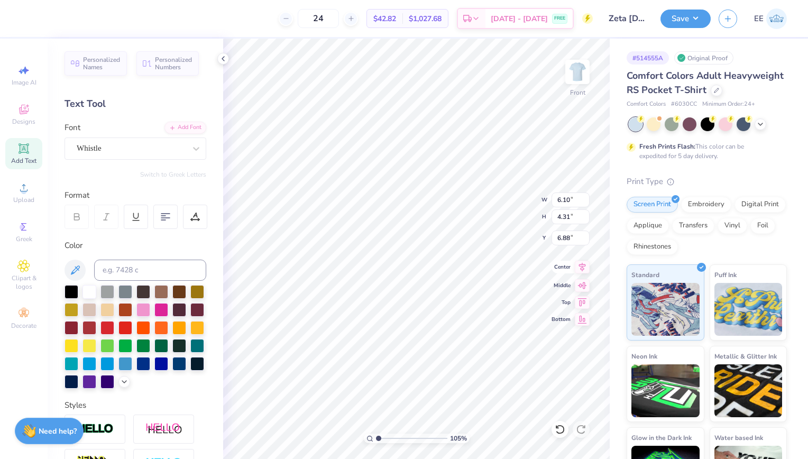
type input "5.37"
type input "1.04930621868283"
type input "5.21"
type input "1.04930621868283"
type input "4.96"
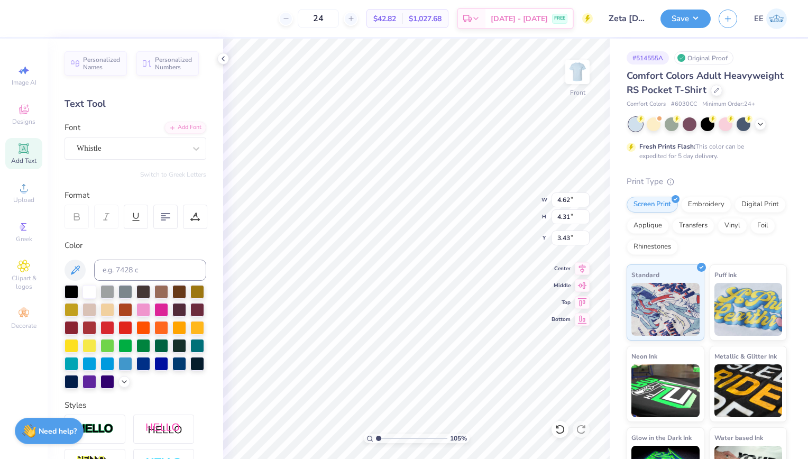
type input "1.04930621868283"
type input "3.22"
click at [576, 265] on icon at bounding box center [581, 267] width 15 height 13
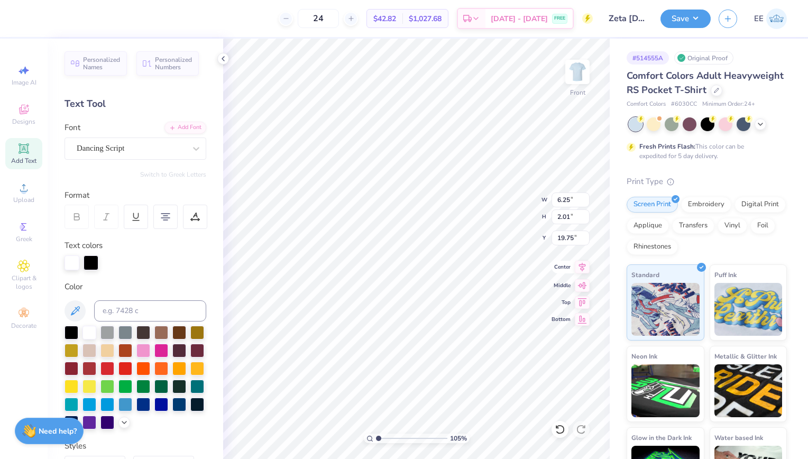
click at [584, 264] on icon at bounding box center [581, 267] width 15 height 13
click at [587, 68] on img at bounding box center [577, 72] width 42 height 42
click at [587, 68] on img at bounding box center [577, 71] width 21 height 21
click at [103, 12] on div at bounding box center [104, 17] width 15 height 15
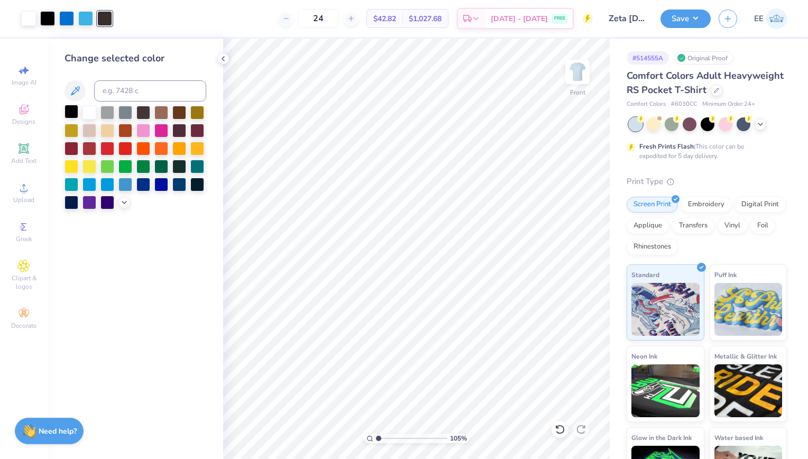
click at [73, 106] on div at bounding box center [71, 112] width 14 height 14
click at [86, 18] on div at bounding box center [85, 17] width 15 height 15
type input "1.04930621868283"
click at [119, 93] on input at bounding box center [150, 90] width 112 height 21
type input "285"
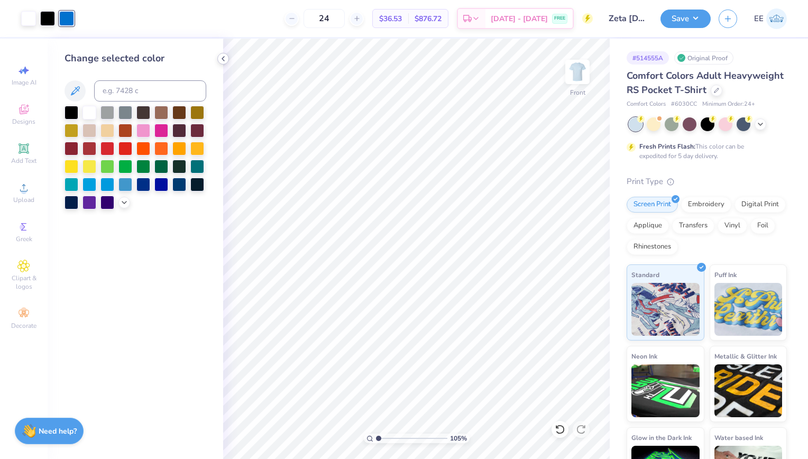
click at [222, 59] on icon at bounding box center [223, 58] width 8 height 8
type input "1.04930621868283"
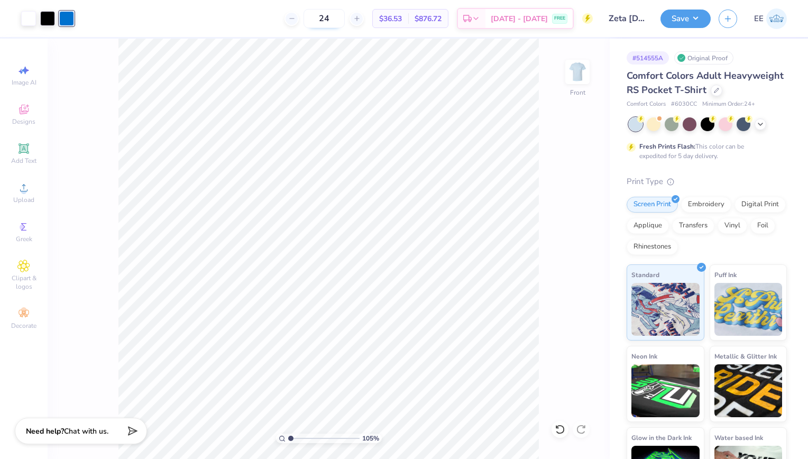
click at [344, 18] on input "24" at bounding box center [323, 18] width 41 height 19
type input "2"
type input "3"
type input "48"
click at [707, 18] on button "Save" at bounding box center [685, 17] width 50 height 18
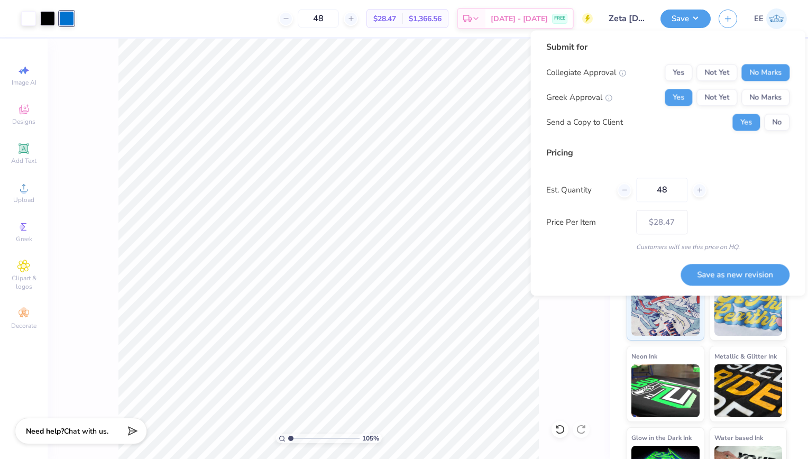
click at [764, 124] on div "Yes No" at bounding box center [760, 122] width 57 height 17
click at [766, 124] on button "No" at bounding box center [776, 122] width 25 height 17
type input "1.04930621868283"
click at [726, 273] on button "Save as new revision" at bounding box center [734, 275] width 109 height 22
type input "$28.47"
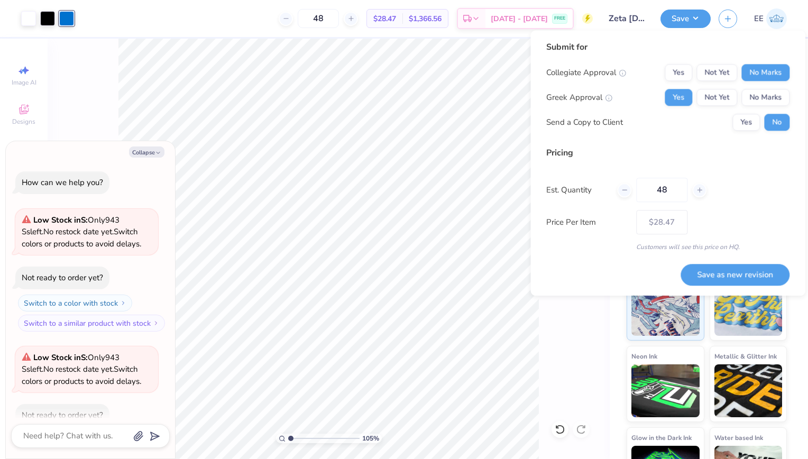
scroll to position [261, 0]
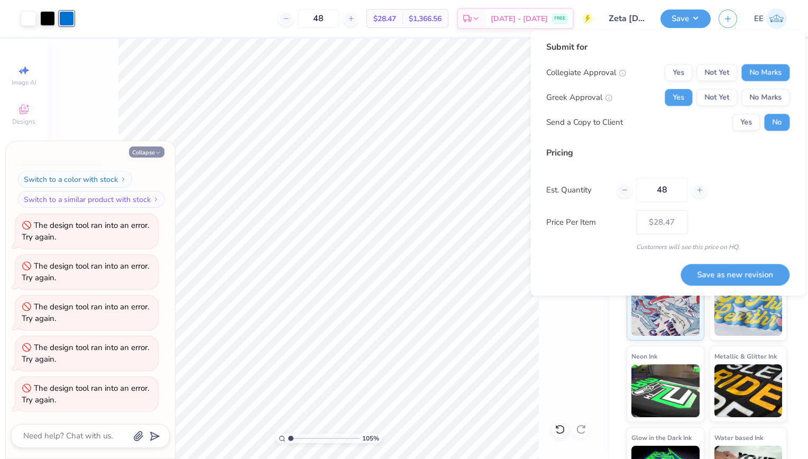
click at [159, 151] on icon "button" at bounding box center [158, 153] width 6 height 6
type textarea "x"
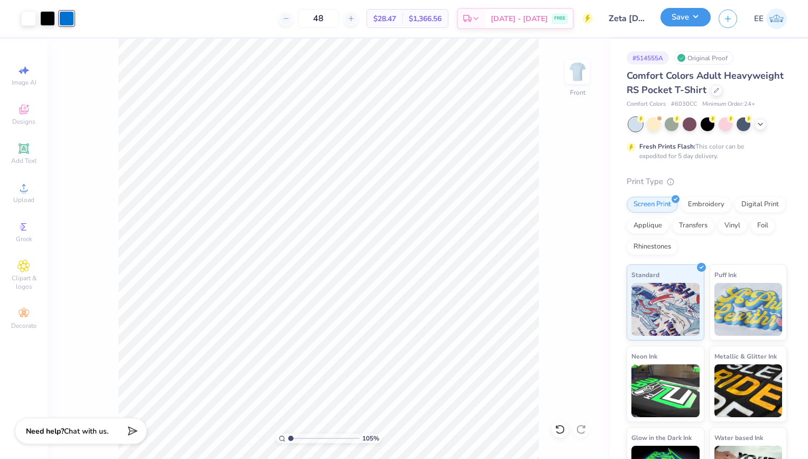
click at [691, 20] on button "Save" at bounding box center [685, 17] width 50 height 18
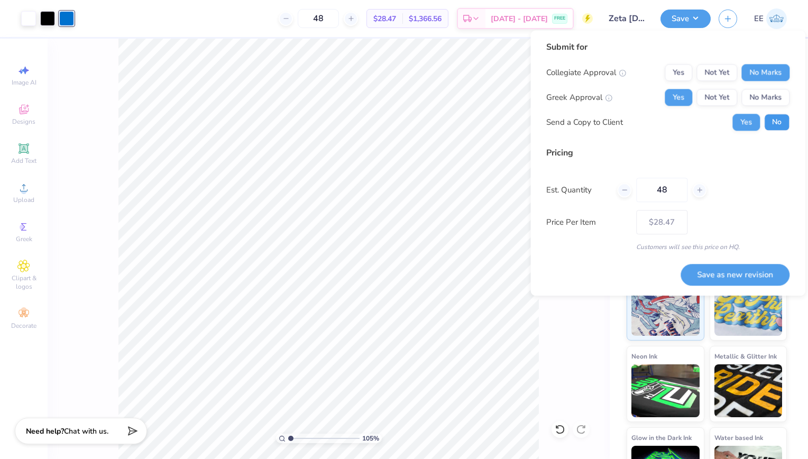
click at [780, 120] on button "No" at bounding box center [776, 122] width 25 height 17
click at [746, 123] on button "Yes" at bounding box center [745, 122] width 27 height 17
type input "1.04930621868283"
drag, startPoint x: 671, startPoint y: 191, endPoint x: 638, endPoint y: 190, distance: 33.3
click at [638, 190] on input "48" at bounding box center [661, 190] width 51 height 24
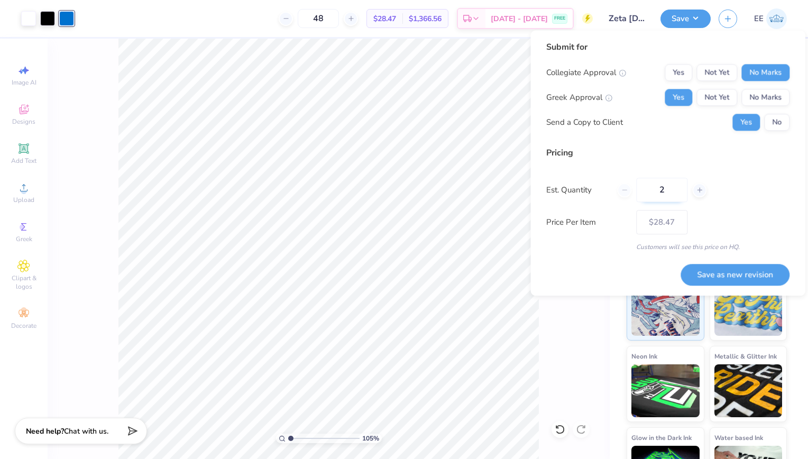
type input "24"
type input "$36.53"
type input "24"
click at [732, 270] on button "Save as new revision" at bounding box center [734, 275] width 109 height 22
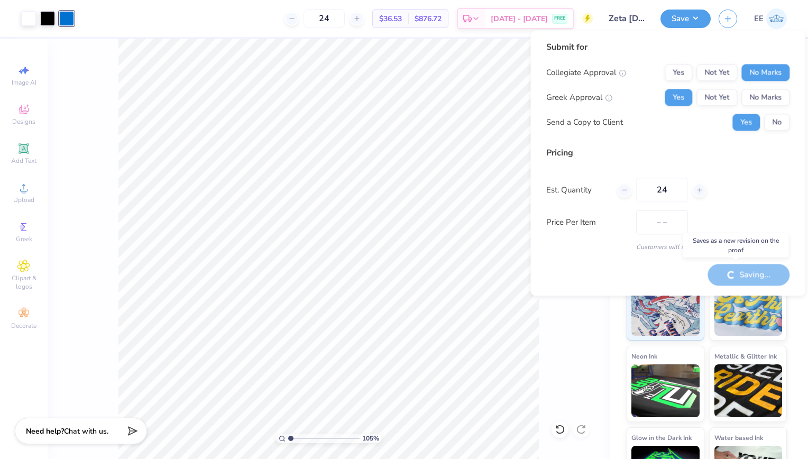
type input "$36.53"
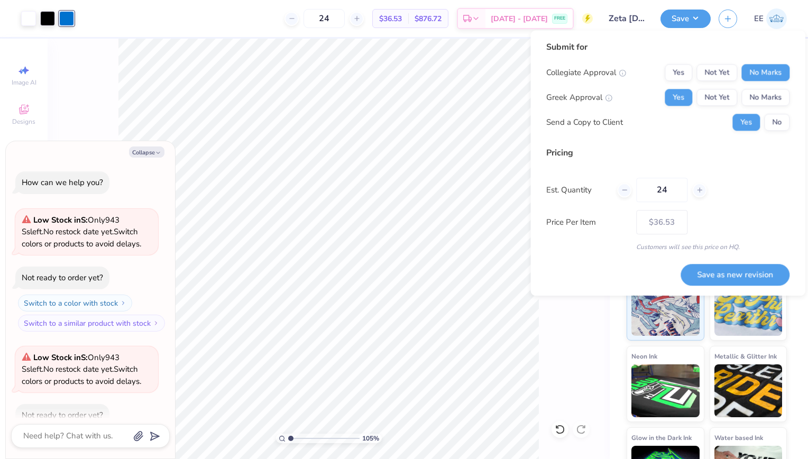
scroll to position [302, 0]
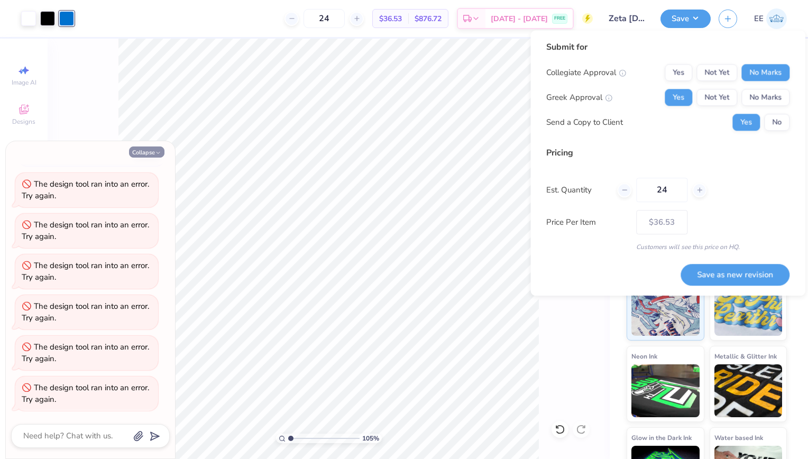
click at [136, 155] on button "Collapse" at bounding box center [146, 151] width 35 height 11
type textarea "x"
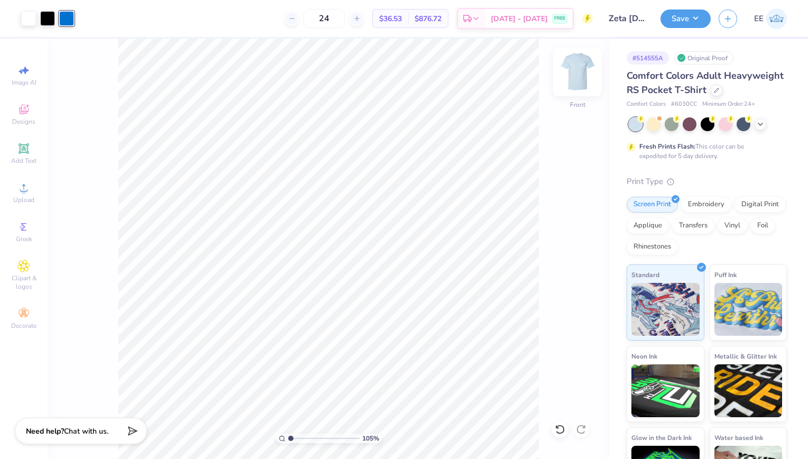
click at [579, 75] on img at bounding box center [577, 72] width 42 height 42
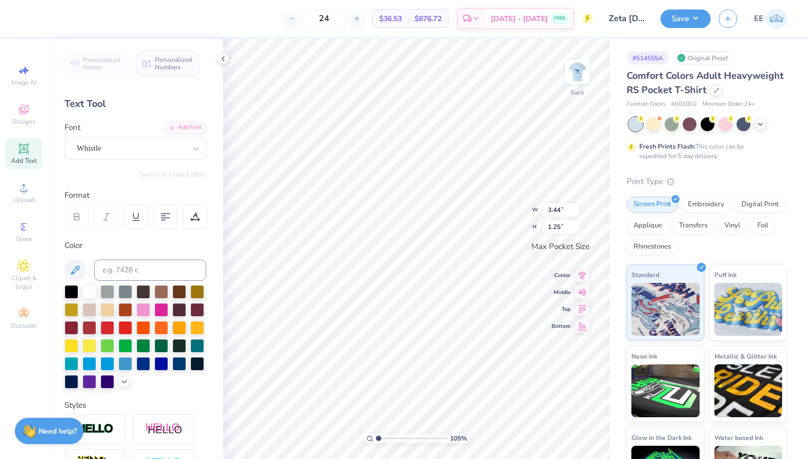
type input "1.04930621868283"
type input "3.45"
type input "1.67"
type input "1.04930621868283"
type input "3.45"
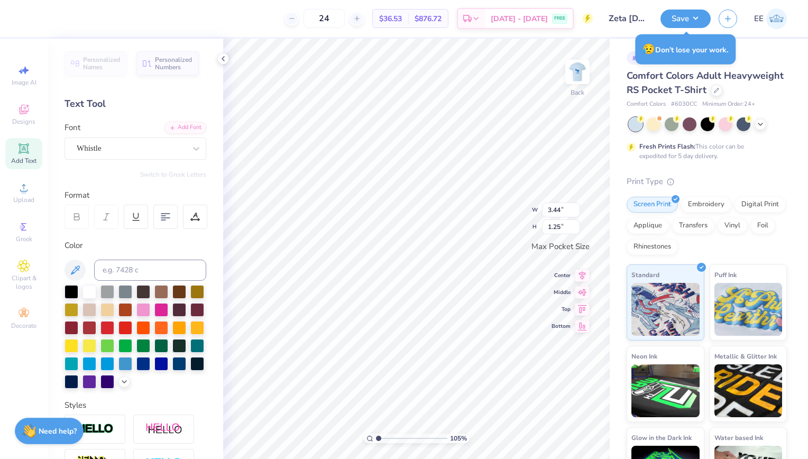
type input "1.67"
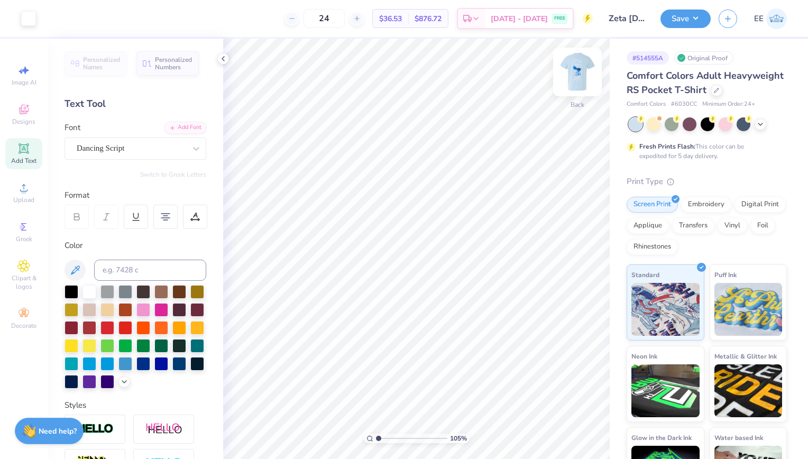
click at [581, 74] on img at bounding box center [577, 72] width 42 height 42
type input "1.04930621868283"
type input "4.62"
type input "4.31"
type input "3.22"
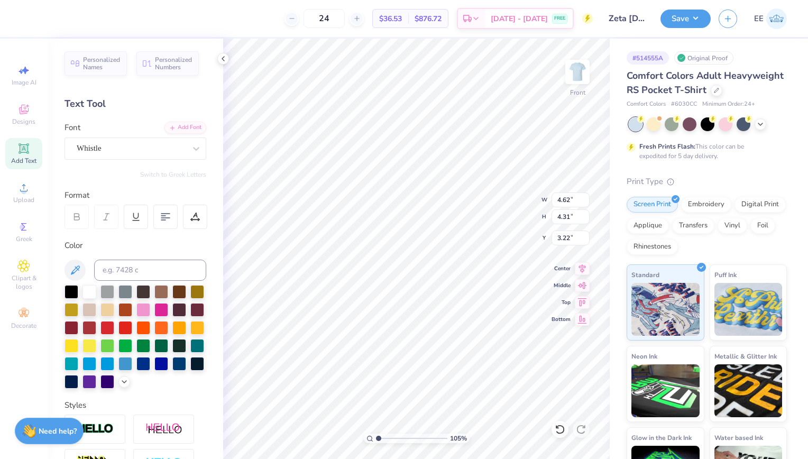
type input "1.04930621868283"
type input "2.32"
type input "1.92"
type input "4.96"
type input "1.04930621868283"
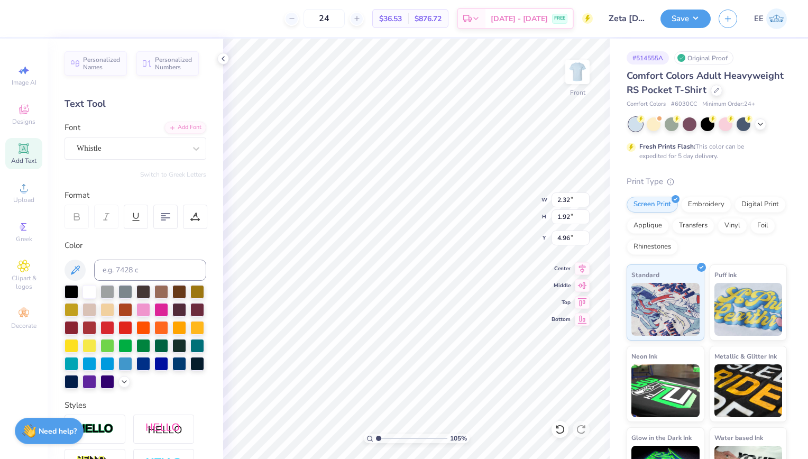
type input "6.10"
type input "4.31"
type input "6.88"
click at [456, 36] on div "24 $36.53 Per Item $876.72 Total Est. Delivery Sep 14 - 17 FREE" at bounding box center [310, 18] width 563 height 37
type input "1"
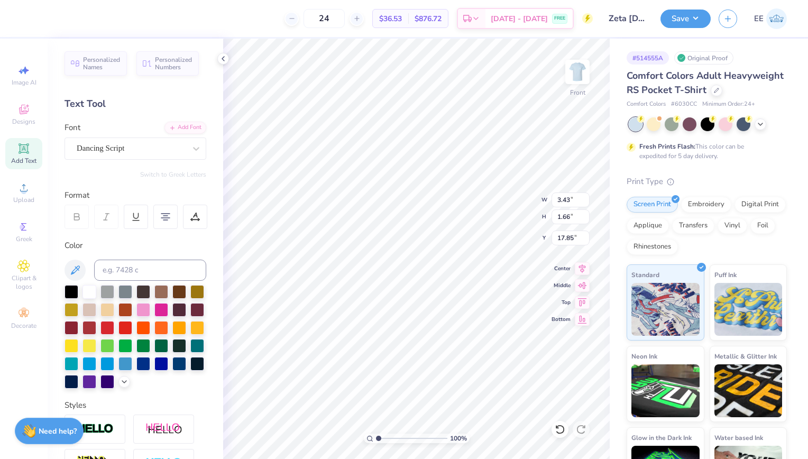
type input "6.25"
type input "2.01"
type input "19.75"
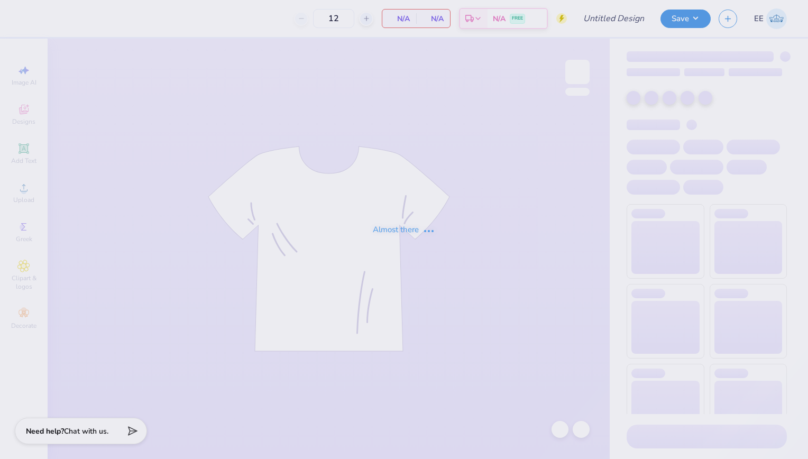
type input "Zeta [DATE] Shirts"
type input "50"
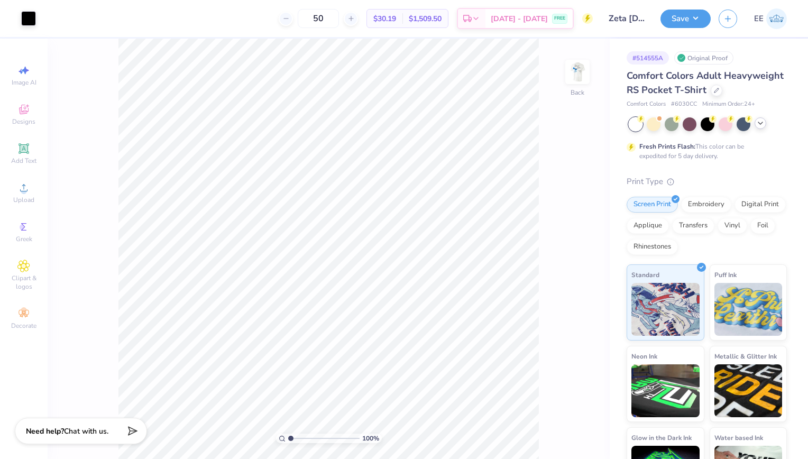
click at [761, 127] on icon at bounding box center [760, 123] width 8 height 8
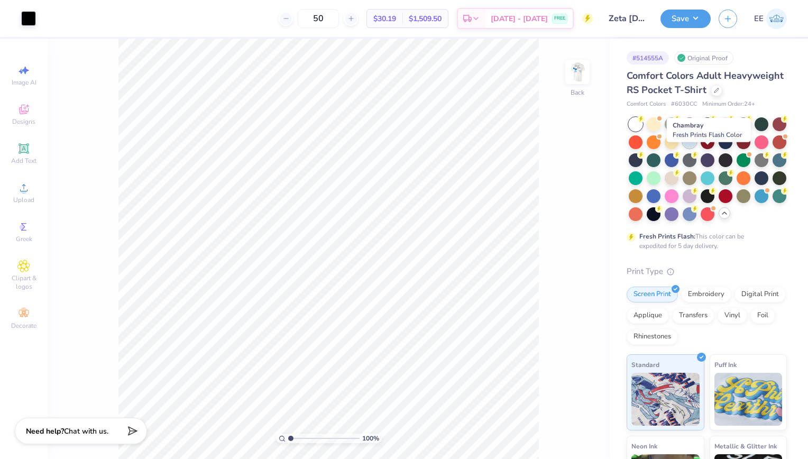
click at [696, 148] on div at bounding box center [689, 141] width 14 height 14
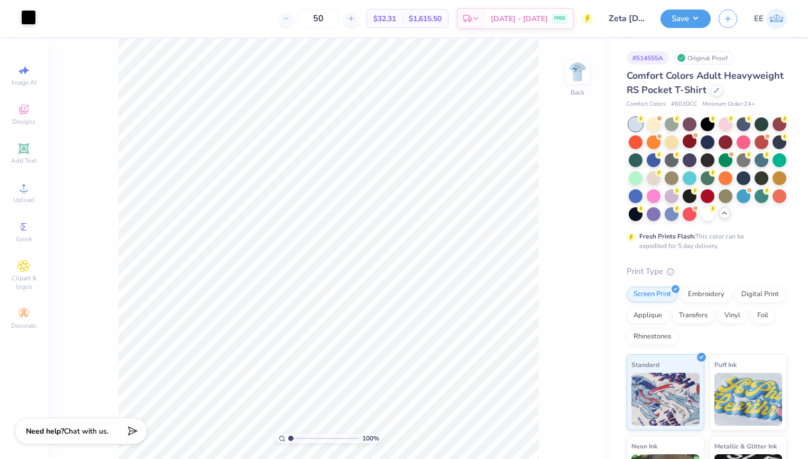
click at [25, 25] on div at bounding box center [28, 17] width 15 height 15
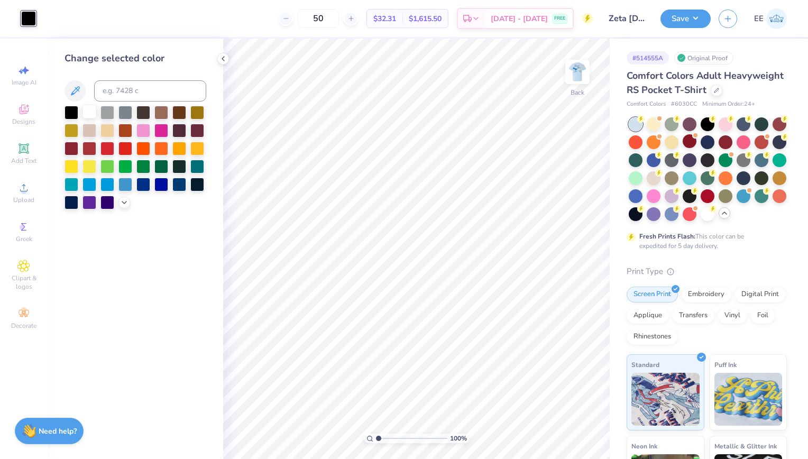
click at [89, 110] on div at bounding box center [89, 112] width 14 height 14
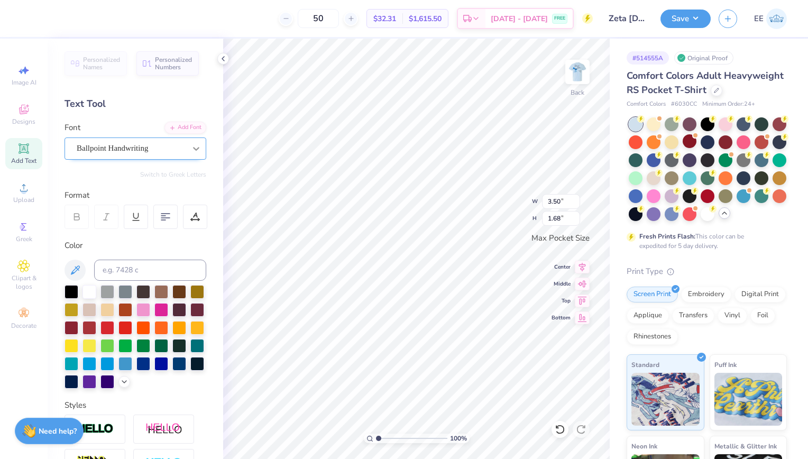
click at [187, 146] on div at bounding box center [196, 148] width 19 height 19
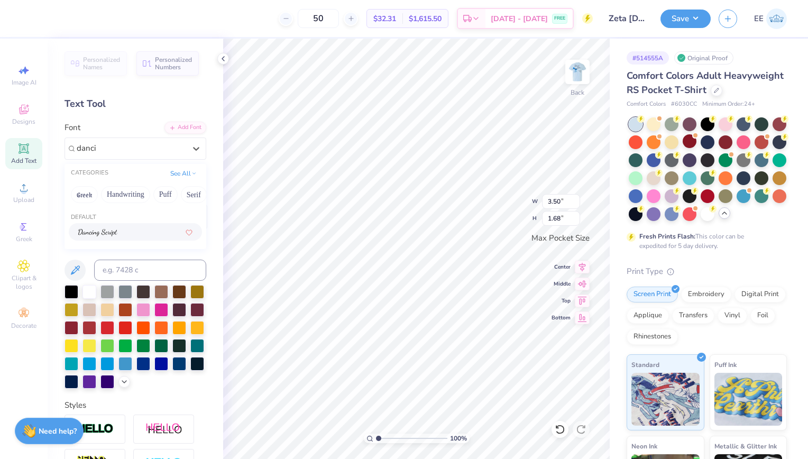
click at [138, 229] on div at bounding box center [135, 231] width 114 height 11
type input "danci"
type input "3.44"
type input "1.29"
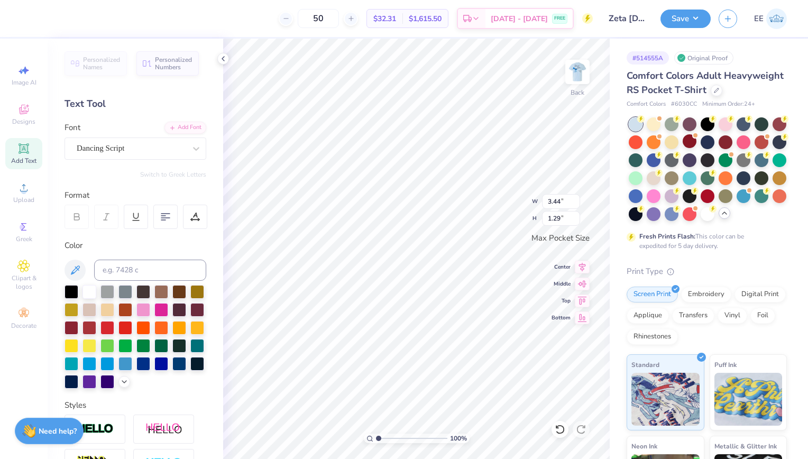
type textarea "ZTA"
type input "3.00"
type input "1.45"
type input "3.50"
type input "1.57"
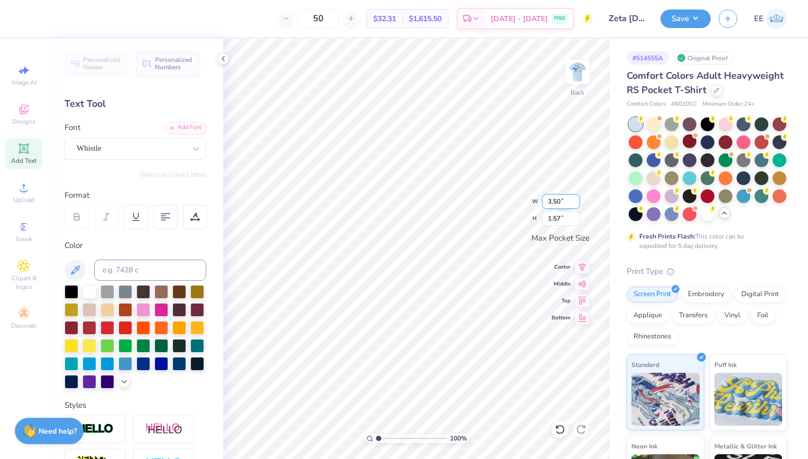
click at [559, 206] on input "3.50" at bounding box center [561, 201] width 38 height 15
type input "3.44"
type input "1.55"
type input "3.00"
type input "1.45"
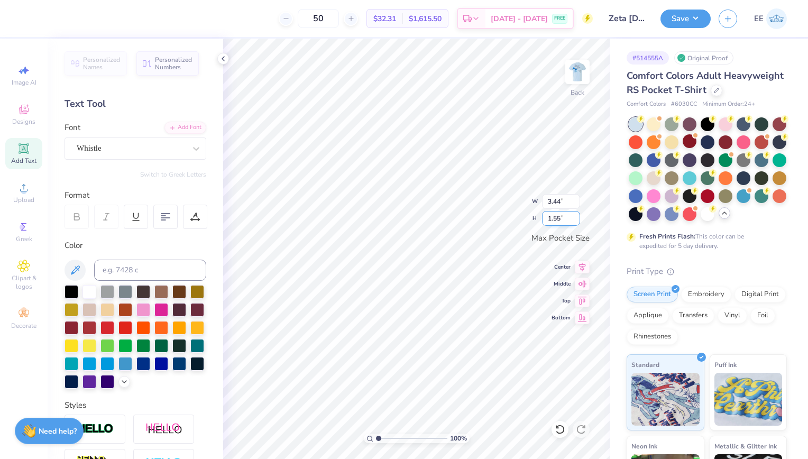
click at [564, 219] on input "1.55" at bounding box center [561, 218] width 38 height 15
type input "1.25"
type input "2.78"
type textarea "Parents Weekend"
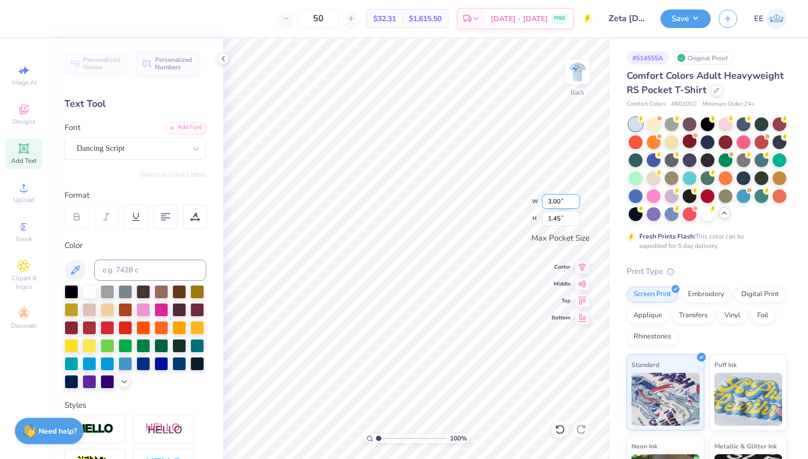
click at [553, 199] on input "3.00" at bounding box center [561, 201] width 38 height 15
type input "3.45"
type input "1.67"
click at [579, 72] on img at bounding box center [577, 72] width 42 height 42
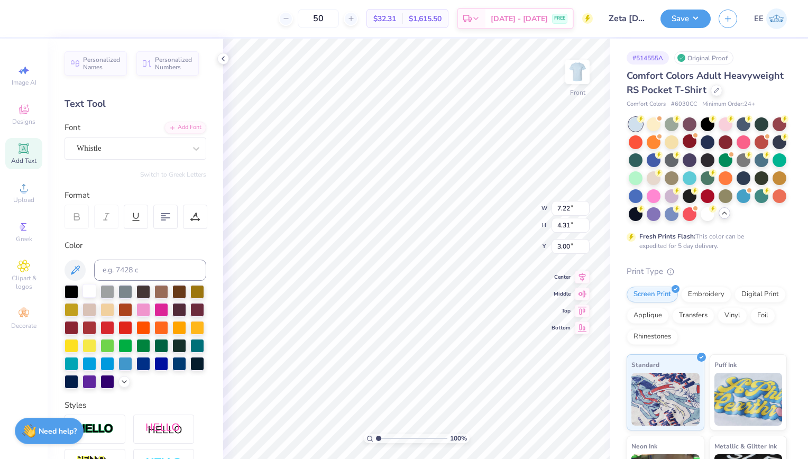
click at [91, 291] on div at bounding box center [89, 291] width 14 height 14
type input "6.10"
type input "5.88"
click at [90, 287] on div at bounding box center [89, 291] width 14 height 14
type input "4.46"
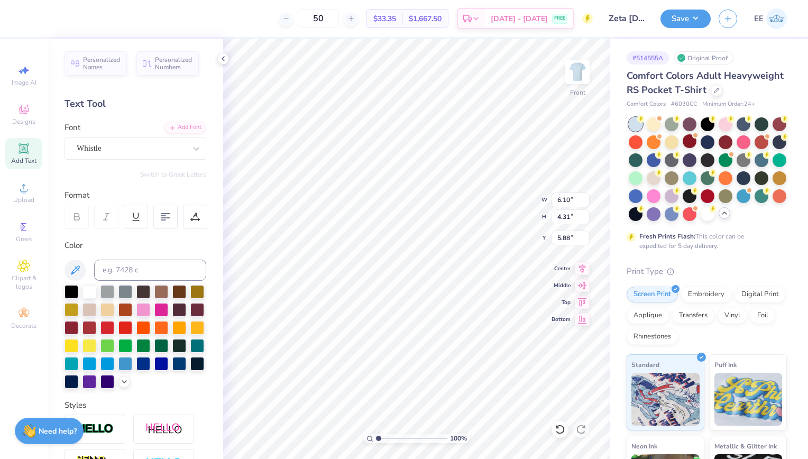
type input "3.23"
type input "11.79"
click at [88, 287] on div at bounding box center [89, 291] width 14 height 14
click at [191, 151] on icon at bounding box center [196, 148] width 11 height 11
click at [146, 233] on div "Dancing Script" at bounding box center [135, 231] width 114 height 11
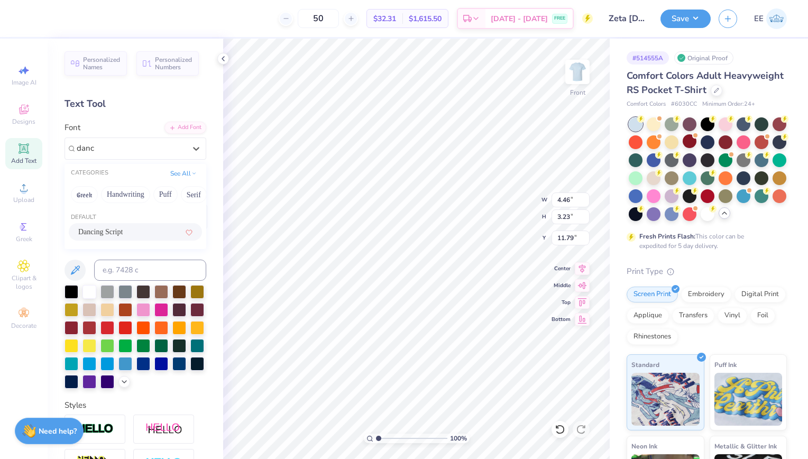
type input "danc"
type input "5.91"
type input "3.37"
type input "11.72"
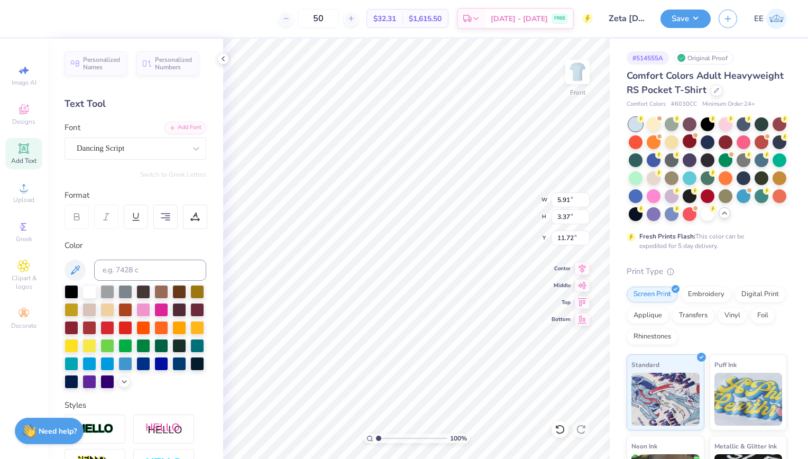
type textarea "ZTA Family Day 2025"
type textarea "Family Day 2025"
type input "2.11"
type input "17.74"
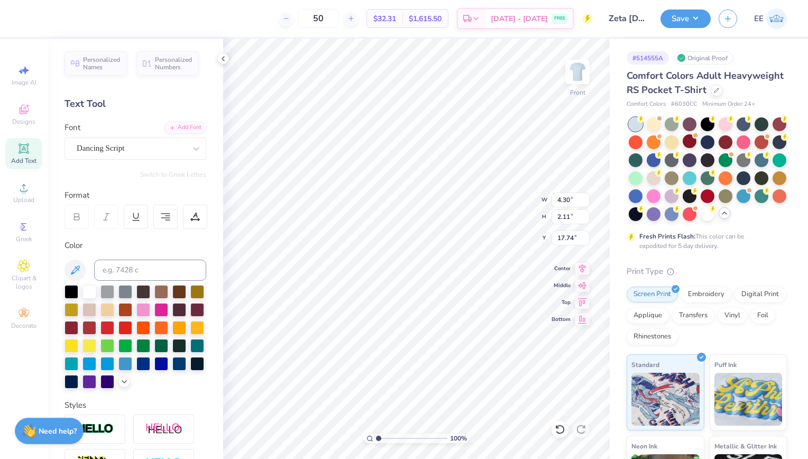
type textarea "F"
type textarea "ZTA"
type input "20.57"
click at [160, 216] on div at bounding box center [165, 217] width 24 height 24
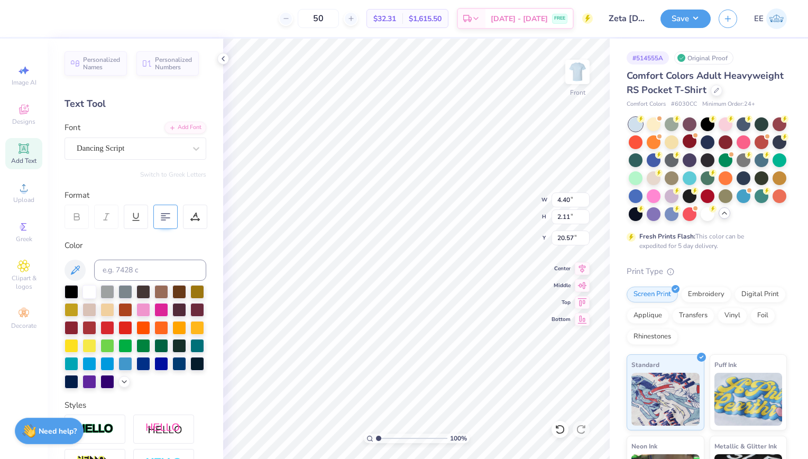
click at [172, 223] on div at bounding box center [165, 217] width 24 height 24
type input "4.30"
type input "19.14"
type input "7.22"
type input "4.31"
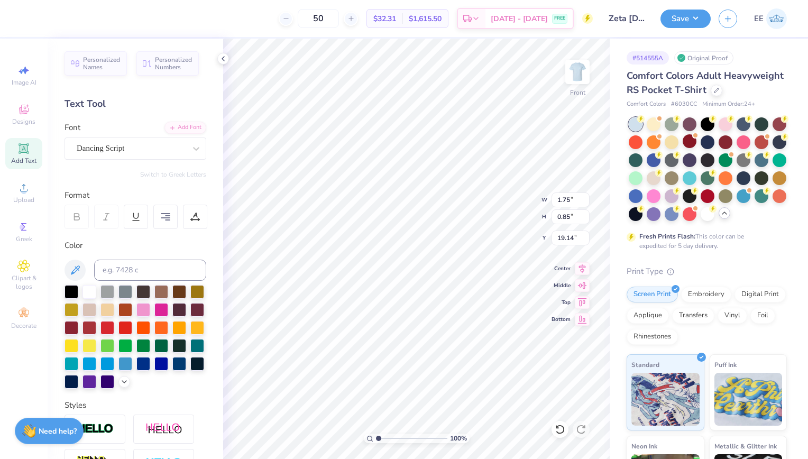
type input "3.00"
type textarea "B"
type textarea "and"
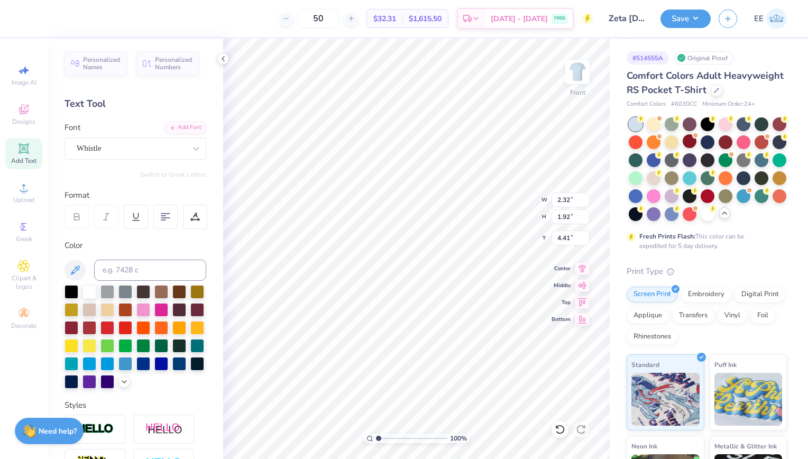
type input "4.41"
type input "7.22"
type input "4.31"
type input "3.00"
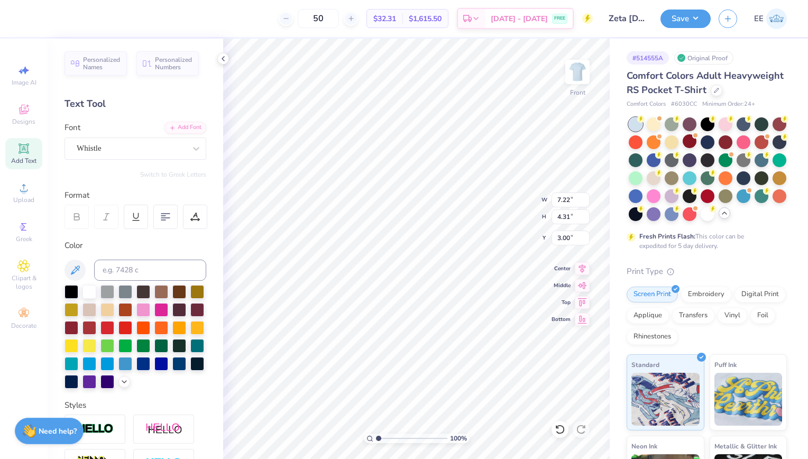
type textarea "Boots"
type input "7.24"
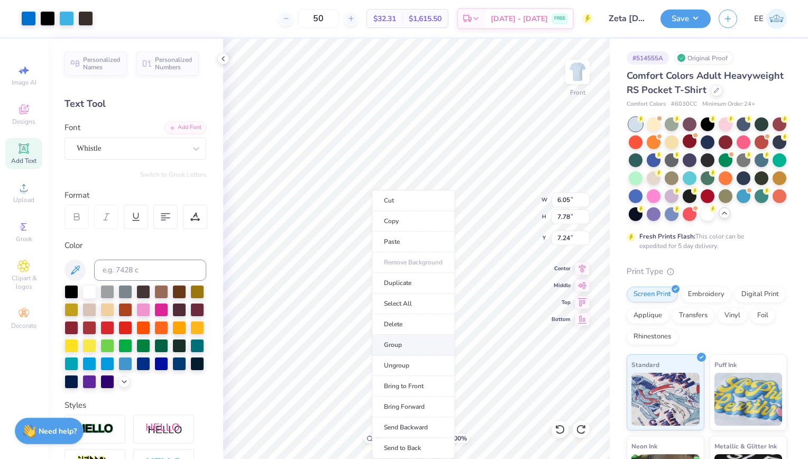
click at [403, 337] on li "Group" at bounding box center [413, 345] width 83 height 21
click at [577, 268] on icon at bounding box center [581, 267] width 15 height 13
click at [580, 267] on icon at bounding box center [582, 267] width 7 height 9
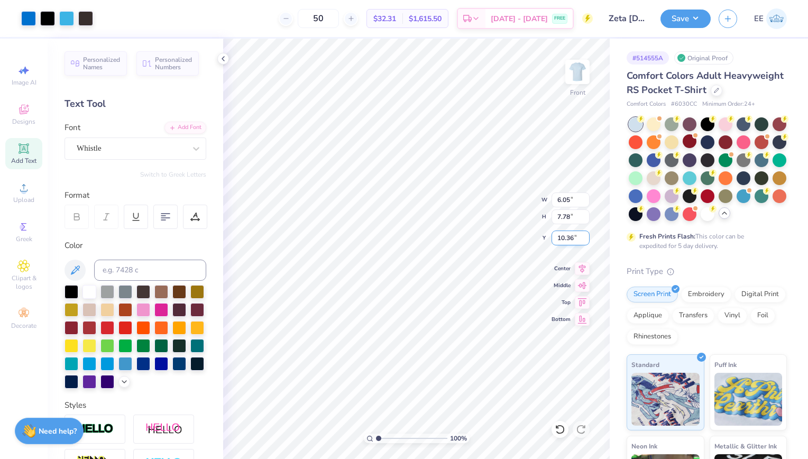
click at [568, 240] on input "10.36" at bounding box center [570, 237] width 38 height 15
type input "9.58"
click at [570, 236] on input "3.00" at bounding box center [570, 237] width 38 height 15
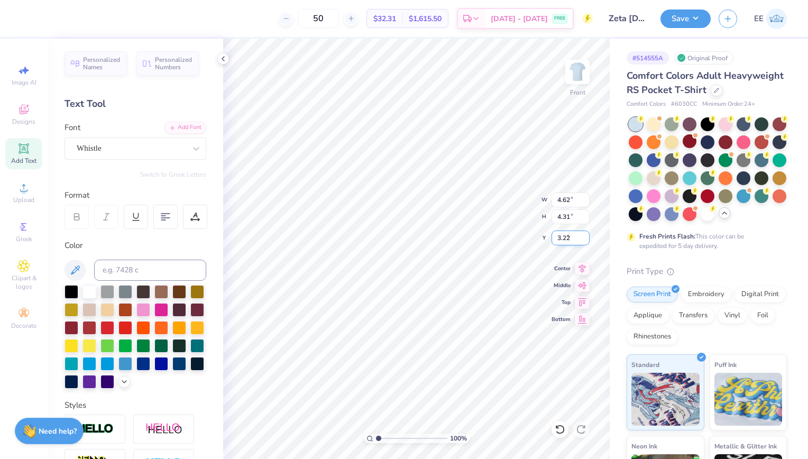
type input "3.22"
type input "2.32"
type input "1.92"
click at [570, 230] on input "4.41" at bounding box center [570, 237] width 38 height 15
type input "4.96"
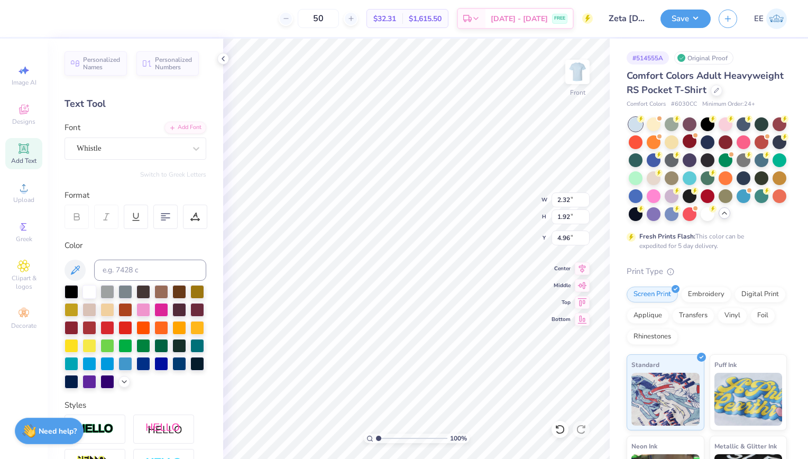
type input "6.10"
type input "4.31"
type input "7.11"
click at [470, 381] on li "Bring to Front" at bounding box center [488, 381] width 83 height 21
click at [562, 235] on input "7.11" at bounding box center [570, 237] width 38 height 15
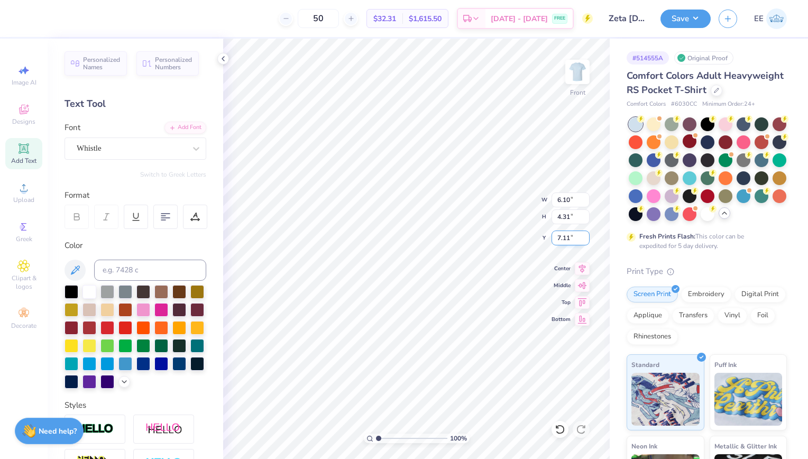
click at [562, 235] on input "7.11" at bounding box center [570, 237] width 38 height 15
type input "6.88"
click at [670, 221] on div at bounding box center [707, 169] width 158 height 104
click at [720, 217] on icon at bounding box center [724, 213] width 8 height 8
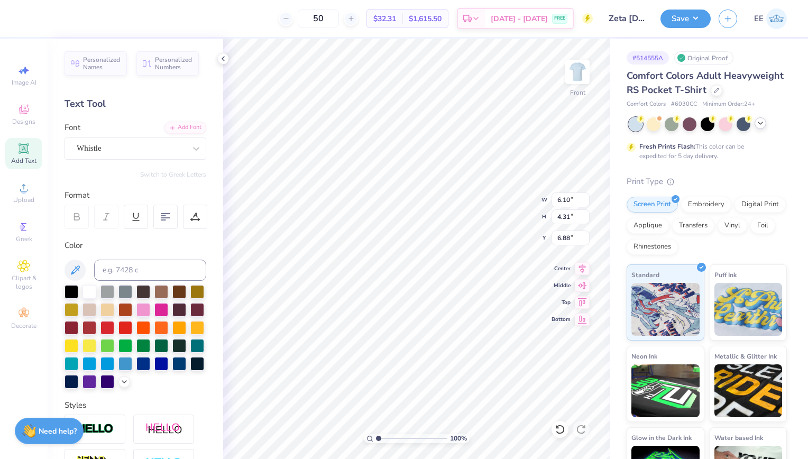
scroll to position [8, 1]
type input "2.32"
type input "1.92"
type input "4.96"
click at [109, 20] on div at bounding box center [104, 17] width 15 height 15
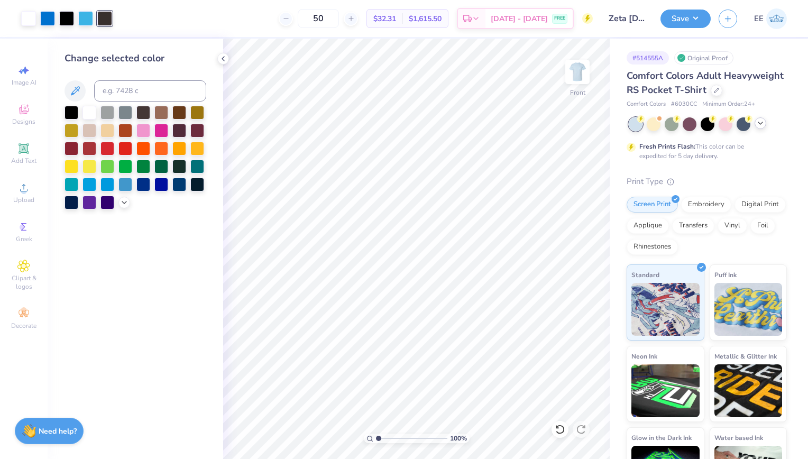
click at [70, 108] on div at bounding box center [71, 113] width 14 height 14
click at [82, 23] on div at bounding box center [85, 17] width 15 height 15
click at [113, 91] on input at bounding box center [150, 90] width 112 height 21
type input "285"
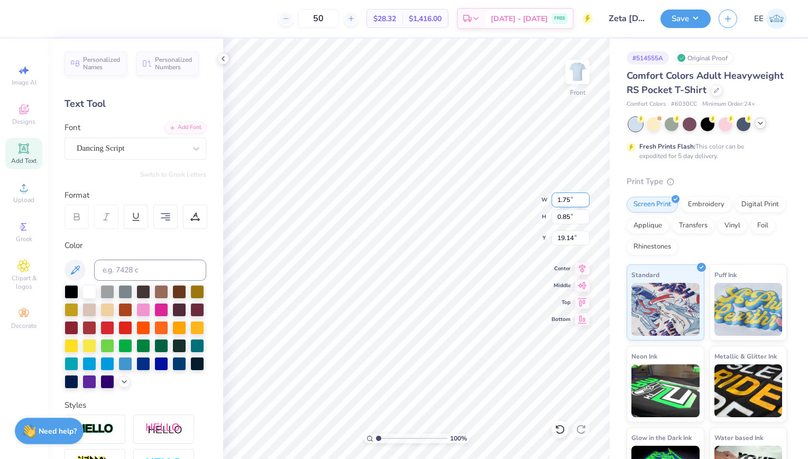
click at [536, 198] on div "100 % Front W 1.75 1.75 " H 0.85 0.85 " Y 19.14 19.14 " Center Middle Top Bottom" at bounding box center [416, 249] width 386 height 420
click at [565, 202] on input "1.75" at bounding box center [570, 199] width 38 height 15
type input "3.43"
type input "1.66"
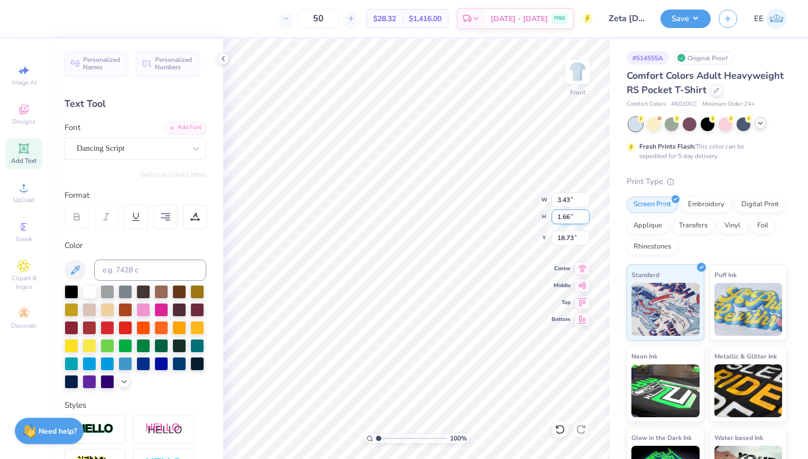
type input "17.77"
type input "4.30"
type input "2.11"
type input "20.57"
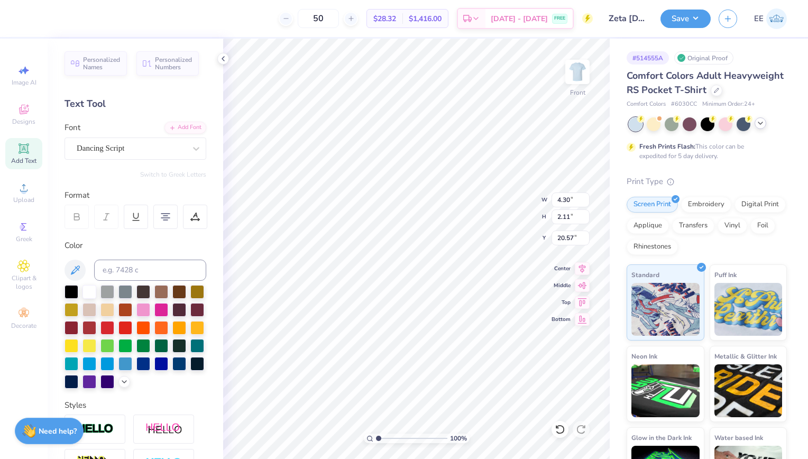
type textarea "Parents Weekend 2025"
drag, startPoint x: 573, startPoint y: 200, endPoint x: 561, endPoint y: 200, distance: 11.6
click at [561, 200] on input "6.57" at bounding box center [570, 199] width 38 height 15
type input "6.25"
type input "2.01"
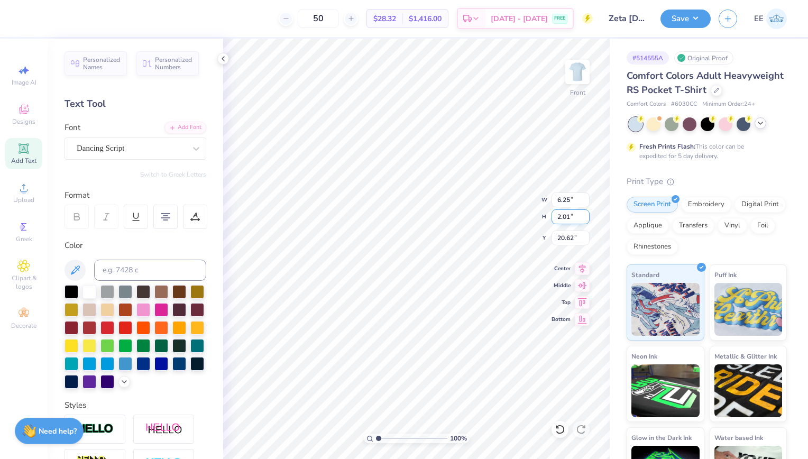
type input "19.88"
click at [579, 272] on icon at bounding box center [581, 267] width 15 height 13
type input "3.43"
type input "1.66"
type input "17.77"
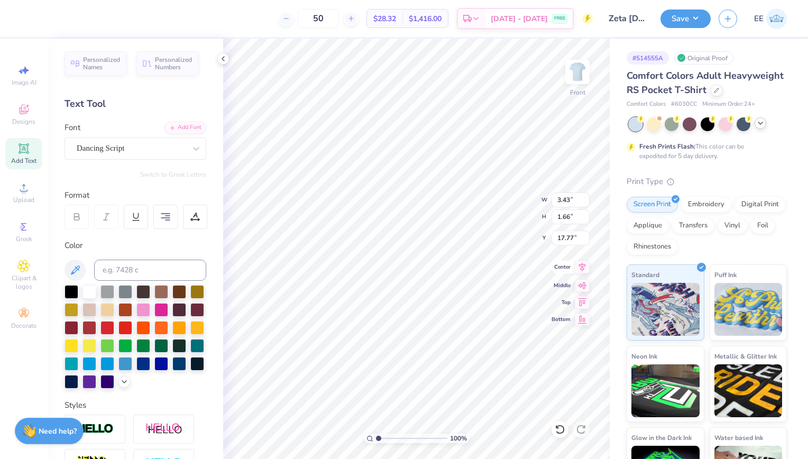
click at [583, 267] on icon at bounding box center [582, 267] width 7 height 9
click at [588, 72] on img at bounding box center [577, 72] width 42 height 42
click at [585, 73] on img at bounding box center [577, 72] width 42 height 42
click at [580, 267] on icon at bounding box center [582, 267] width 7 height 9
click at [679, 21] on button "Save" at bounding box center [685, 17] width 50 height 18
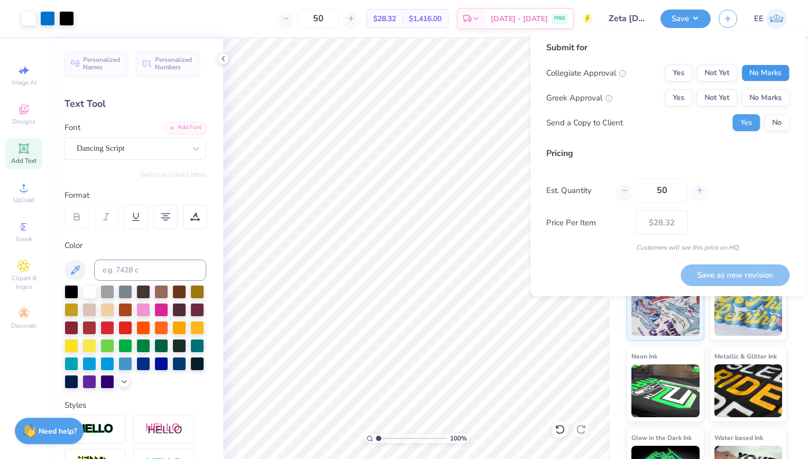
click at [768, 79] on button "No Marks" at bounding box center [765, 72] width 48 height 17
click at [681, 107] on div "Collegiate Approval Yes Not Yet No Marks Greek Approval Yes Not Yet No Marks Se…" at bounding box center [667, 97] width 243 height 67
click at [681, 106] on button "Yes" at bounding box center [677, 97] width 27 height 17
click at [773, 122] on button "No" at bounding box center [776, 122] width 25 height 17
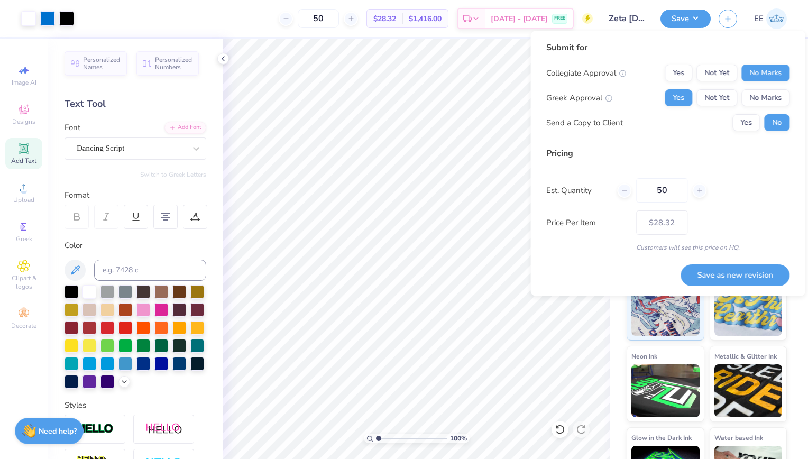
drag, startPoint x: 670, startPoint y: 185, endPoint x: 600, endPoint y: 194, distance: 69.7
click at [600, 194] on div "Est. Quantity 50" at bounding box center [667, 190] width 243 height 24
type input "24"
type input "$36.53"
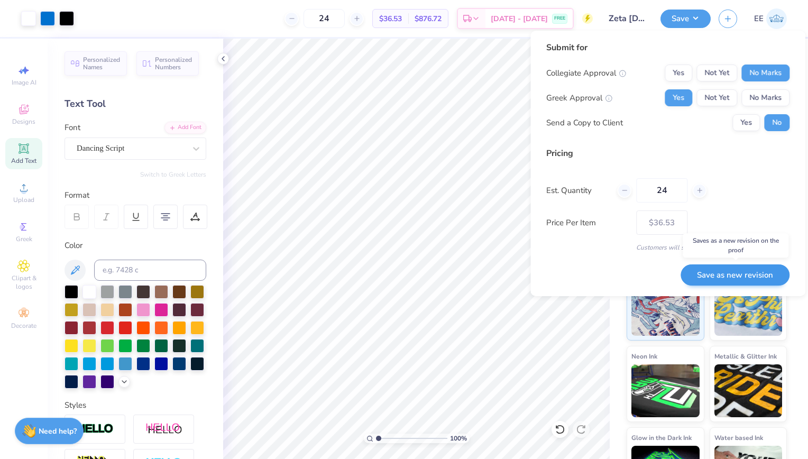
type input "24"
click at [713, 275] on button "Save as new revision" at bounding box center [734, 275] width 109 height 22
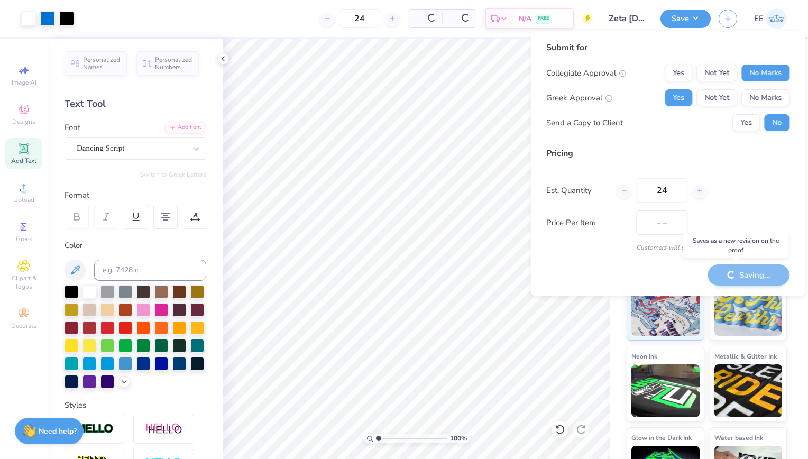
type input "$36.53"
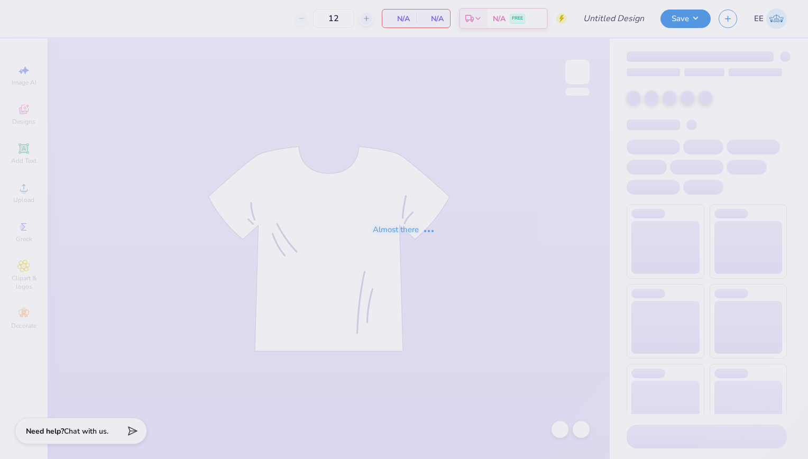
type input "Zeta [DATE] Shirts"
type input "24"
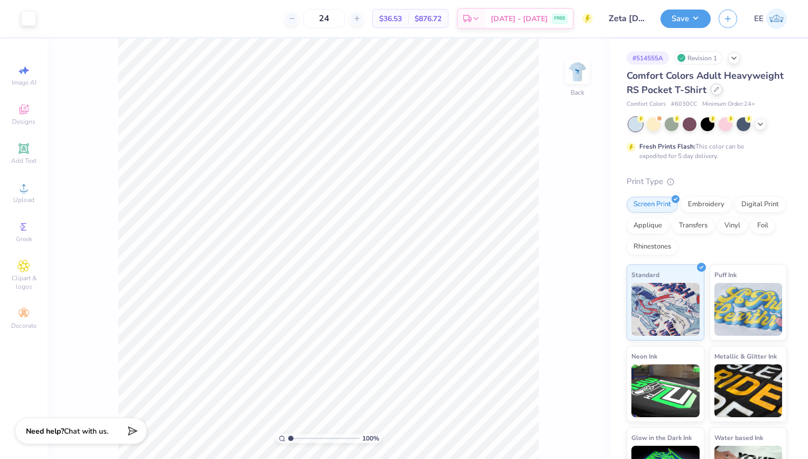
click at [713, 92] on icon at bounding box center [715, 89] width 5 height 5
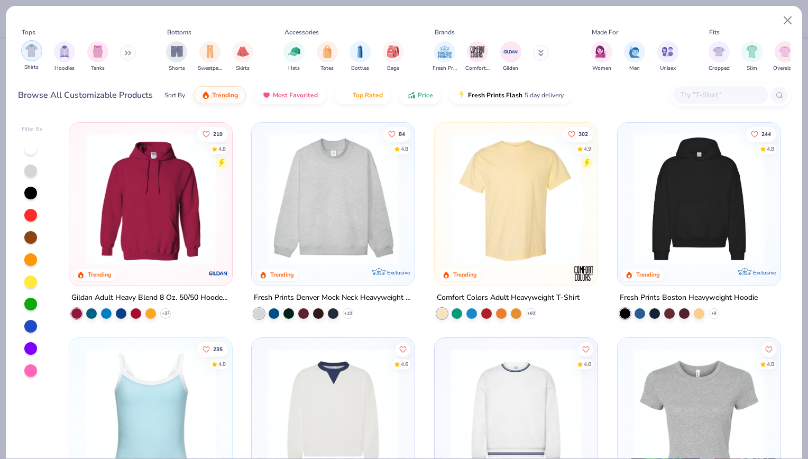
click at [32, 57] on img "filter for Shirts" at bounding box center [31, 50] width 12 height 12
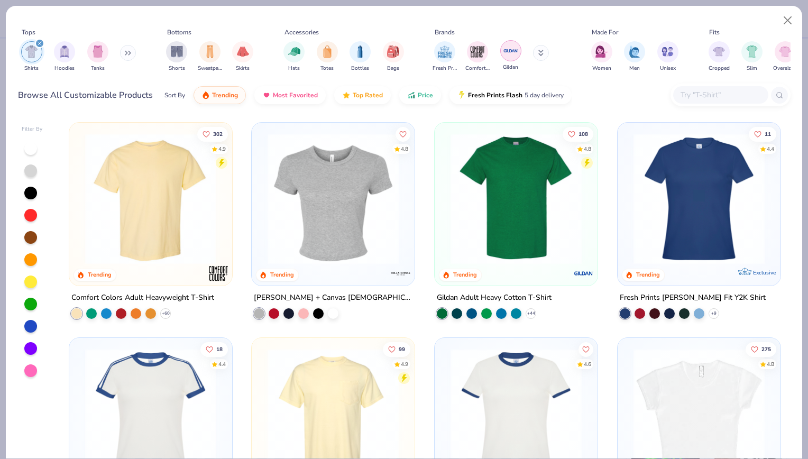
click at [506, 59] on div "filter for Gildan" at bounding box center [510, 50] width 21 height 21
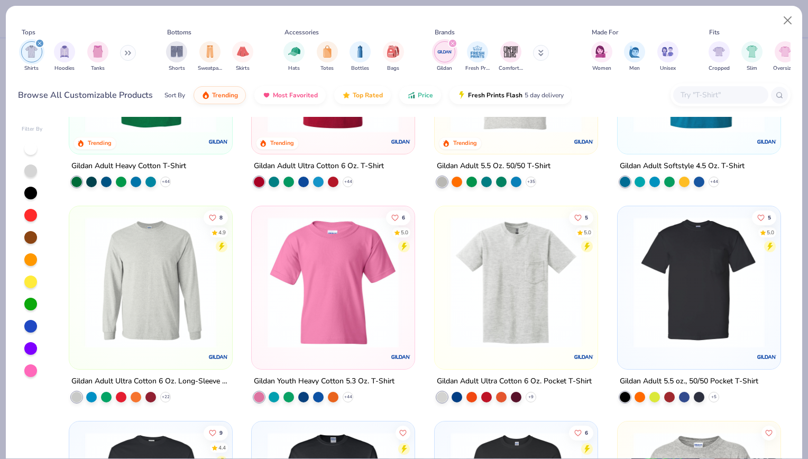
scroll to position [132, 0]
click at [488, 308] on img at bounding box center [516, 281] width 142 height 131
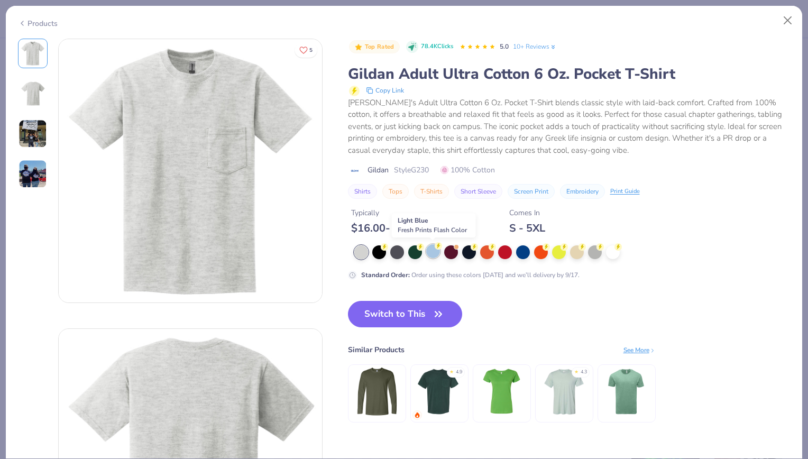
click at [431, 252] on div at bounding box center [433, 251] width 14 height 14
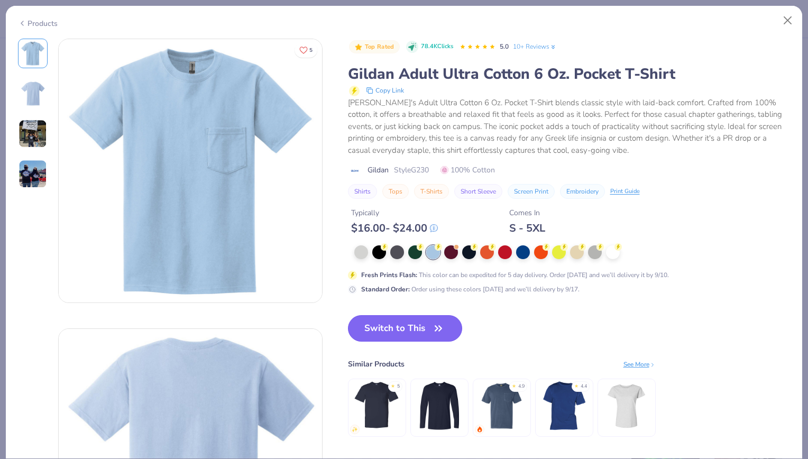
click at [416, 322] on button "Switch to This" at bounding box center [405, 328] width 115 height 26
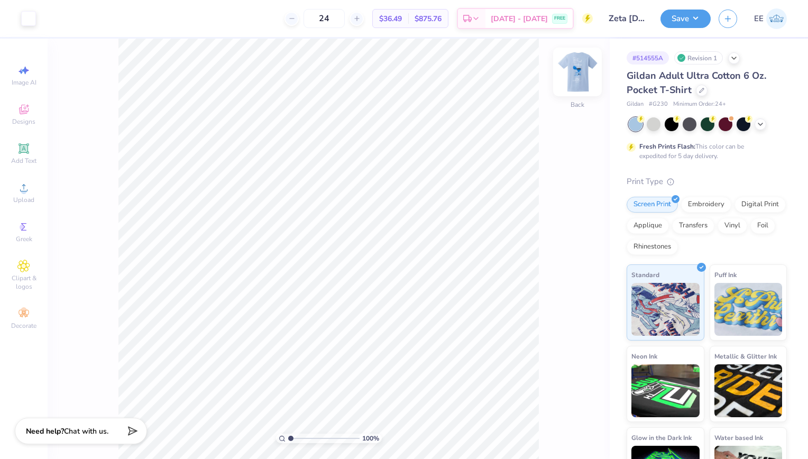
click at [574, 84] on img at bounding box center [577, 72] width 42 height 42
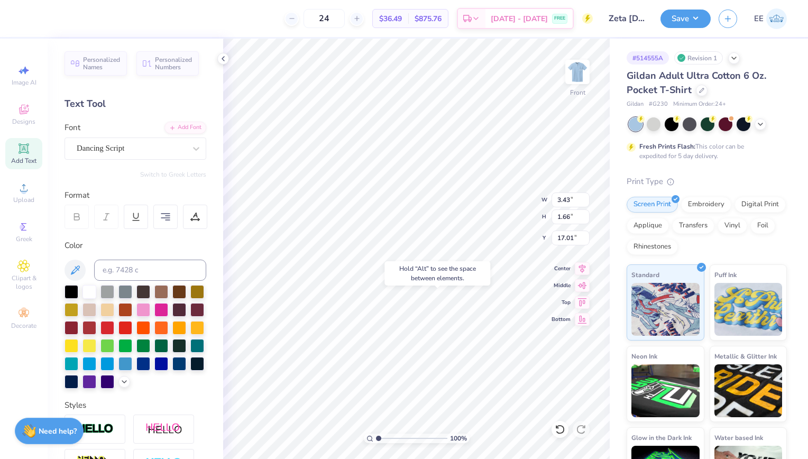
type input "17.01"
type input "6.25"
type input "2.01"
type input "19.15"
click at [580, 267] on icon at bounding box center [582, 267] width 7 height 9
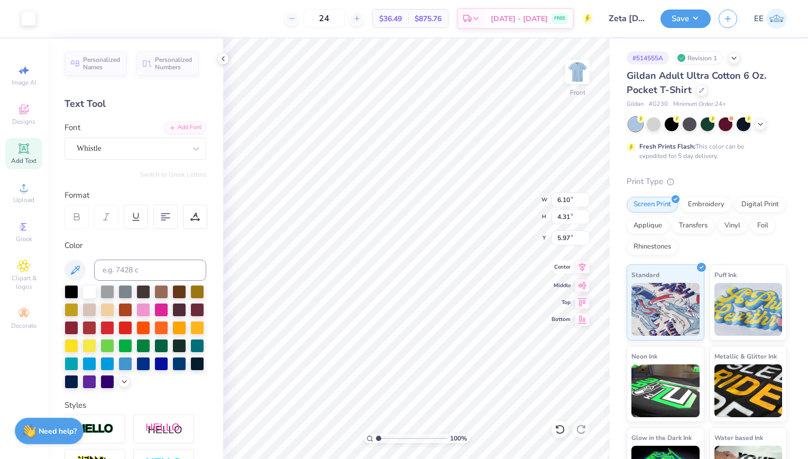
type input "6.10"
type input "4.31"
type input "5.97"
type input "2.32"
type input "1.92"
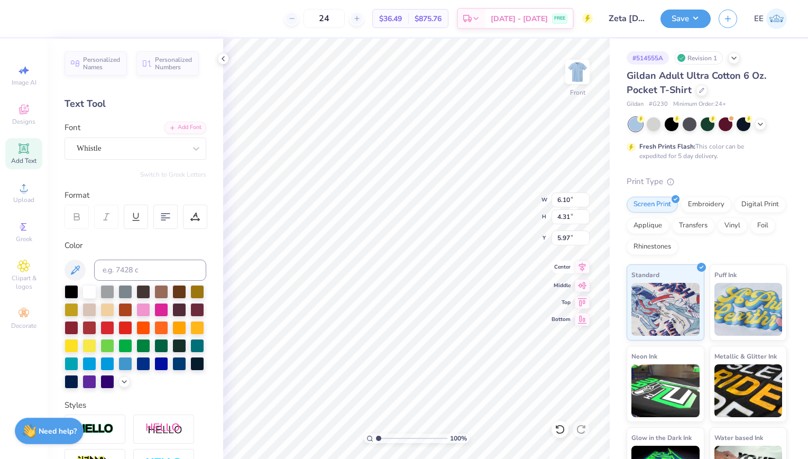
type input "4.05"
type input "4.62"
type input "4.31"
type input "2.29"
click at [585, 65] on img at bounding box center [577, 72] width 42 height 42
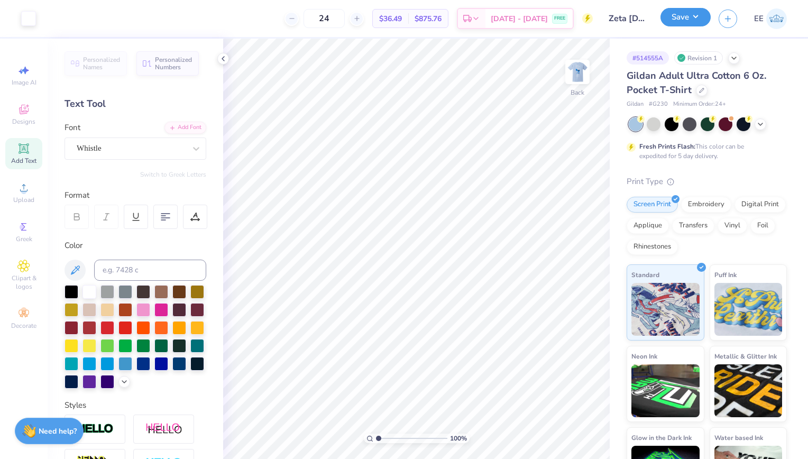
click at [691, 24] on button "Save" at bounding box center [685, 17] width 50 height 18
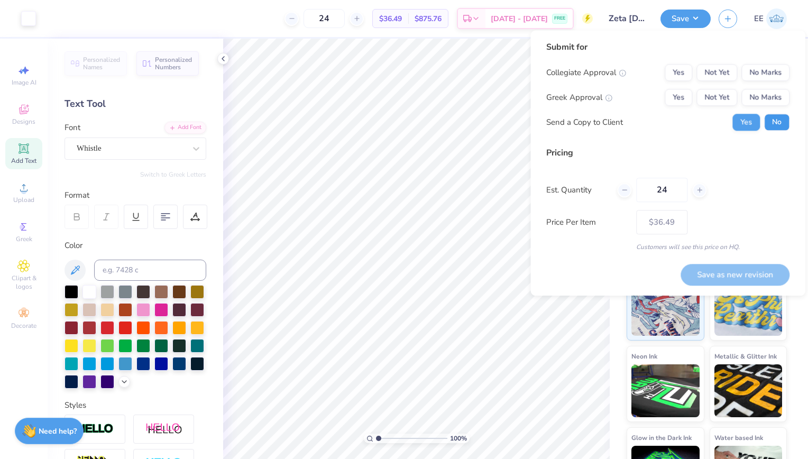
click at [778, 119] on button "No" at bounding box center [776, 122] width 25 height 17
click at [694, 98] on div "Yes Not Yet No Marks" at bounding box center [726, 97] width 125 height 17
click at [692, 98] on button "Yes" at bounding box center [677, 97] width 27 height 17
click at [796, 71] on div "Submit for Collegiate Approval Yes Not Yet No Marks Greek Approval Yes Not Yet …" at bounding box center [667, 162] width 275 height 265
click at [777, 70] on button "No Marks" at bounding box center [765, 72] width 48 height 17
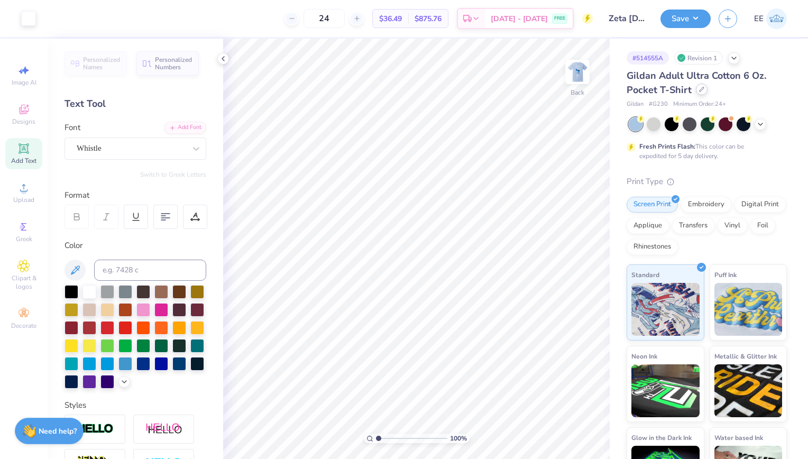
click at [703, 92] on div at bounding box center [701, 90] width 12 height 12
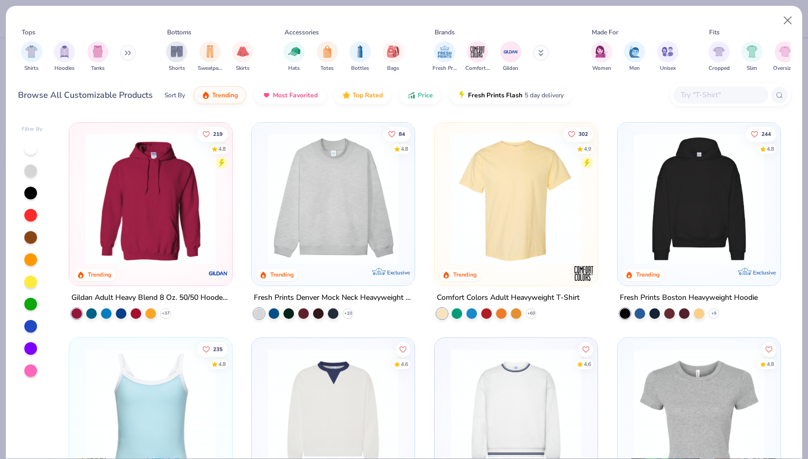
click at [673, 96] on div at bounding box center [720, 94] width 95 height 17
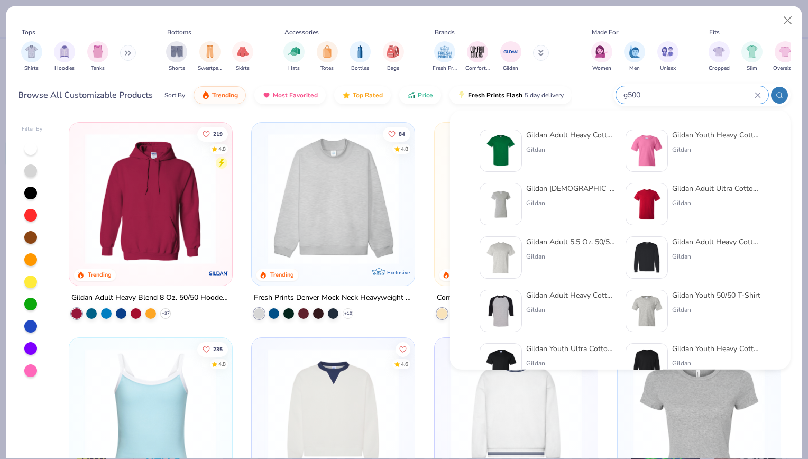
type input "g500"
click at [514, 142] on img at bounding box center [500, 150] width 33 height 33
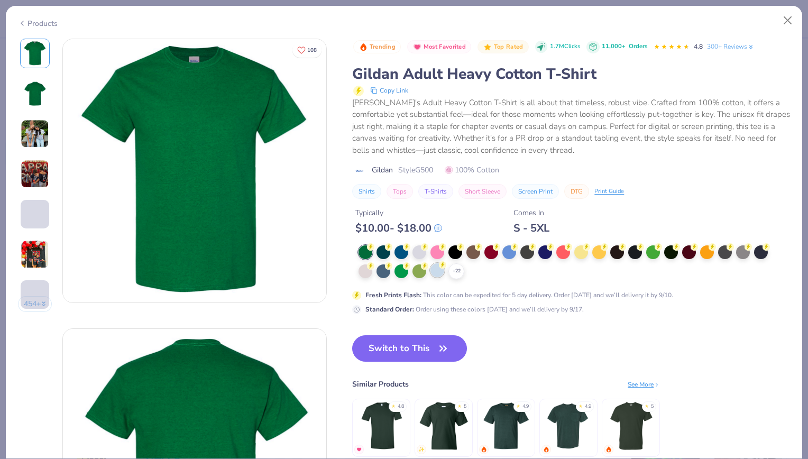
click at [434, 271] on div at bounding box center [437, 270] width 14 height 14
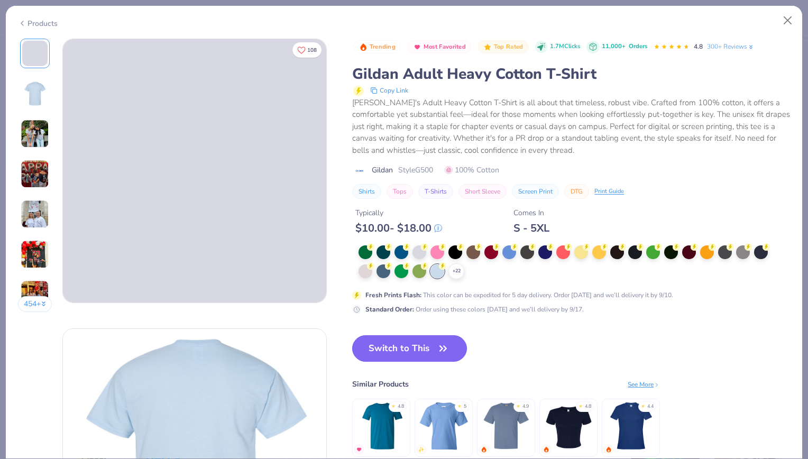
click at [414, 348] on button "Switch to This" at bounding box center [409, 348] width 115 height 26
